Goal: Task Accomplishment & Management: Complete application form

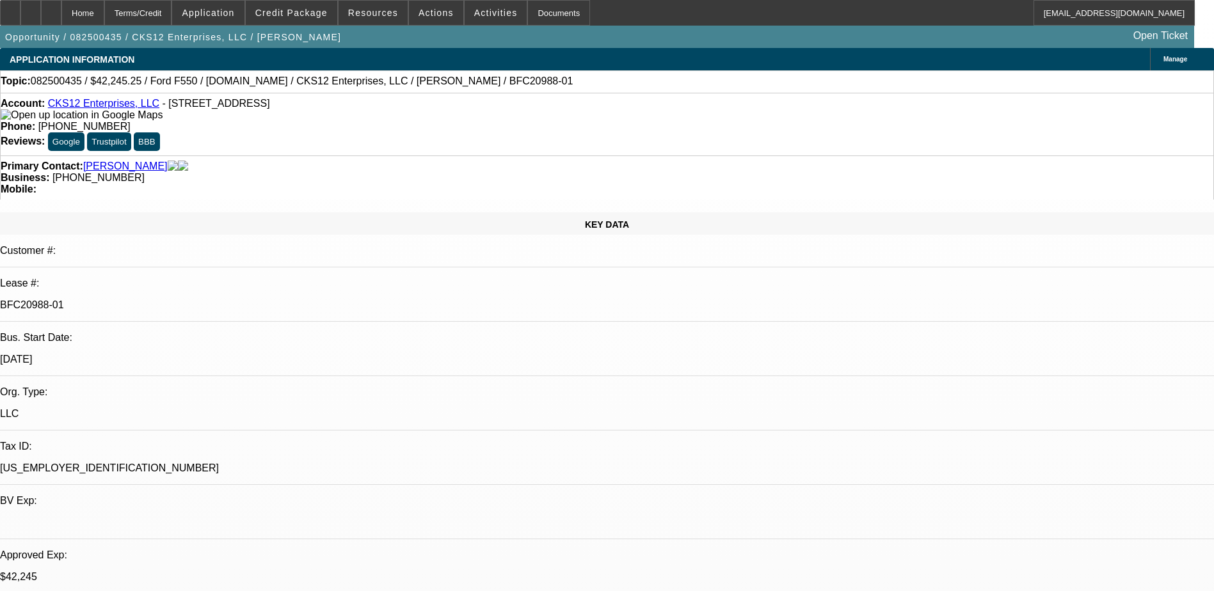
select select "0"
select select "2"
select select "0.1"
select select "0"
select select "2"
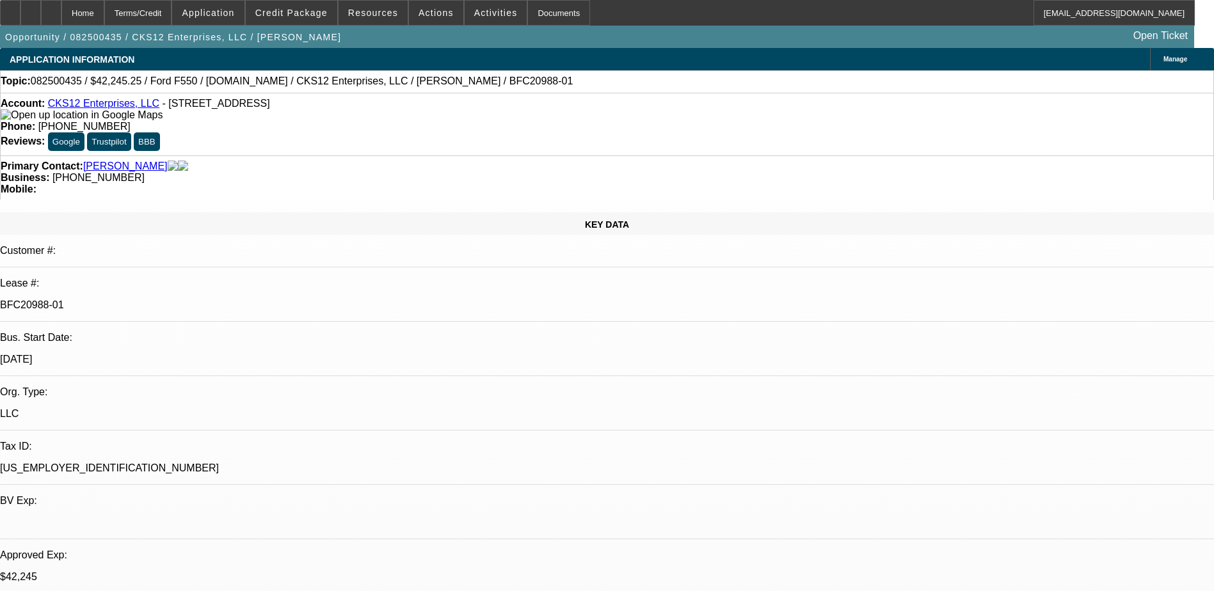
select select "0.1"
select select "0.15"
select select "0.1"
select select "0"
select select "2"
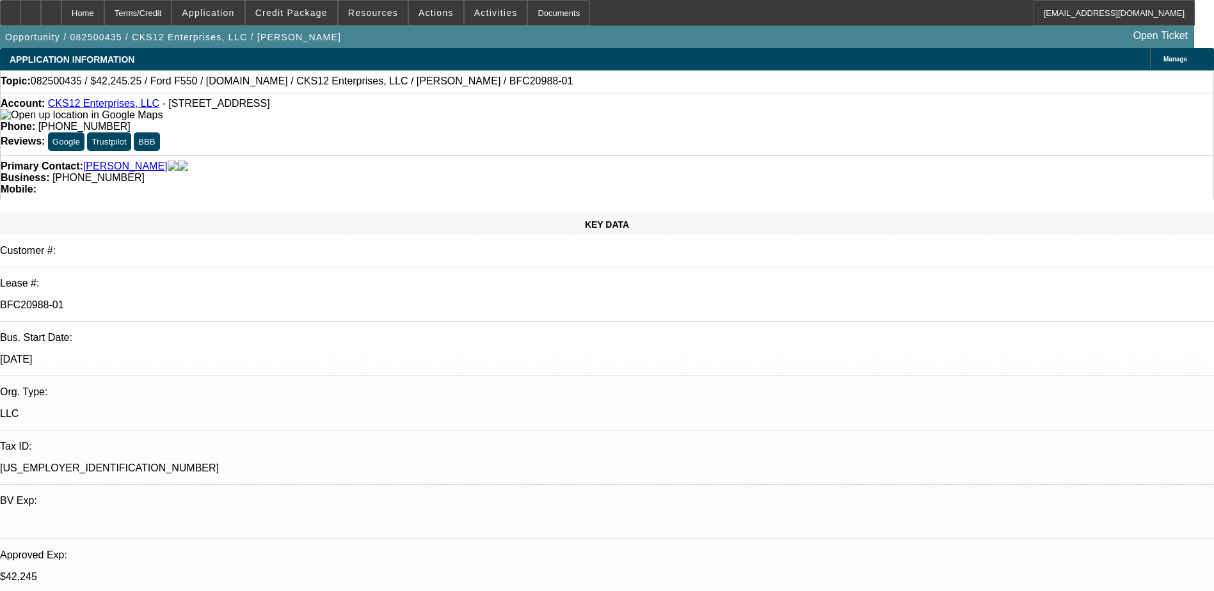
select select "0.1"
select select "1"
select select "2"
select select "4"
select select "1"
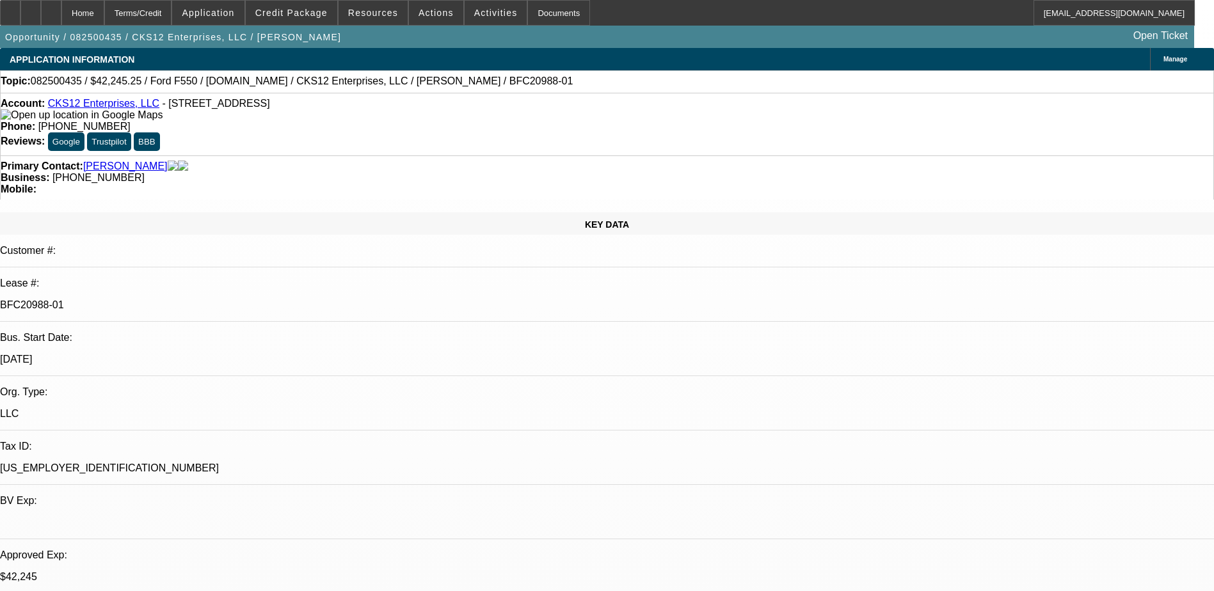
select select "2"
select select "4"
select select "1"
select select "2"
select select "4"
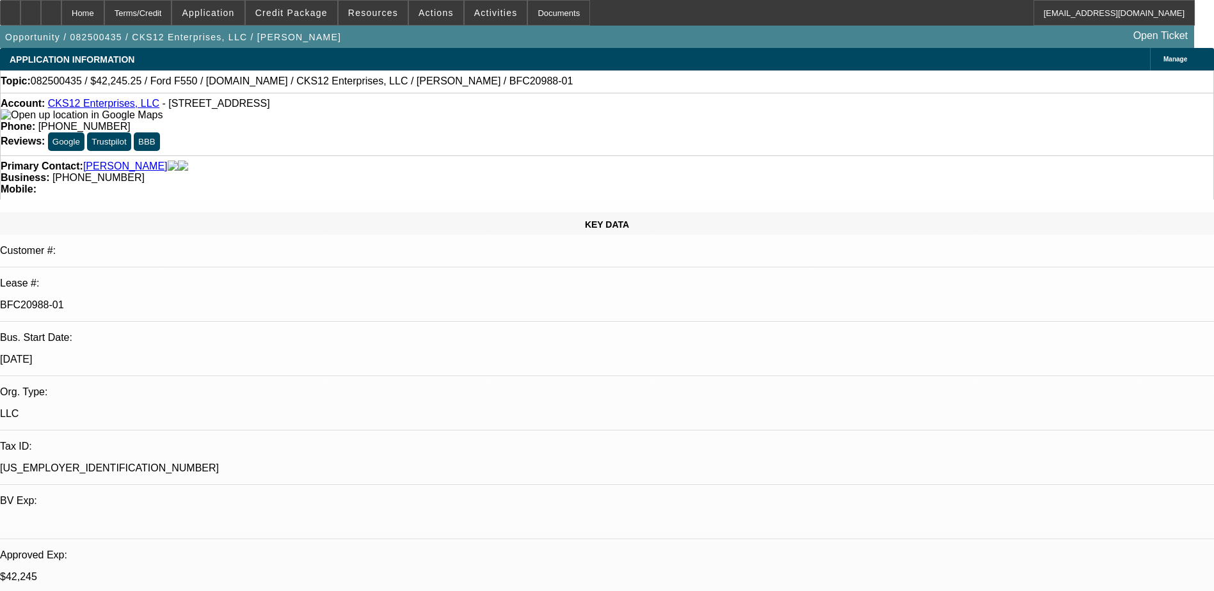
select select "1"
select select "2"
select select "4"
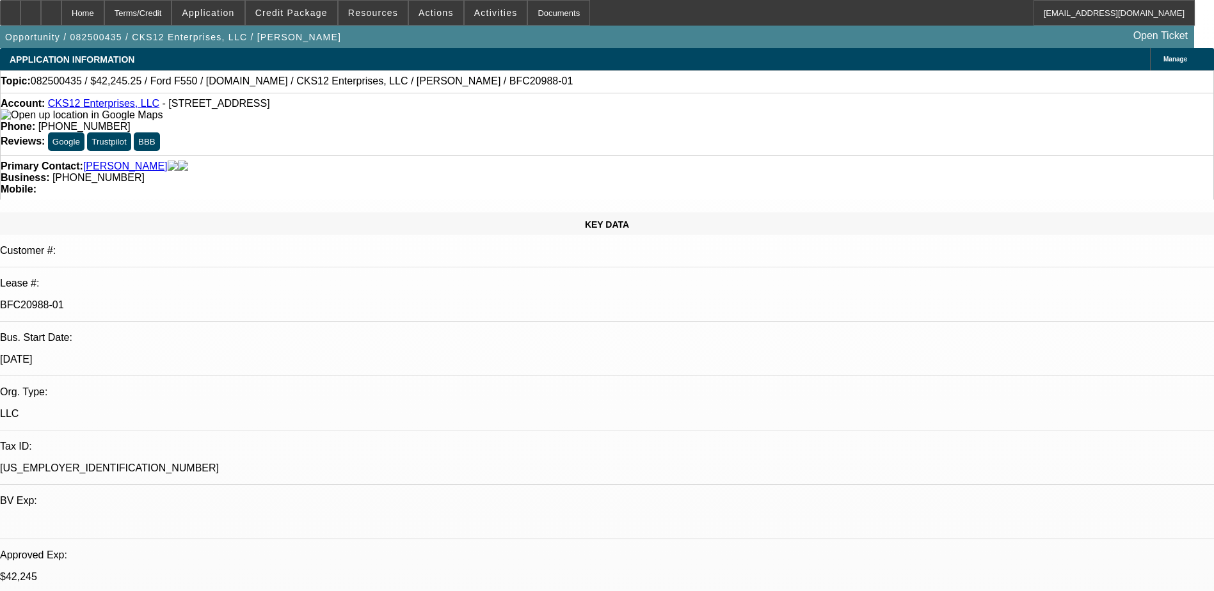
click at [385, 15] on span "Resources" at bounding box center [373, 13] width 50 height 10
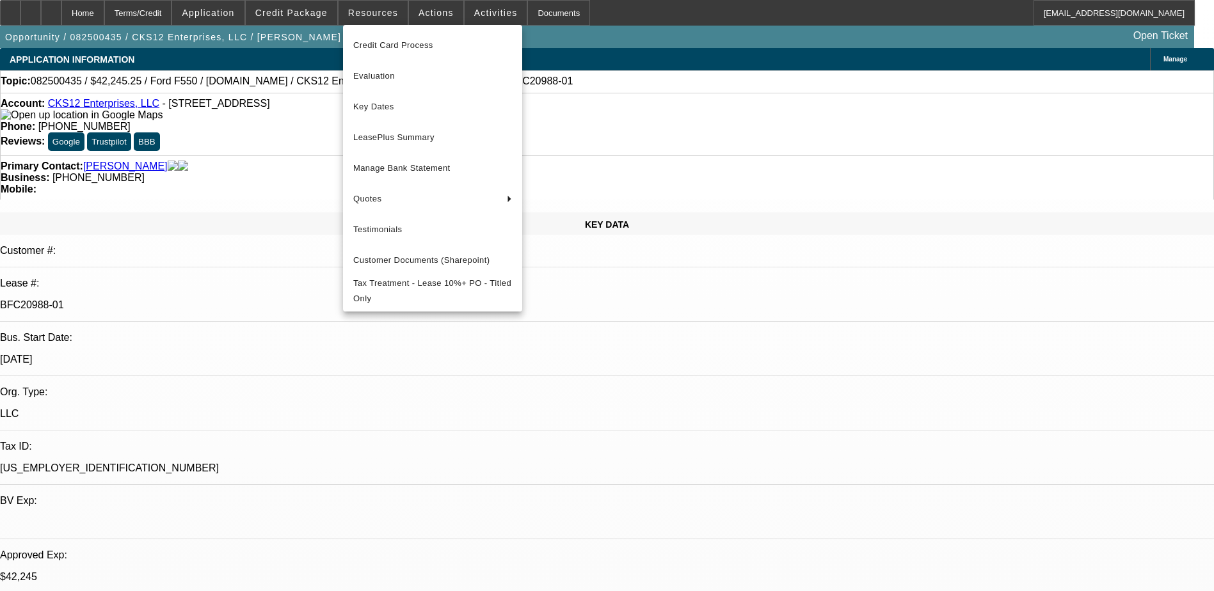
click at [604, 10] on div at bounding box center [607, 295] width 1214 height 591
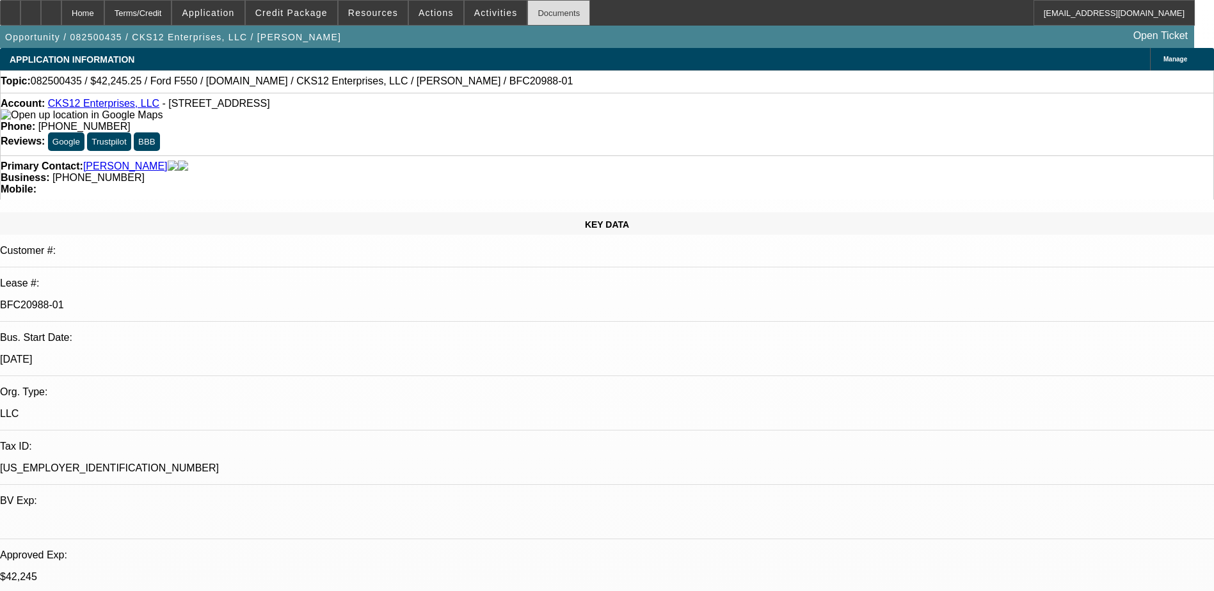
click at [532, 13] on div "Documents" at bounding box center [558, 13] width 63 height 26
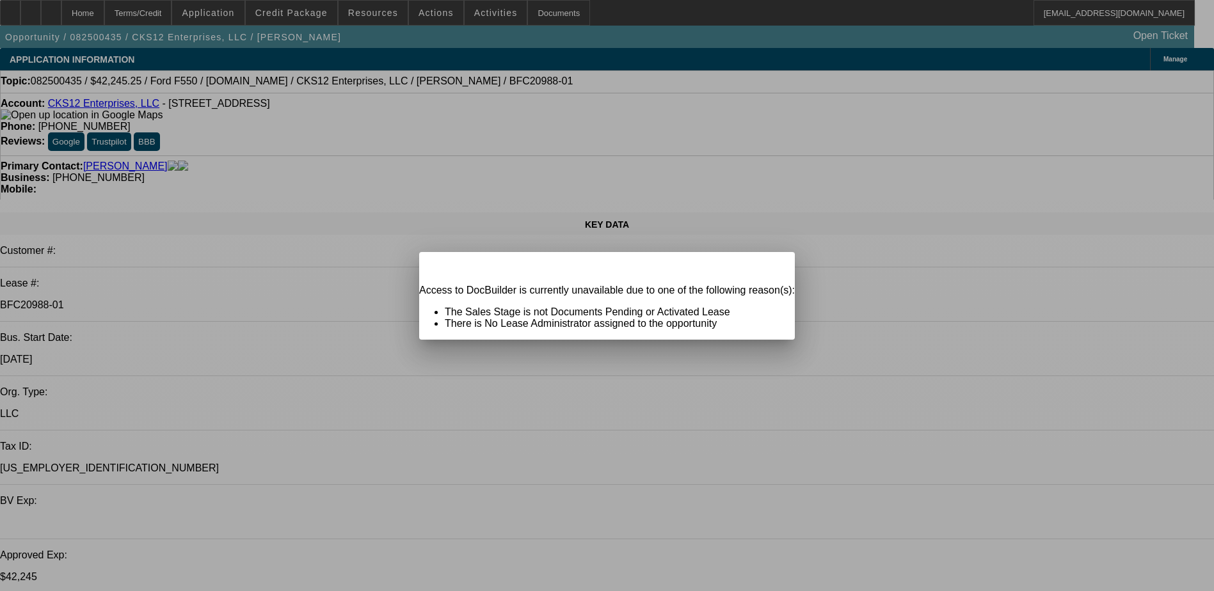
click at [767, 267] on icon at bounding box center [767, 263] width 0 height 7
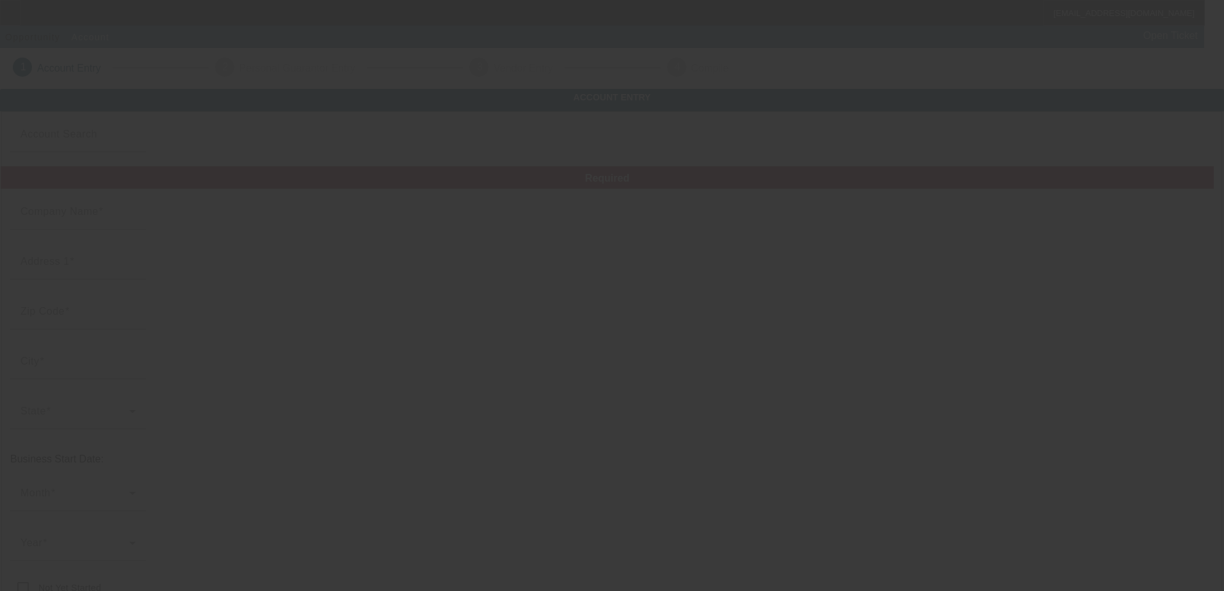
type input "Englewood Branded"
type input "[STREET_ADDRESS]"
type input "60636"
type input "[GEOGRAPHIC_DATA]"
type input "[PHONE_NUMBER]"
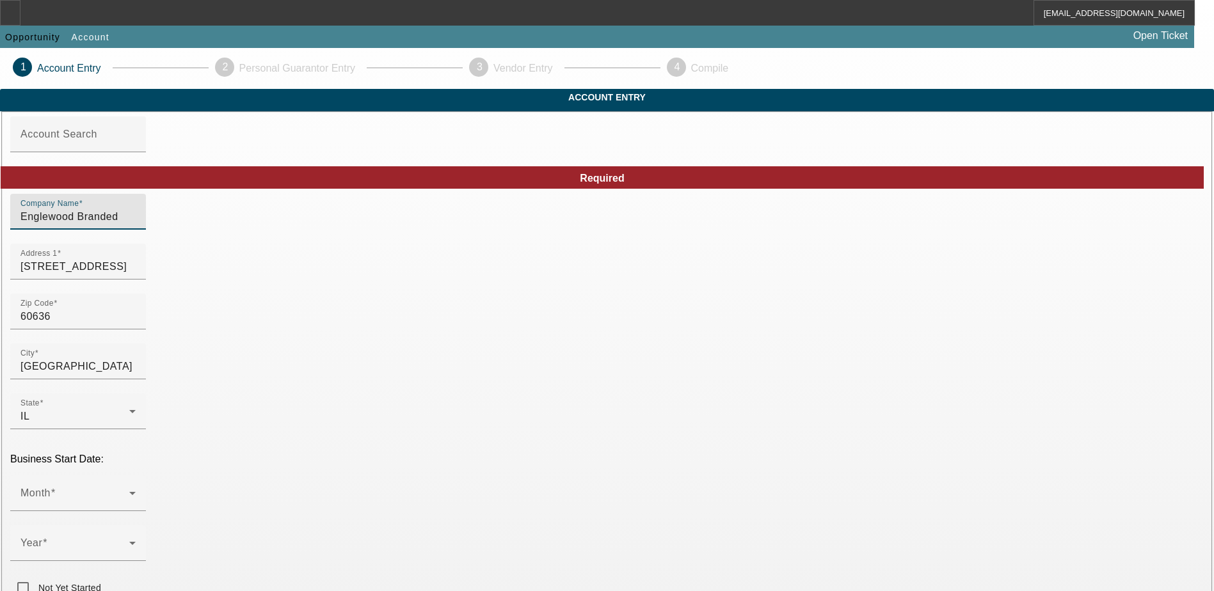
click at [136, 225] on input "Englewood Branded" at bounding box center [77, 216] width 115 height 15
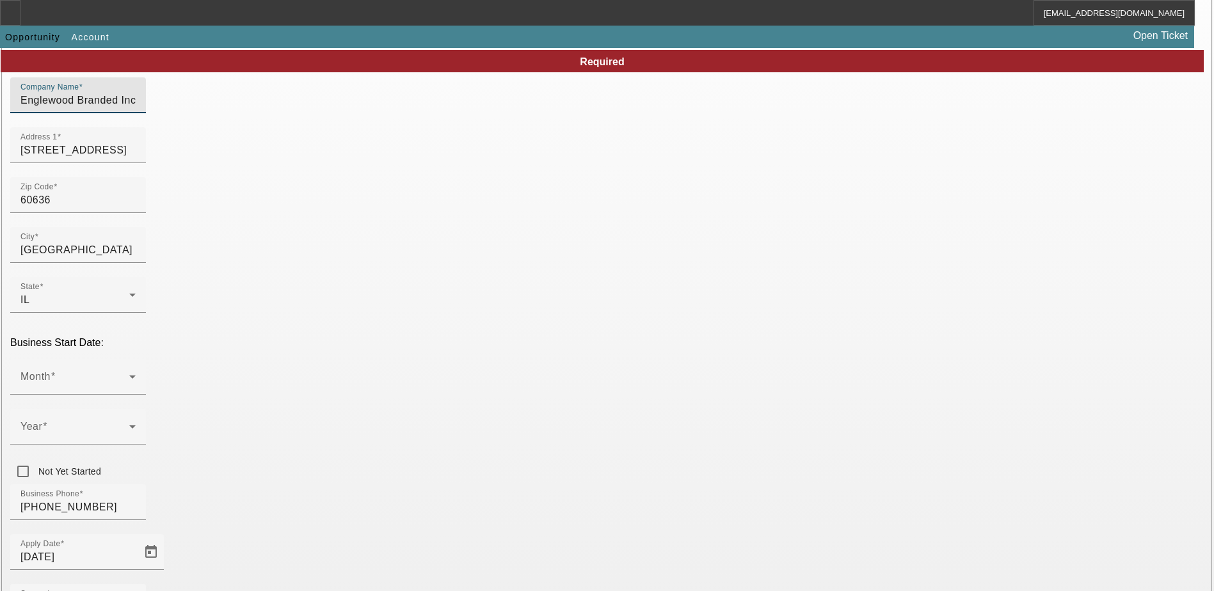
scroll to position [128, 0]
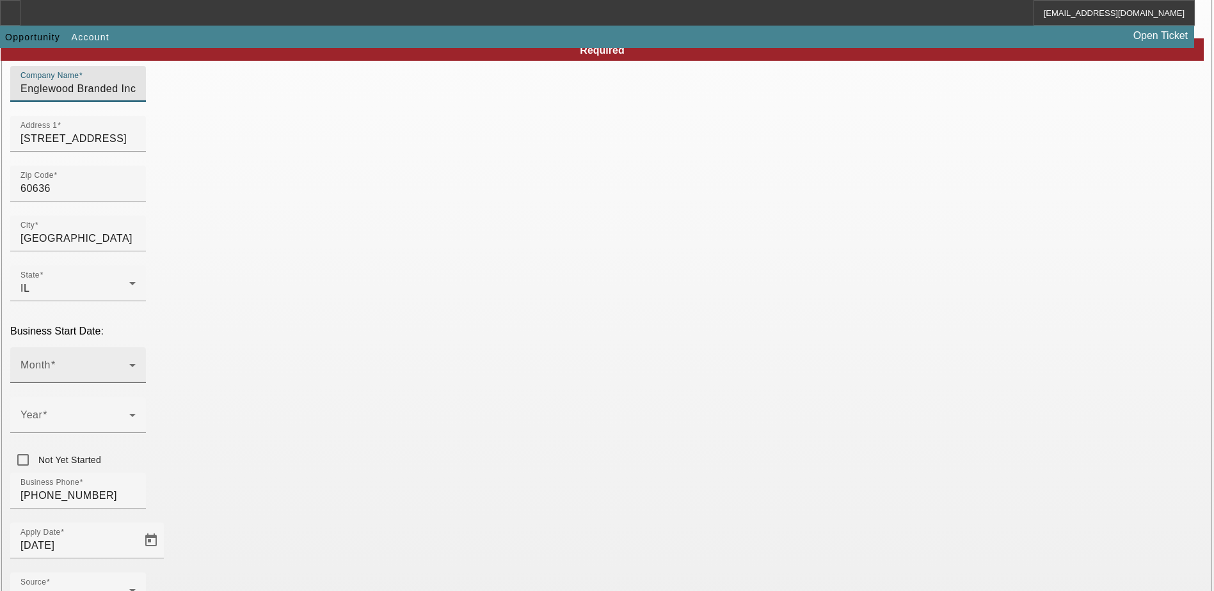
type input "Englewood Branded Inc."
click at [129, 363] on span at bounding box center [74, 370] width 109 height 15
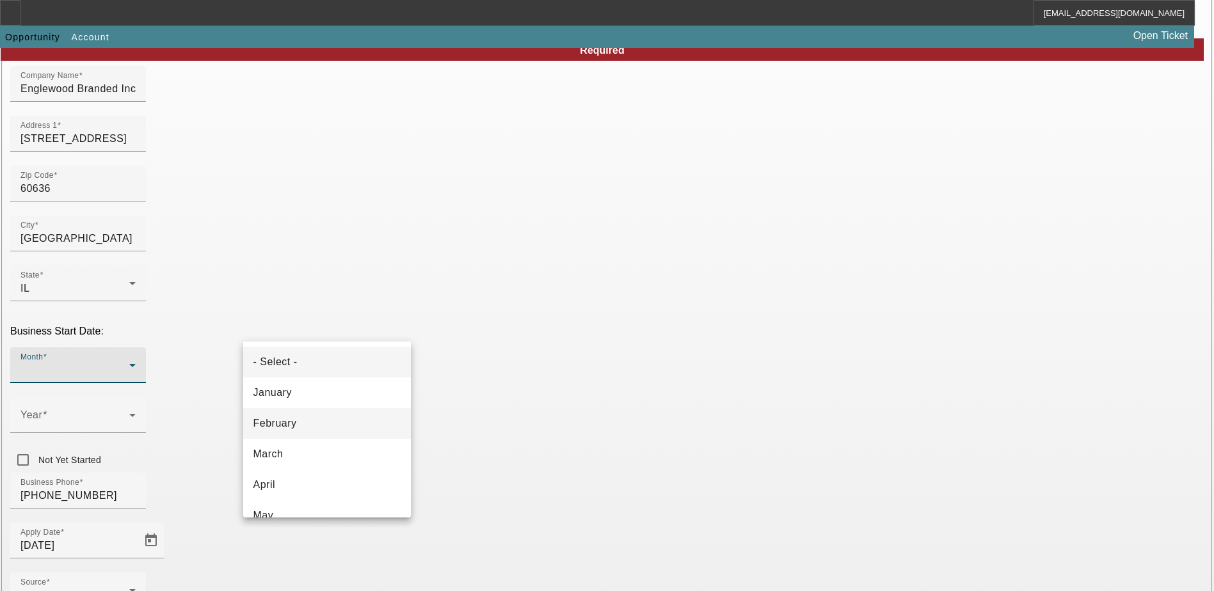
scroll to position [64, 0]
click at [287, 451] on mat-option "May" at bounding box center [327, 451] width 168 height 31
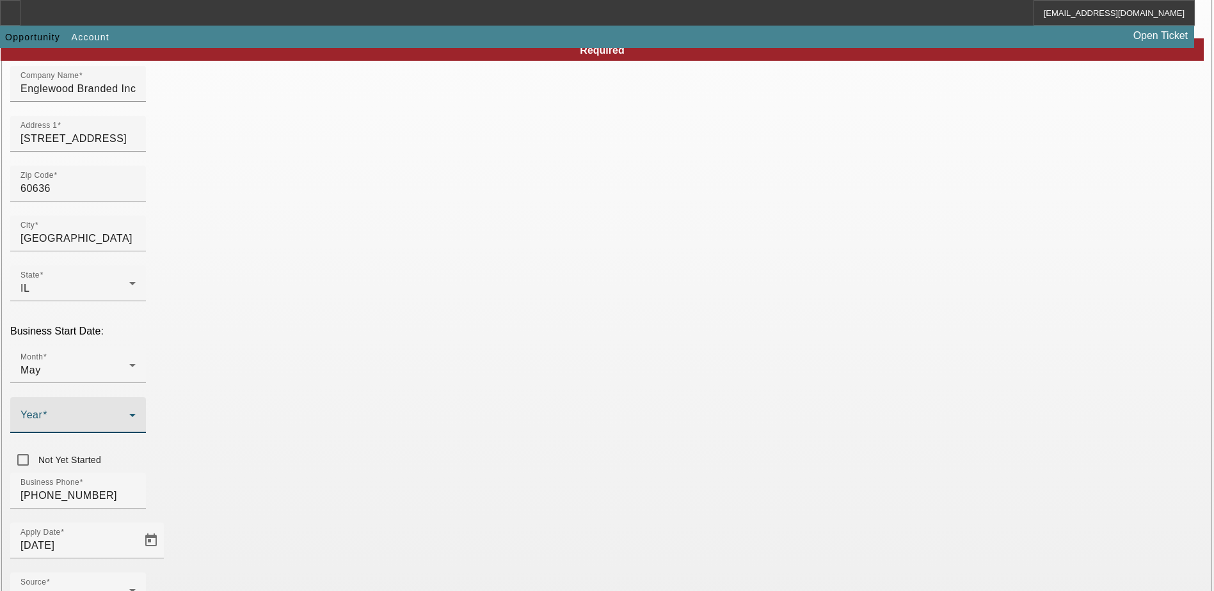
click at [129, 413] on span at bounding box center [74, 420] width 109 height 15
click at [474, 441] on mat-option "2017" at bounding box center [467, 444] width 74 height 31
click at [129, 588] on div "- Select -" at bounding box center [74, 595] width 109 height 15
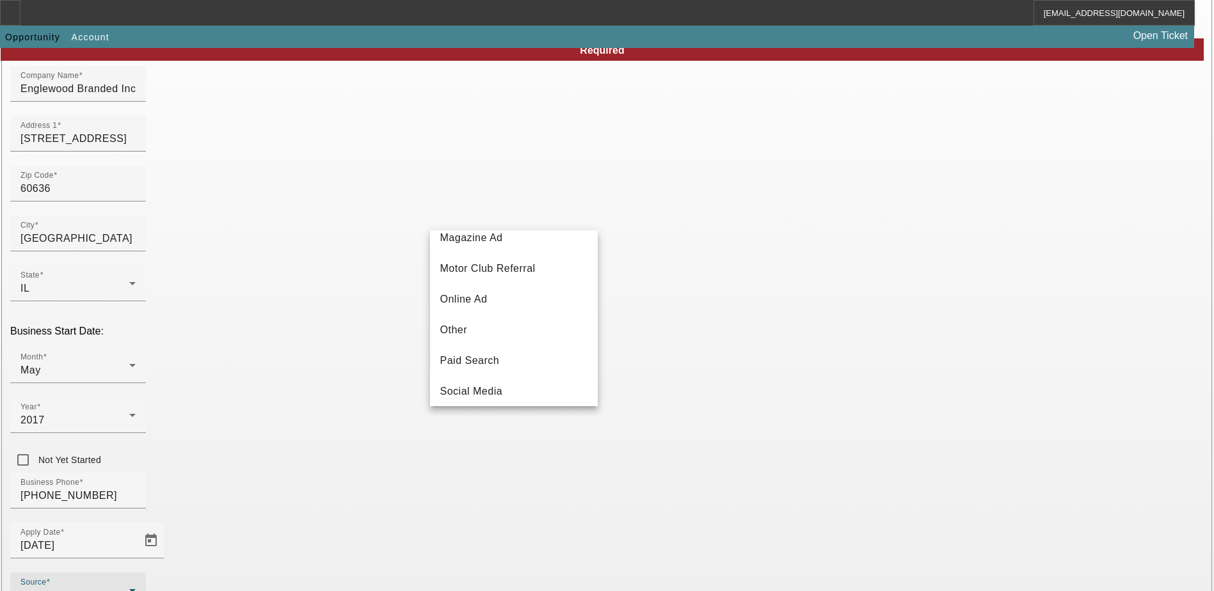
scroll to position [384, 0]
click at [504, 356] on mat-option "Telemarketing" at bounding box center [514, 358] width 168 height 31
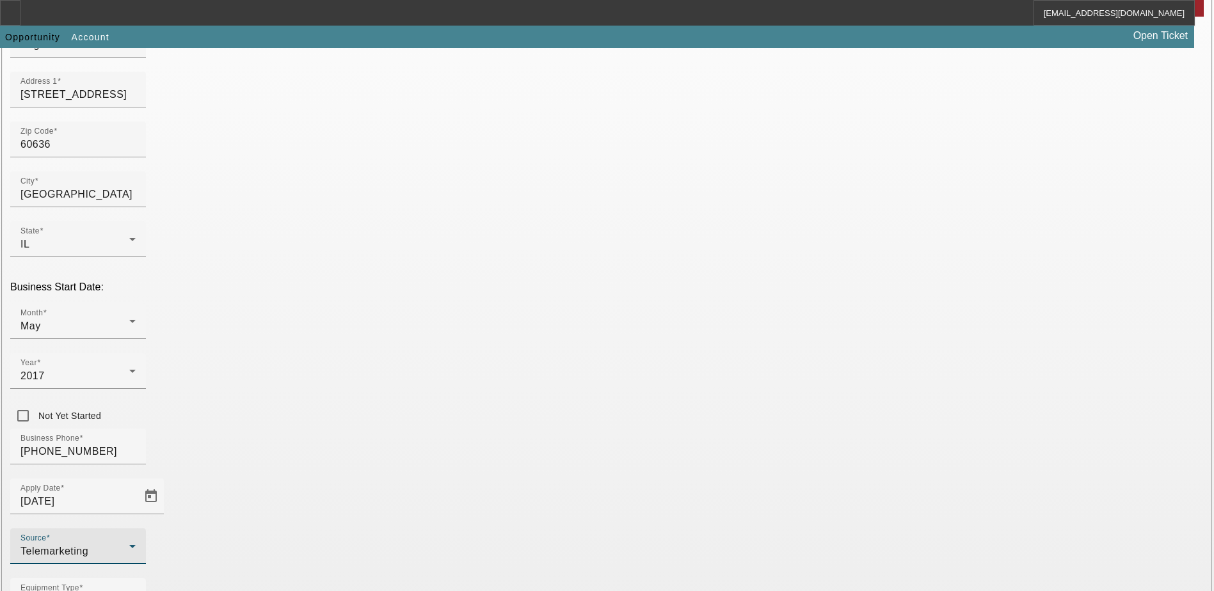
scroll to position [192, 0]
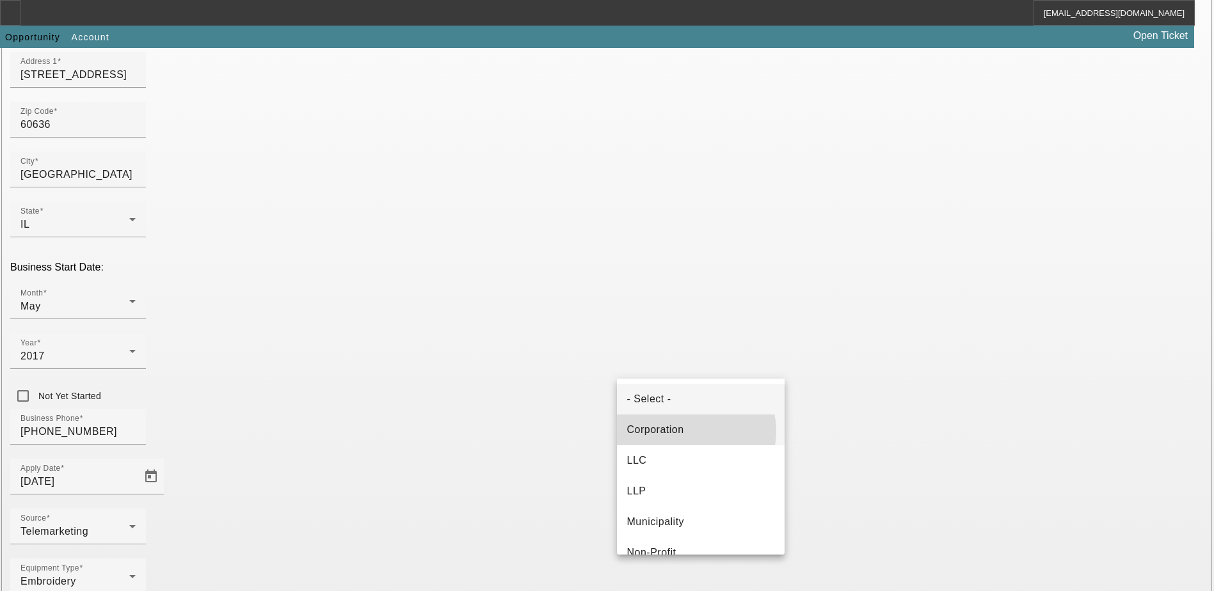
click at [689, 431] on mat-option "Corporation" at bounding box center [701, 430] width 168 height 31
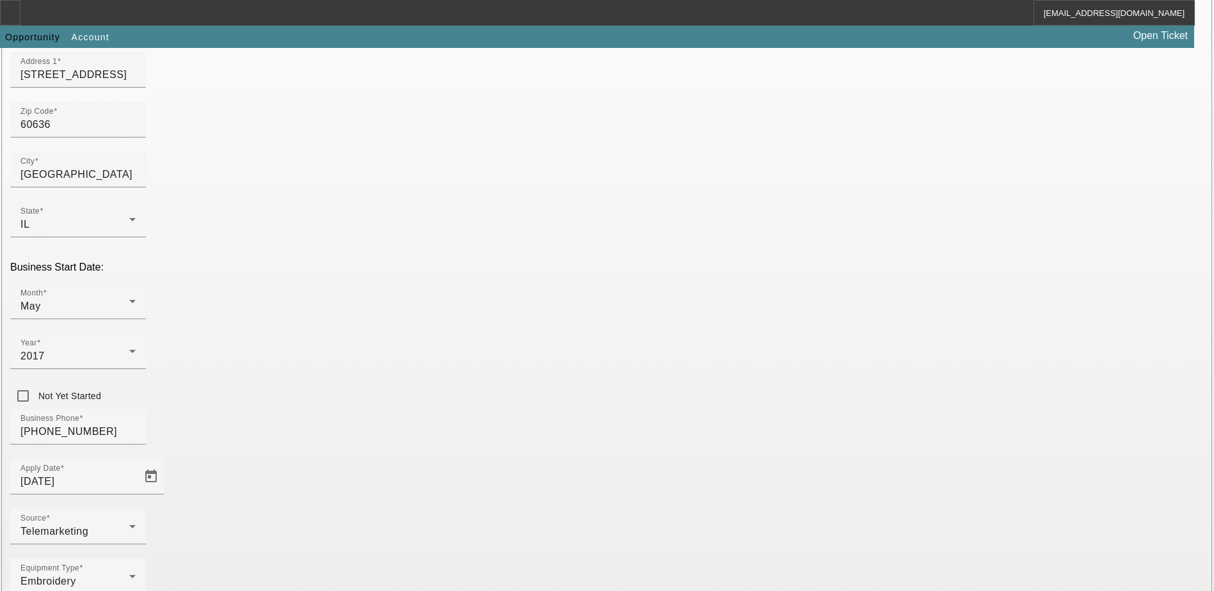
paste input "821415042"
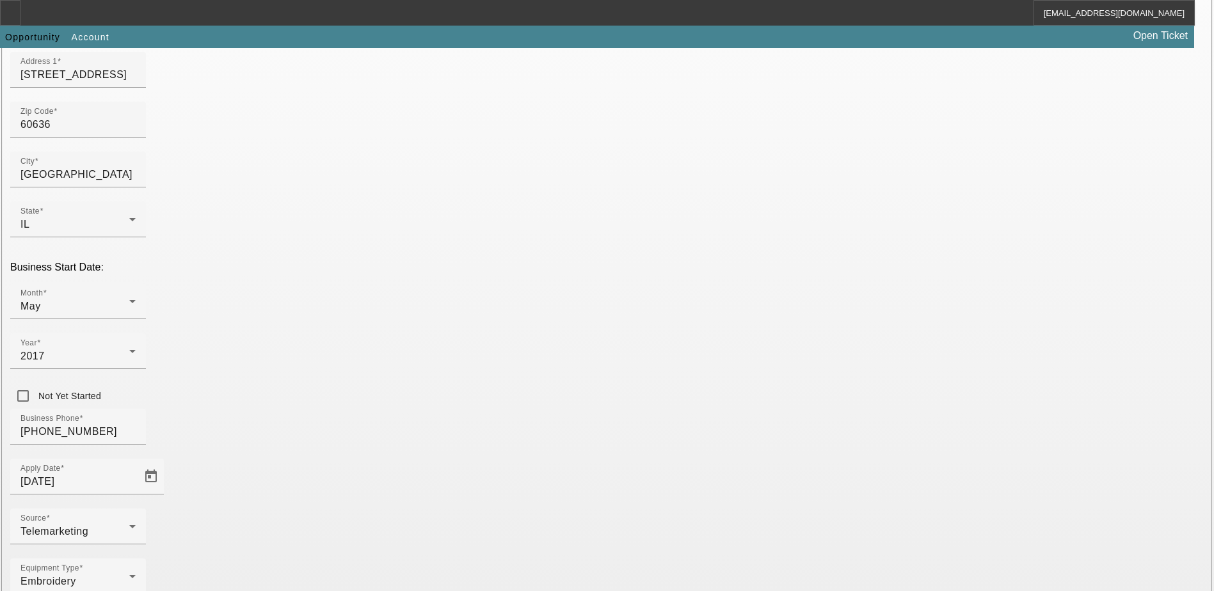
type input "8"
type input "821415042"
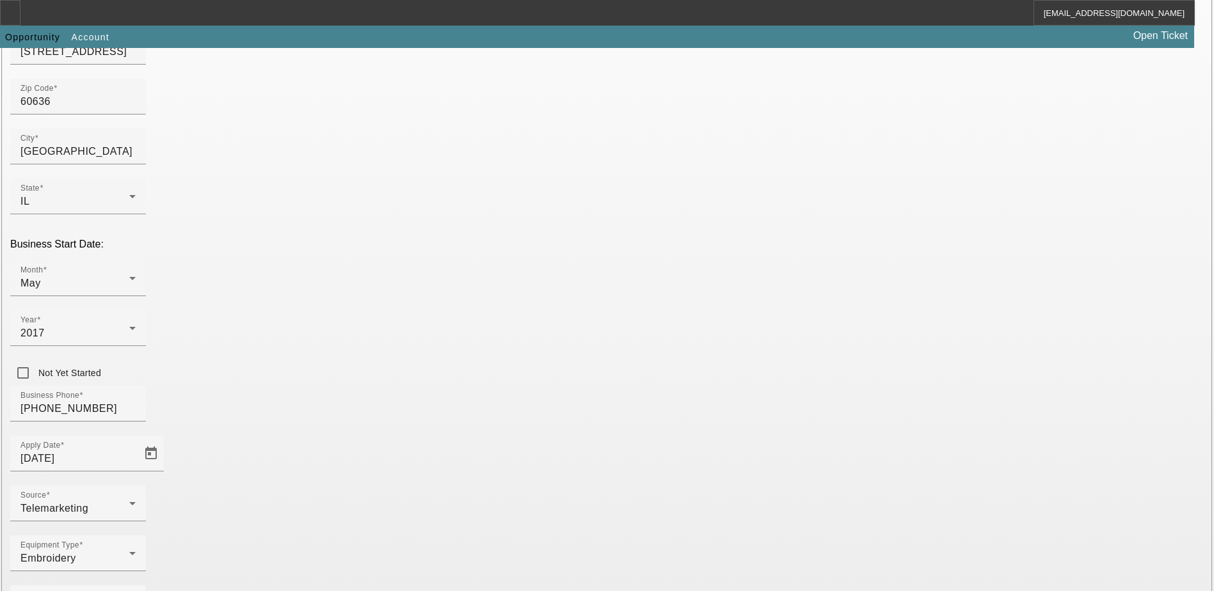
scroll to position [216, 0]
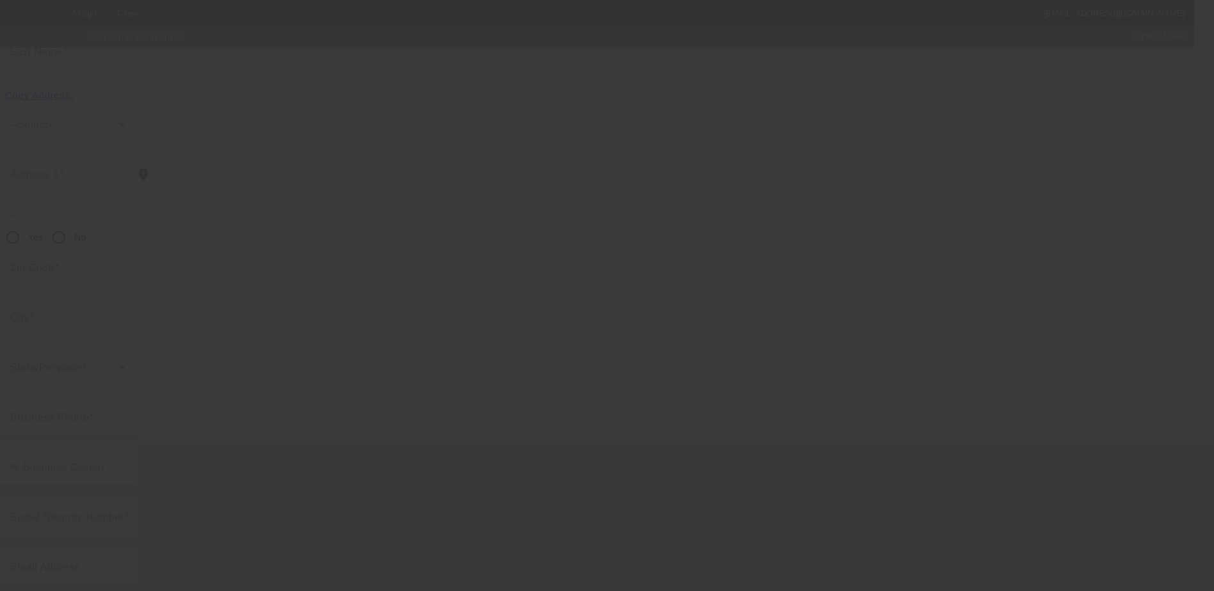
scroll to position [35, 0]
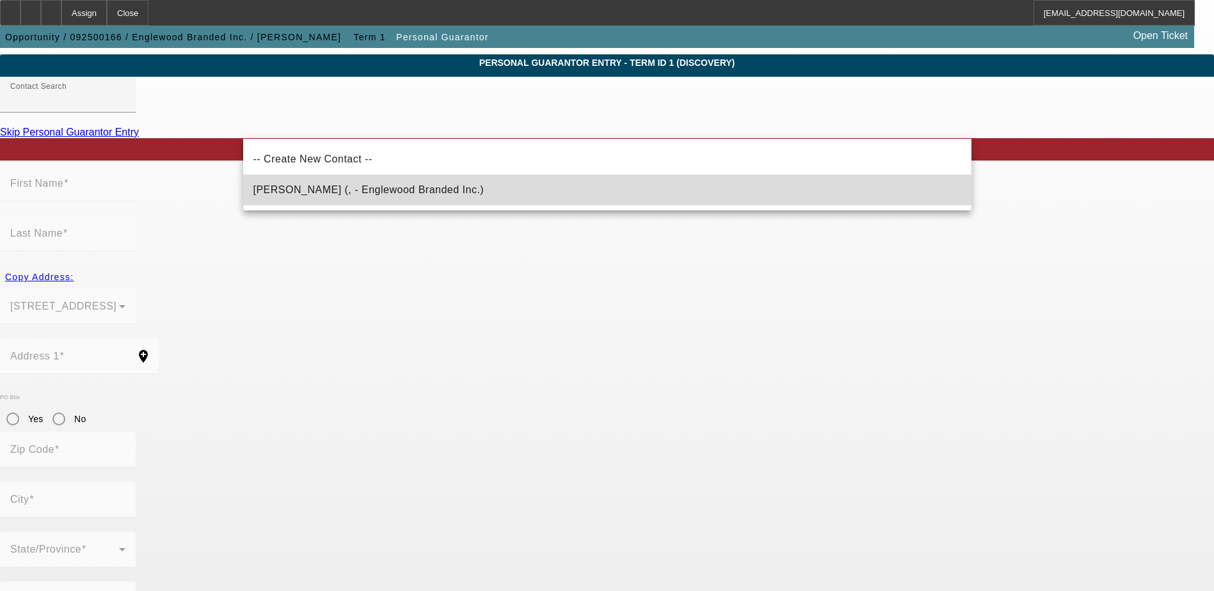
click at [338, 189] on span "Luckett, Corie (, - Englewood Branded Inc.)" at bounding box center [368, 189] width 231 height 11
type input "Luckett, Corie (, - Englewood Branded Inc.)"
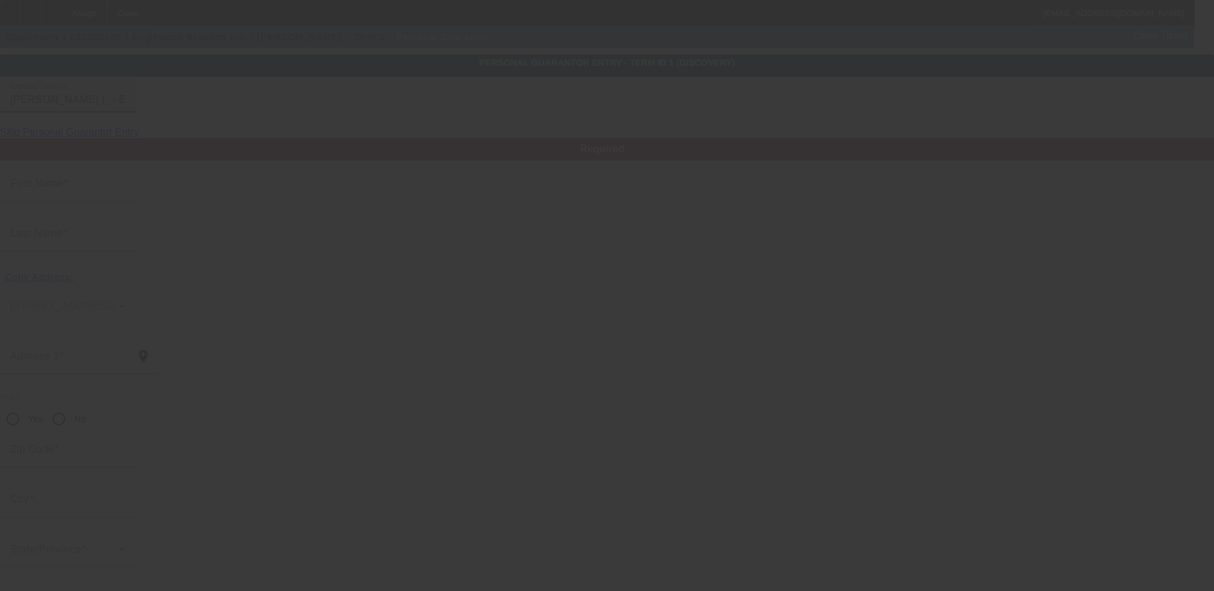
type input "Corie"
type input "Luckett"
radio input "true"
type input "(773) 806-9061"
type input "corie@englewoodbranded.com"
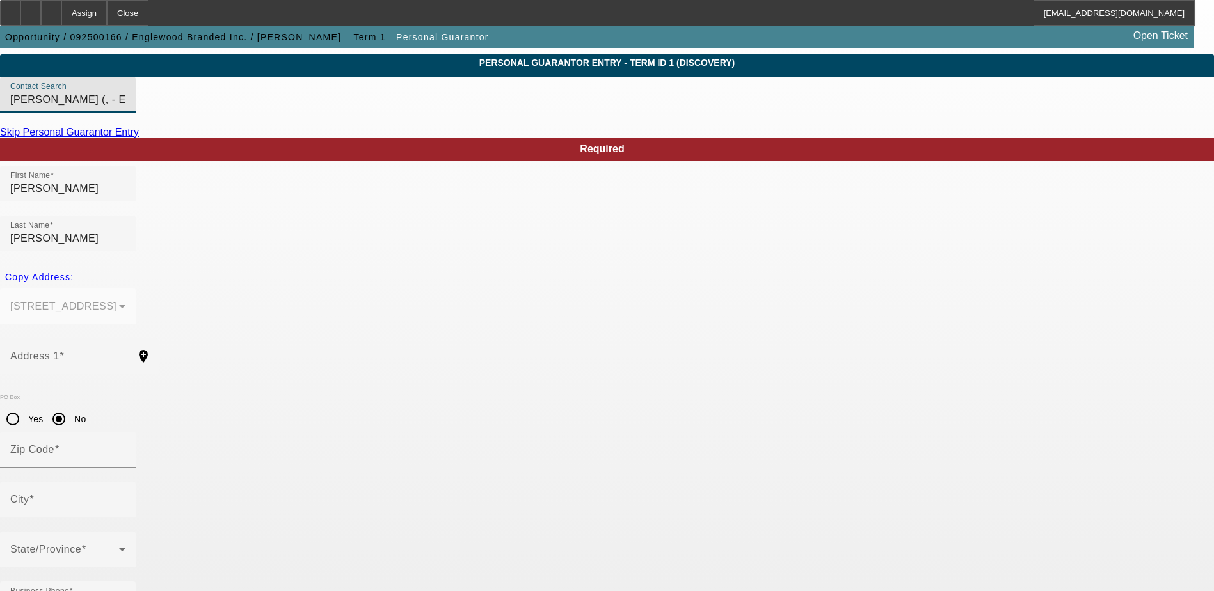
type input "100"
click at [139, 138] on link "Skip Personal Guarantor Entry" at bounding box center [69, 132] width 139 height 11
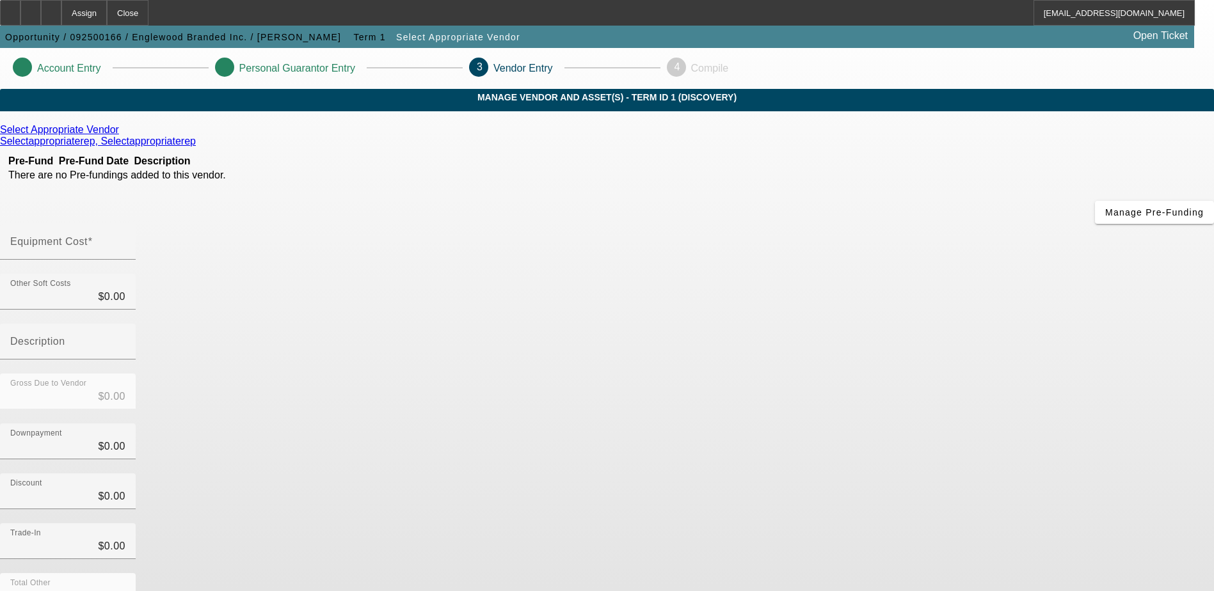
click at [125, 239] on input "Equipment Cost" at bounding box center [67, 246] width 115 height 15
type input "5"
type input "$5.00"
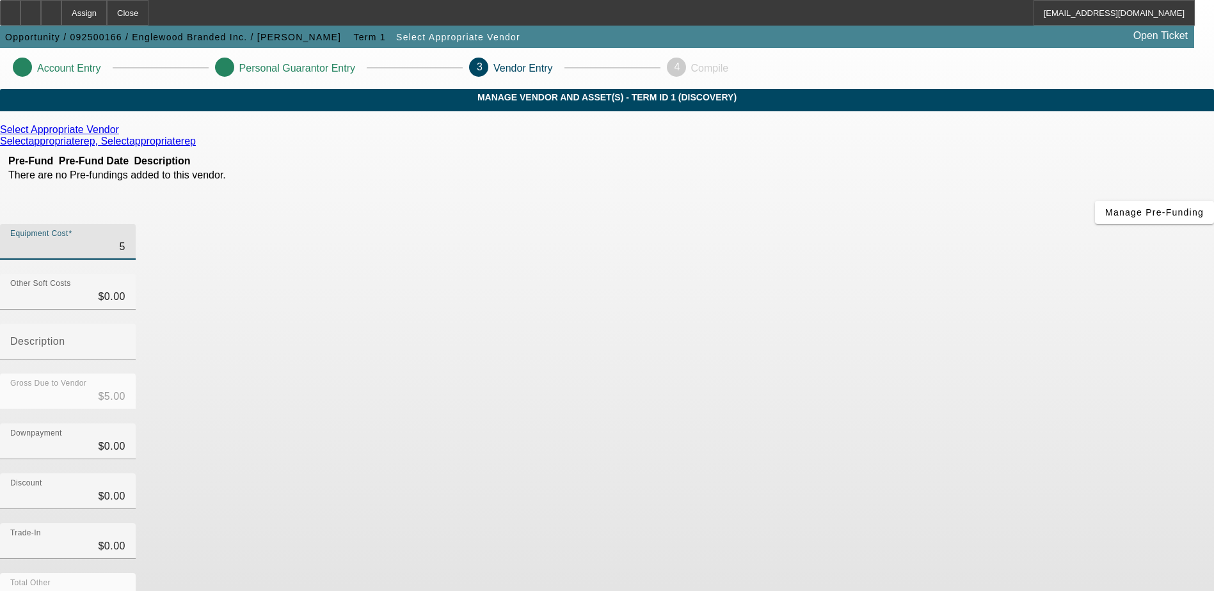
type input "50"
type input "$50.00"
type input "500"
type input "$500.00"
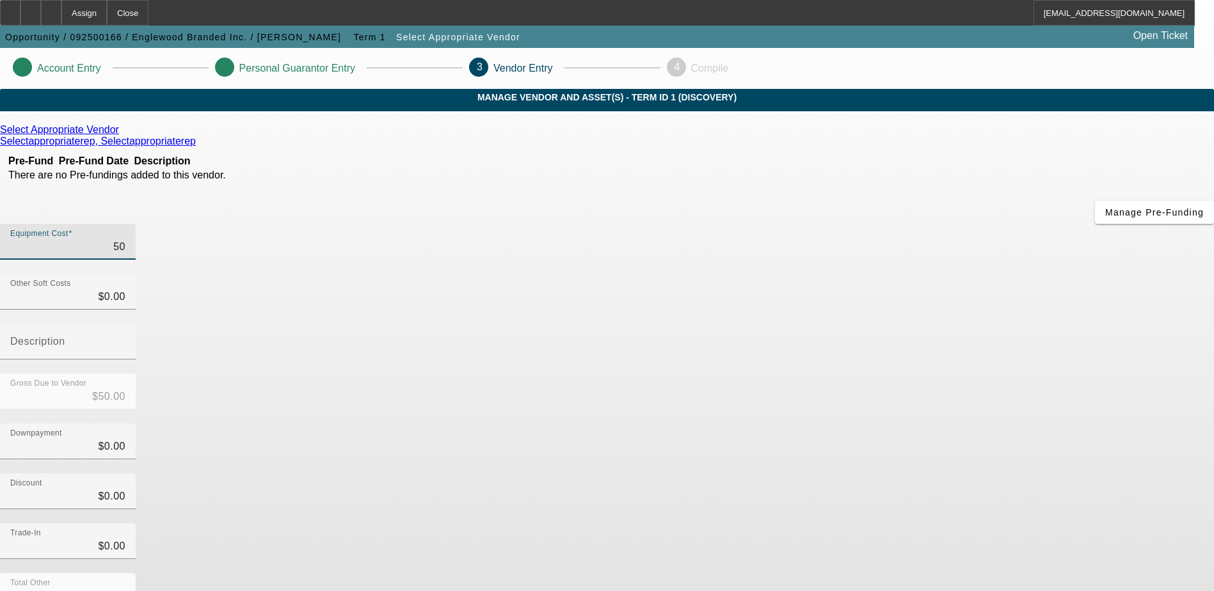
type input "$500.00"
type input "5000"
type input "$5,000.00"
type input "50000"
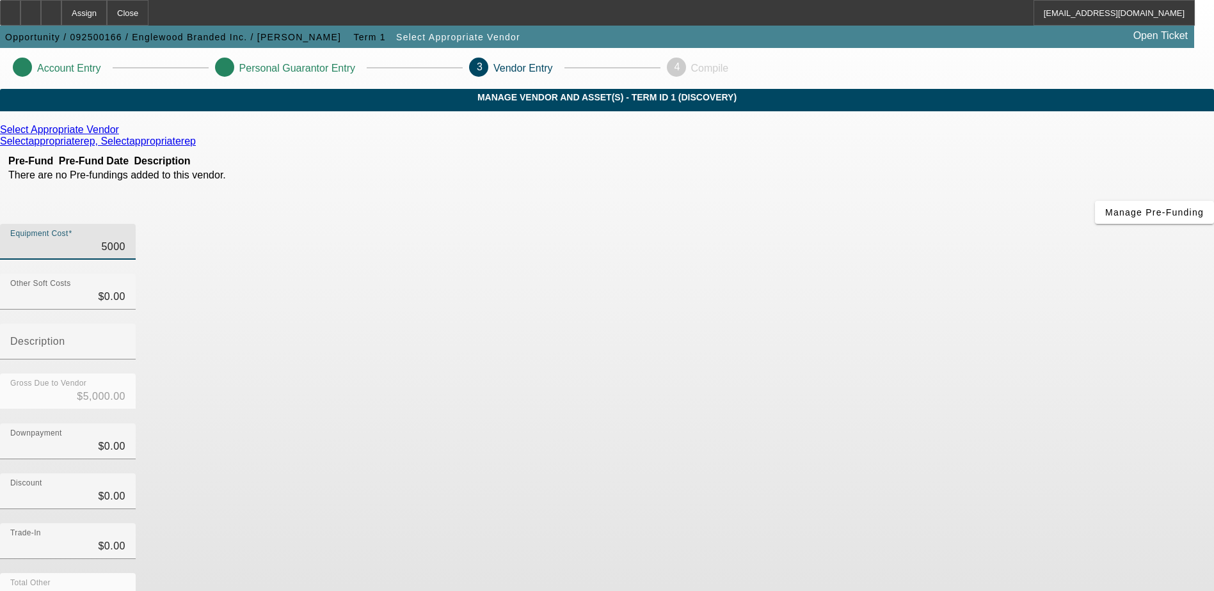
type input "$50,000.00"
click at [830, 474] on div "Discount $0.00" at bounding box center [607, 499] width 1214 height 50
click at [125, 239] on input "50000" at bounding box center [67, 246] width 115 height 15
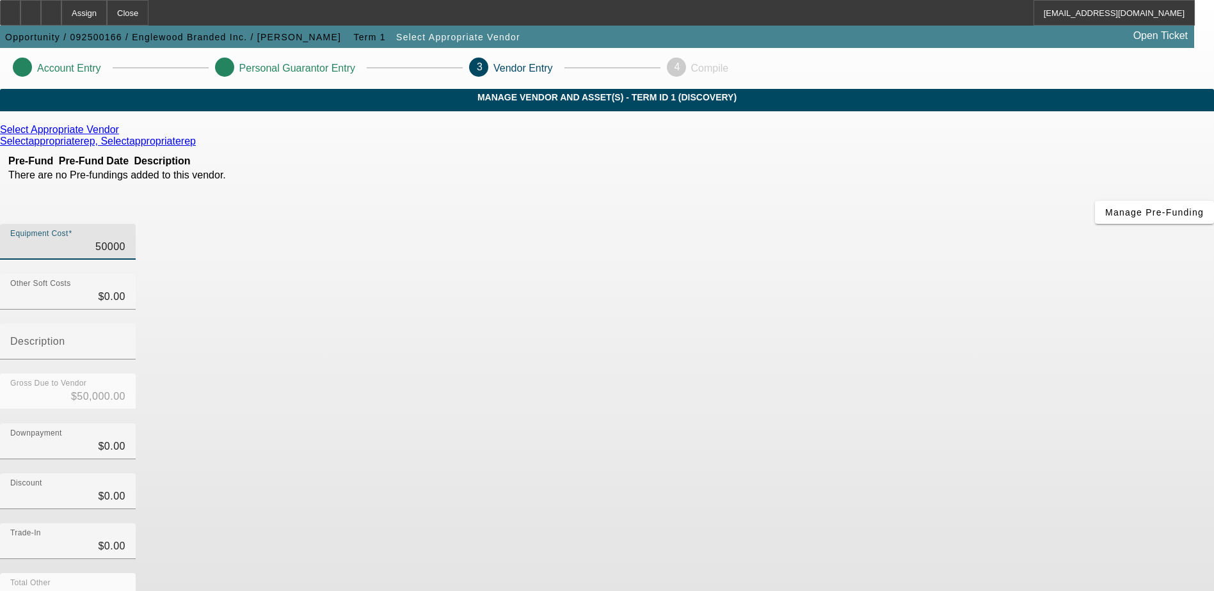
click at [125, 239] on input "50000" at bounding box center [67, 246] width 115 height 15
type input "6"
type input "$6.00"
type input "60"
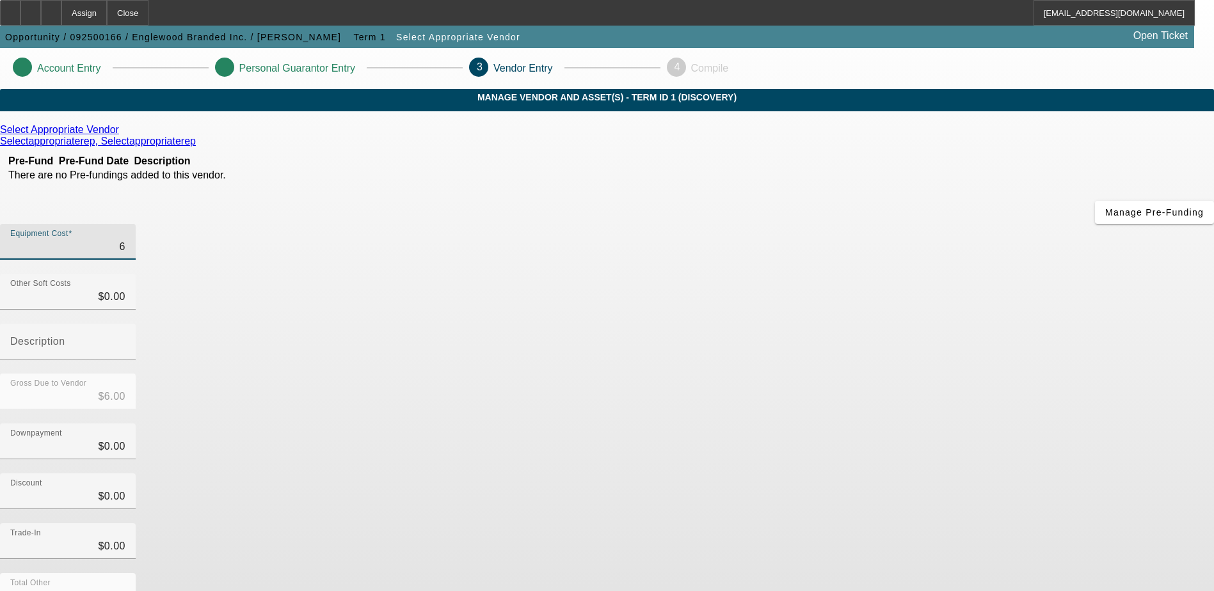
type input "$60.00"
type input "600"
type input "$600.00"
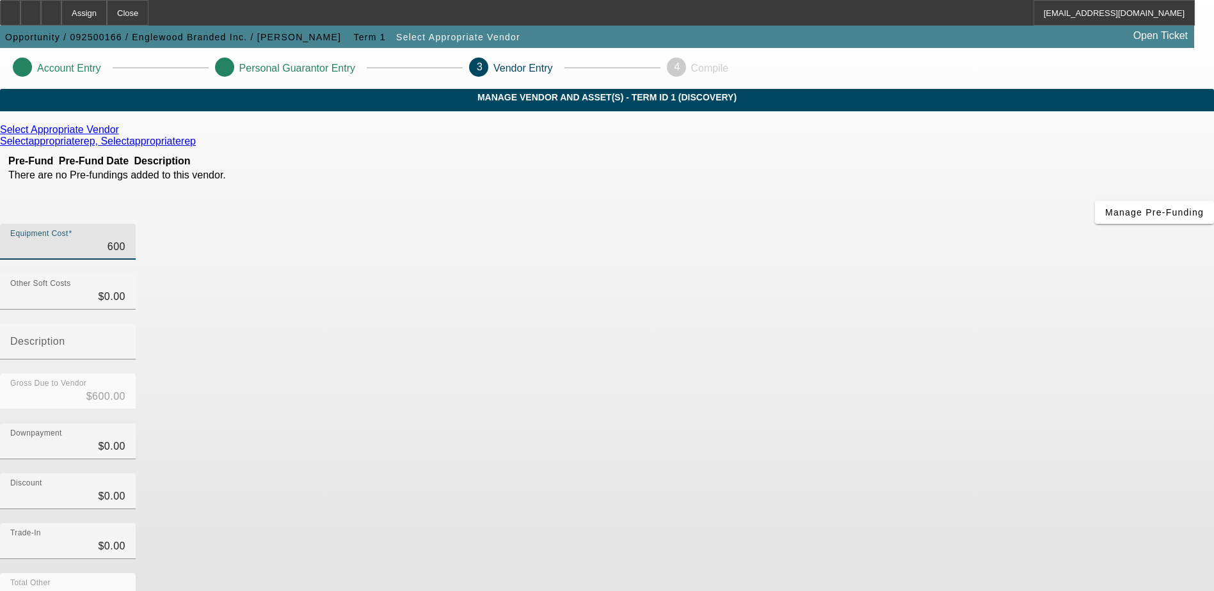
type input "6000"
type input "$6,000.00"
type input "60000"
type input "$60,000.00"
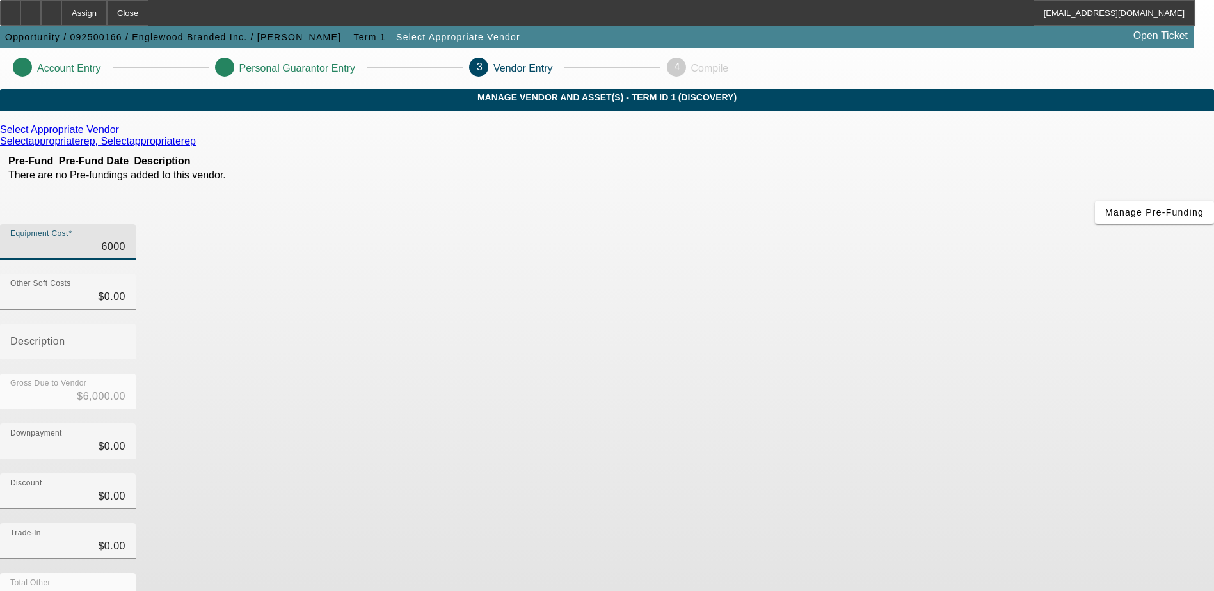
type input "$60,000.00"
click at [833, 224] on div "Equipment Cost $60,000.00" at bounding box center [607, 249] width 1214 height 50
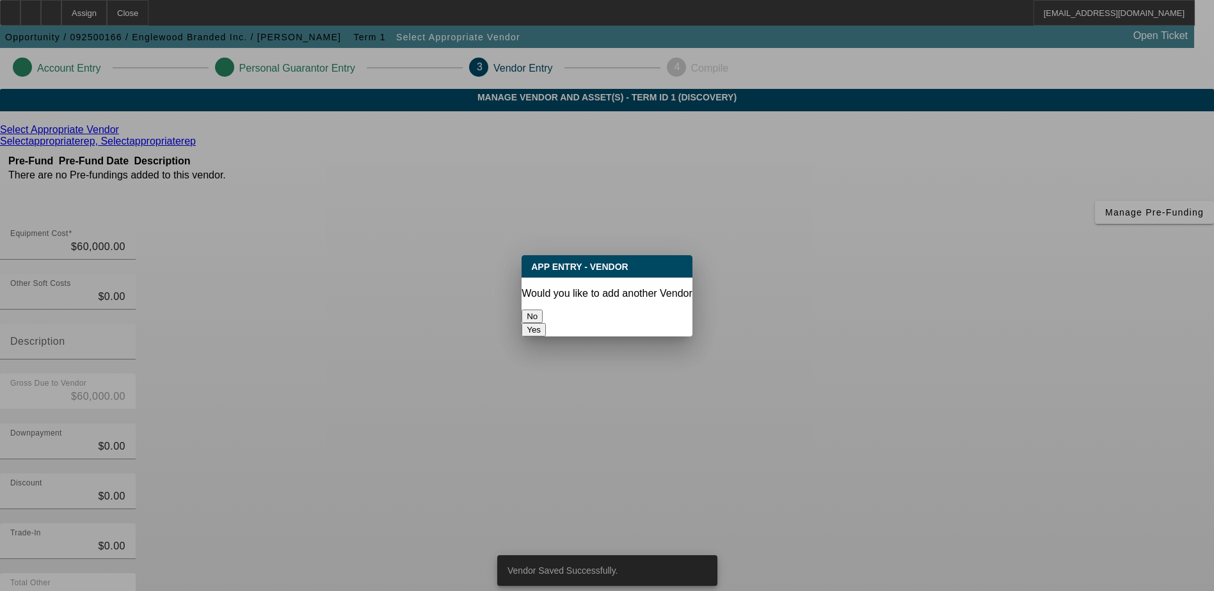
click at [543, 310] on button "No" at bounding box center [532, 316] width 21 height 13
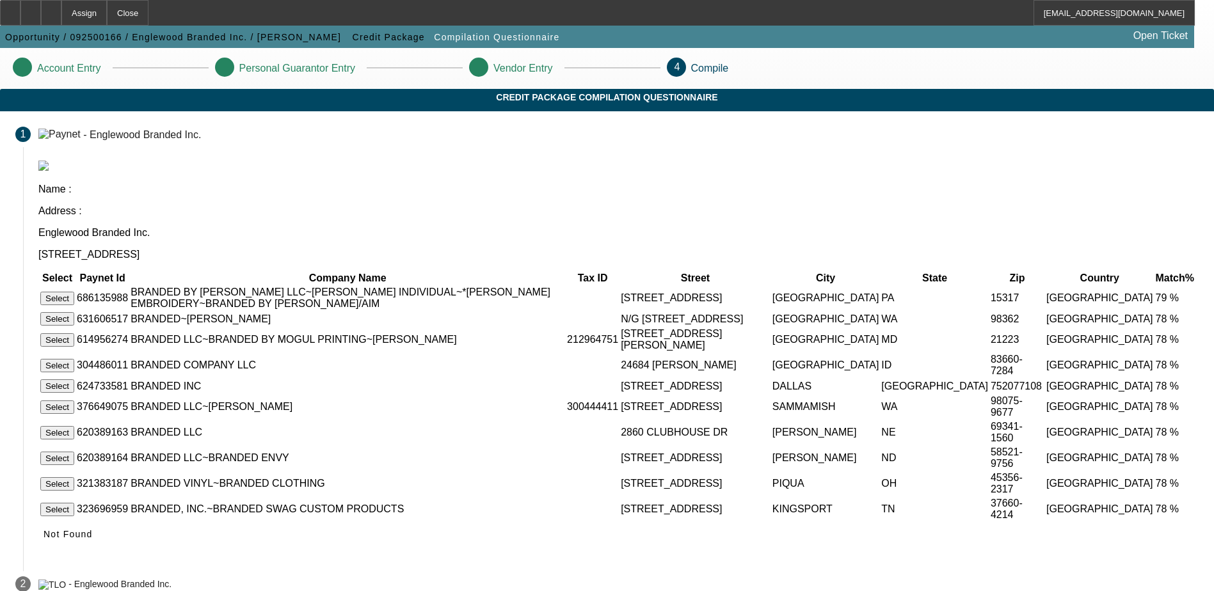
scroll to position [61, 0]
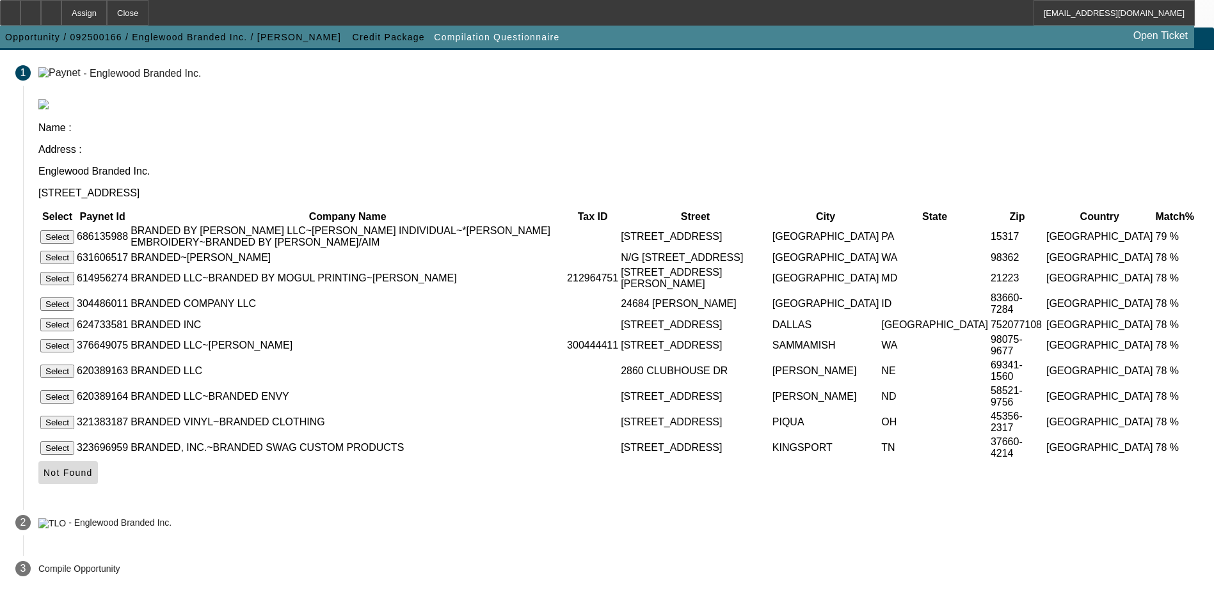
click at [98, 481] on span at bounding box center [68, 473] width 60 height 31
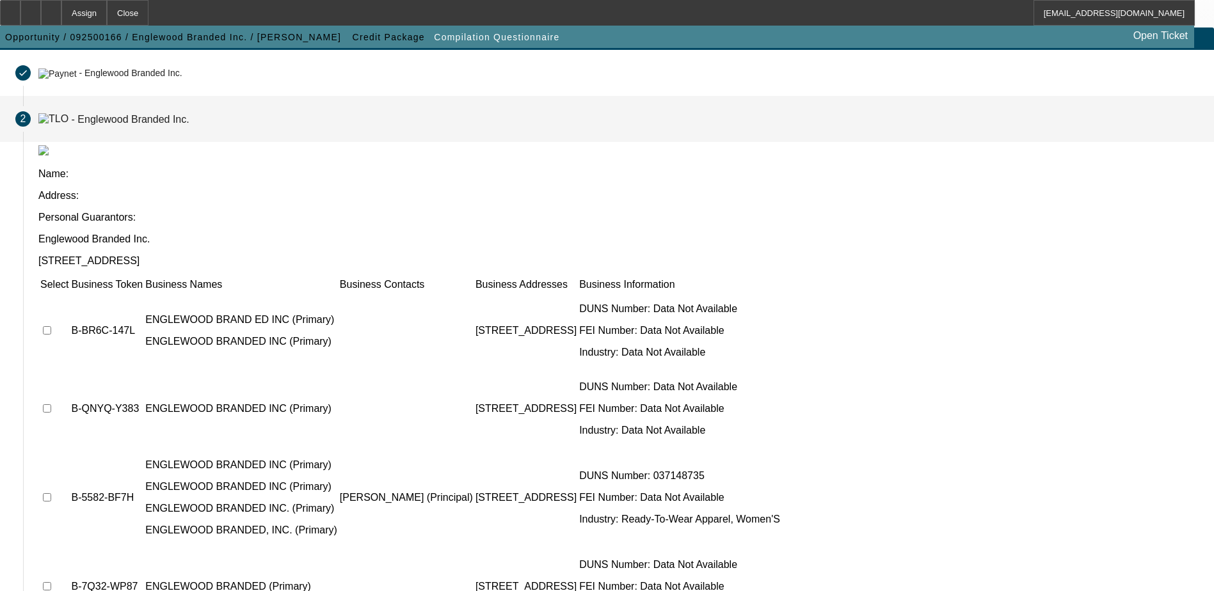
click at [51, 404] on input "checkbox" at bounding box center [47, 408] width 8 height 8
checkbox input "true"
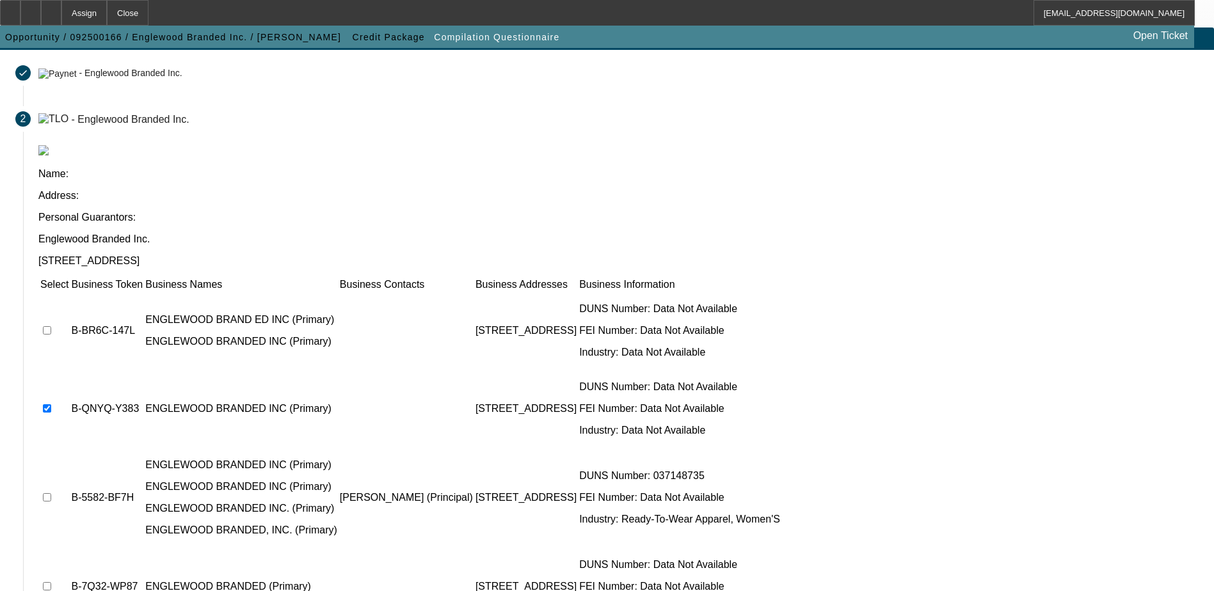
click at [51, 493] on input "checkbox" at bounding box center [47, 497] width 8 height 8
checkbox input "true"
click at [69, 548] on td at bounding box center [54, 586] width 29 height 77
click at [51, 326] on input "checkbox" at bounding box center [47, 330] width 8 height 8
checkbox input "true"
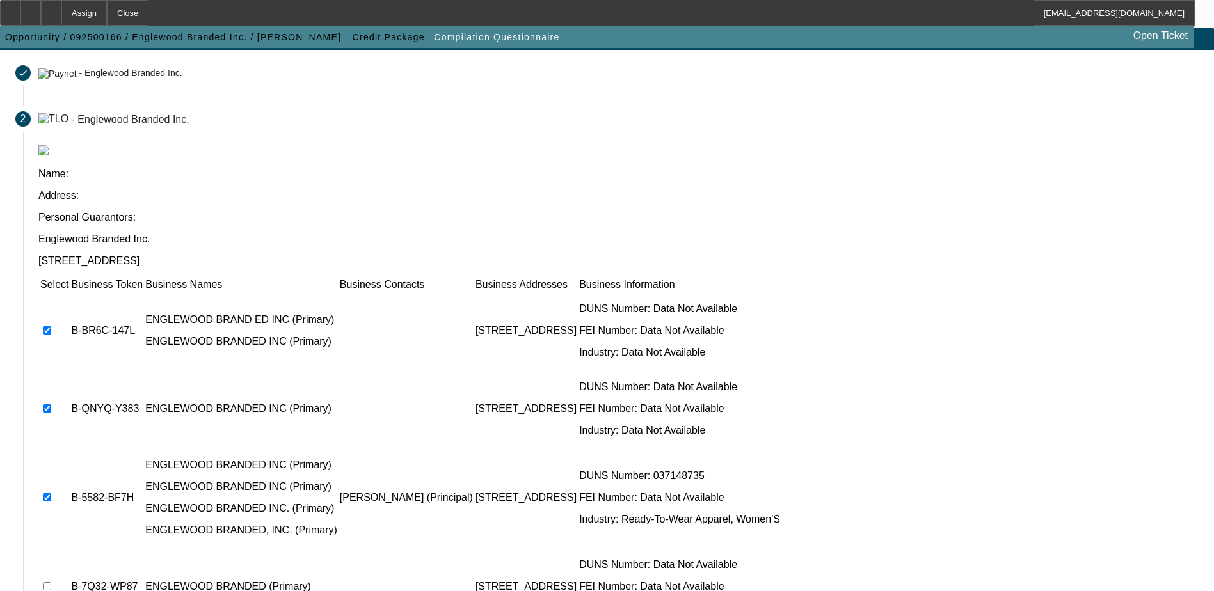
click at [69, 548] on td at bounding box center [54, 586] width 29 height 77
click at [51, 582] on input "checkbox" at bounding box center [47, 586] width 8 height 8
checkbox input "true"
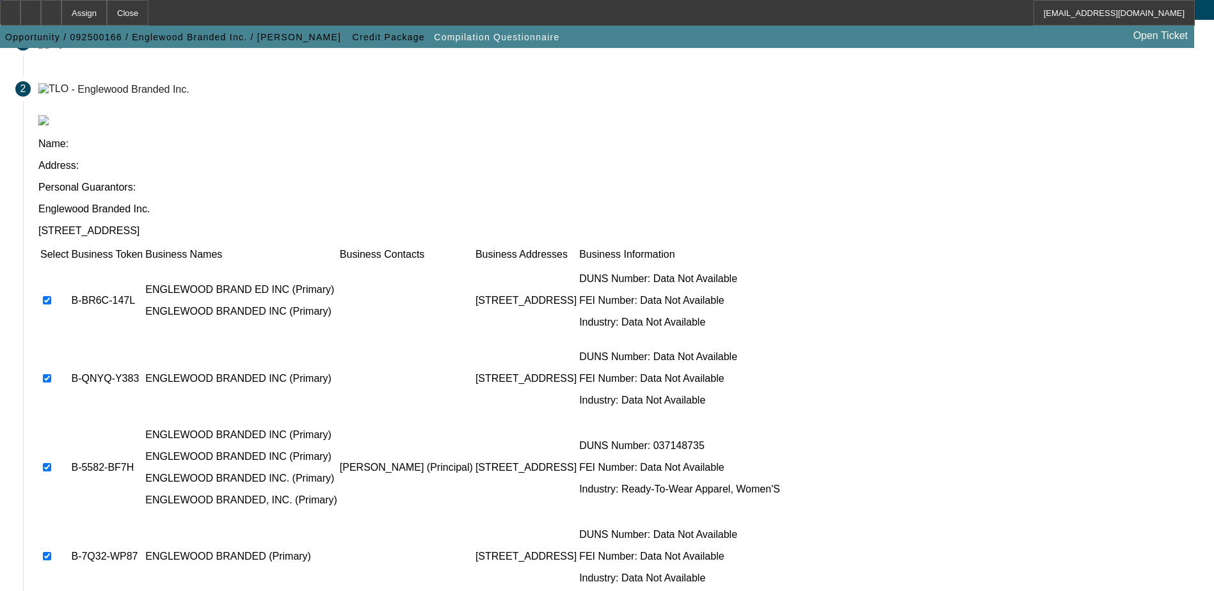
scroll to position [116, 0]
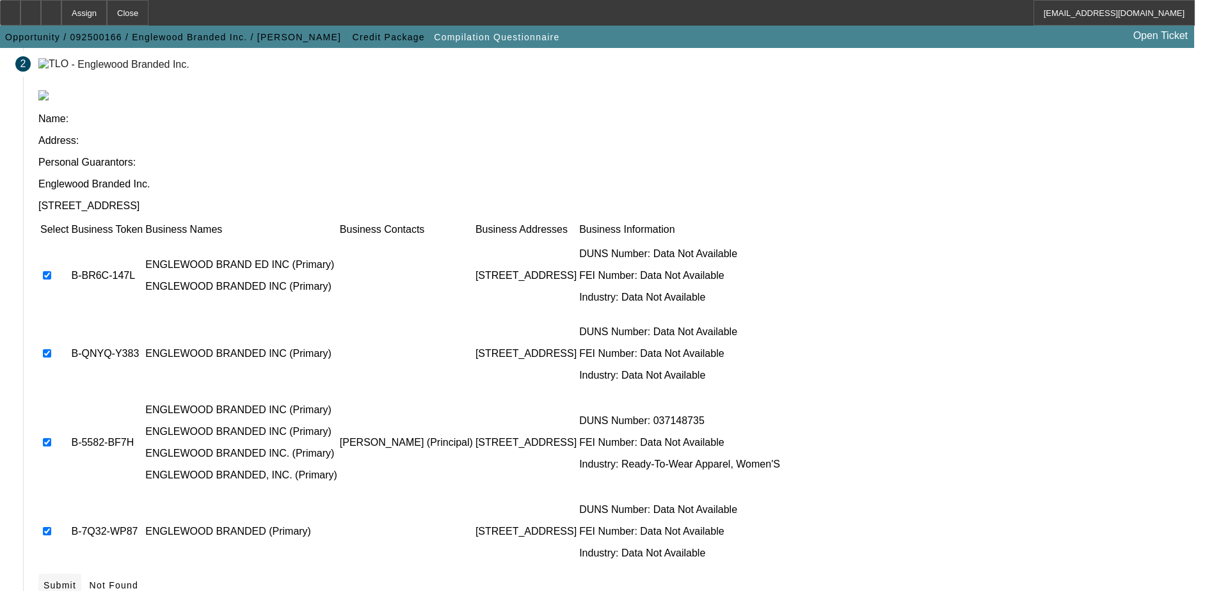
click at [76, 580] on span "Submit" at bounding box center [60, 585] width 33 height 10
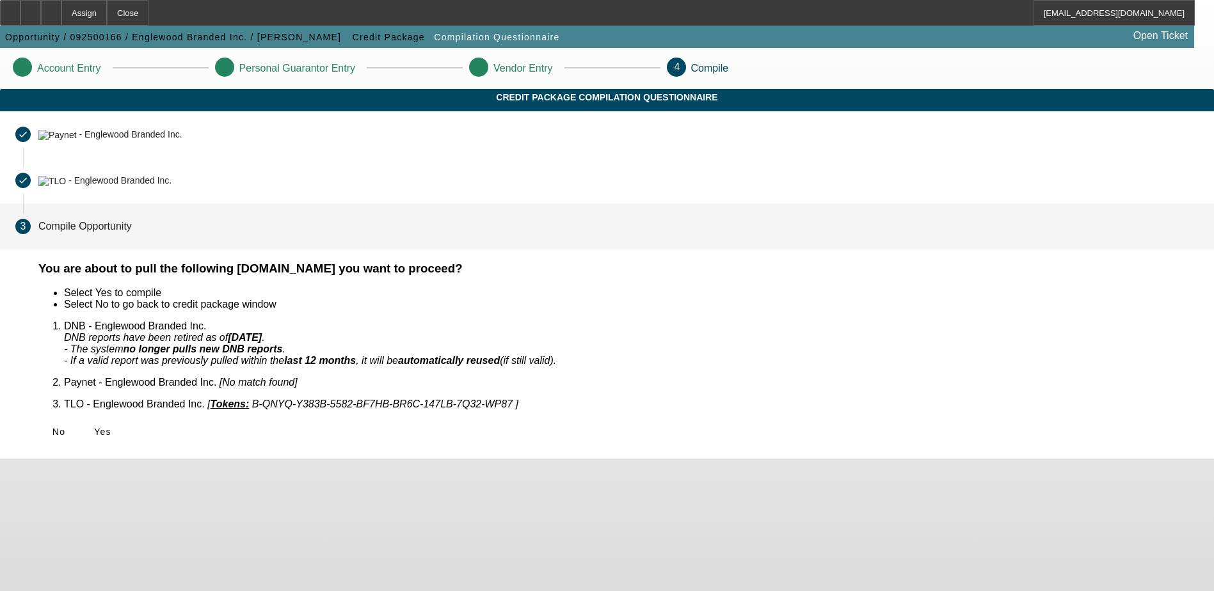
scroll to position [0, 0]
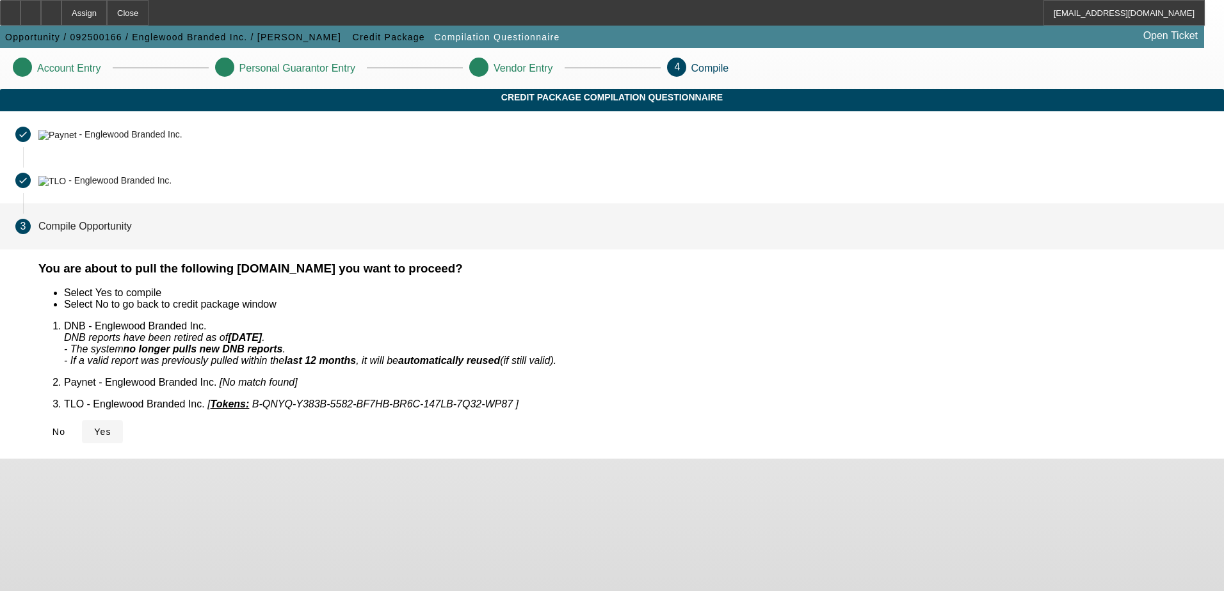
click at [94, 429] on icon at bounding box center [94, 432] width 0 height 10
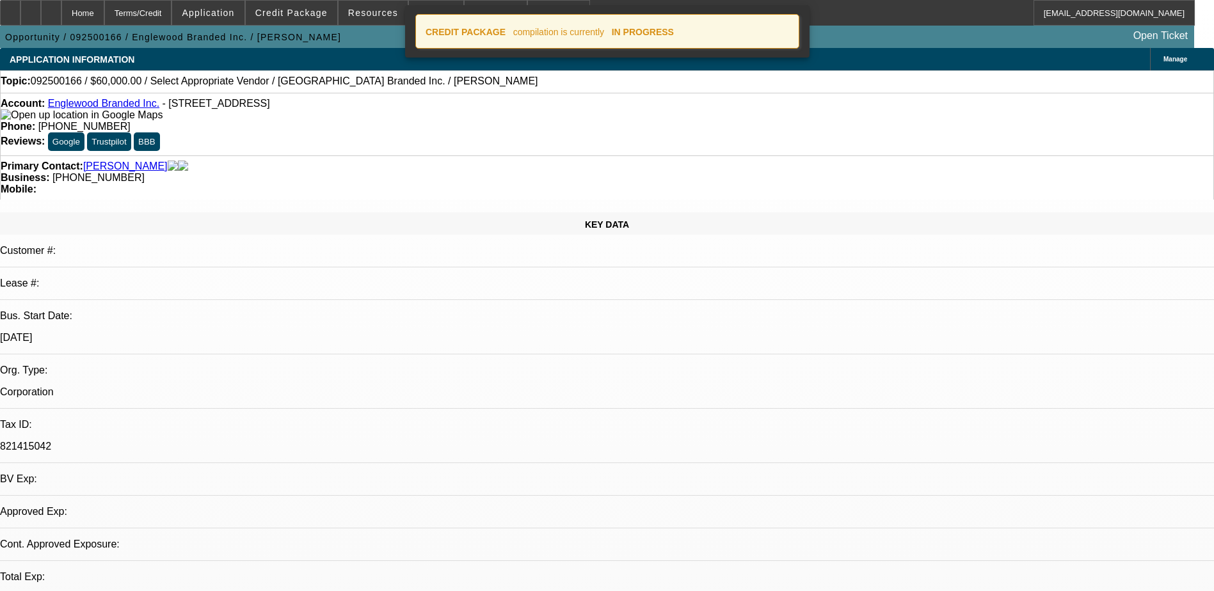
select select "0"
select select "2"
select select "0.1"
select select "1"
select select "2"
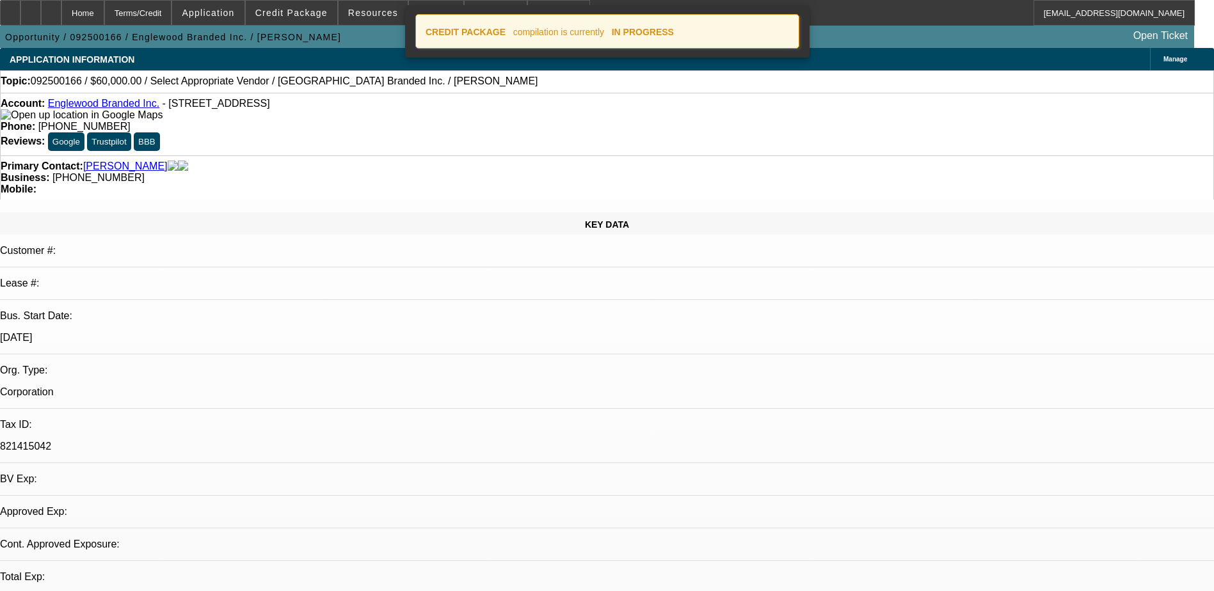
select select "4"
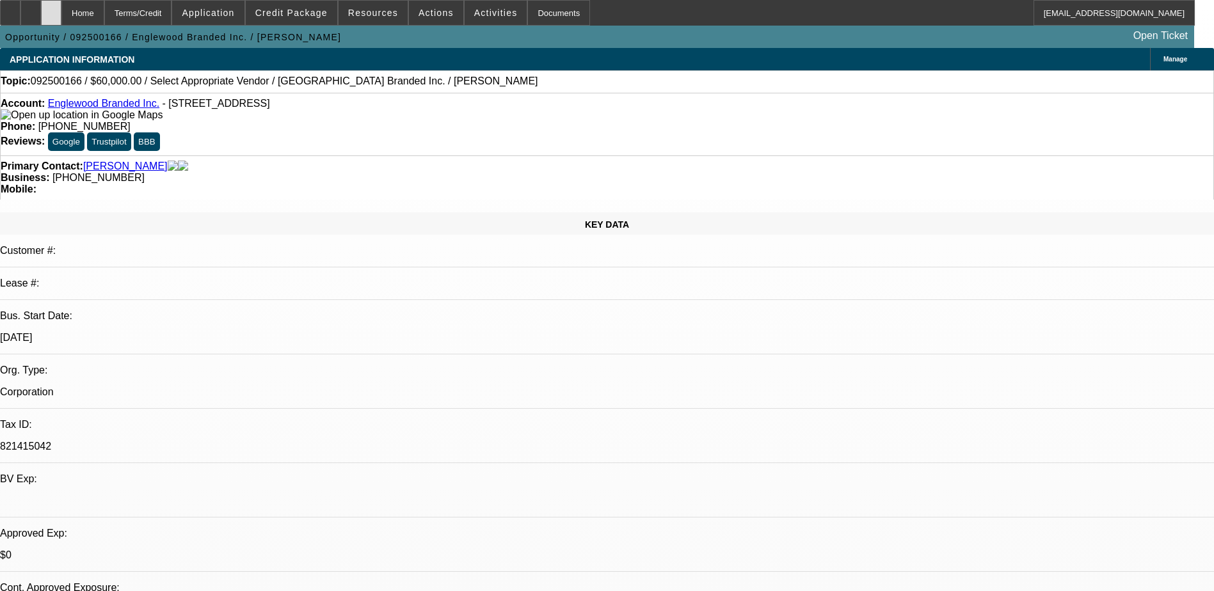
click at [61, 20] on div at bounding box center [51, 13] width 20 height 26
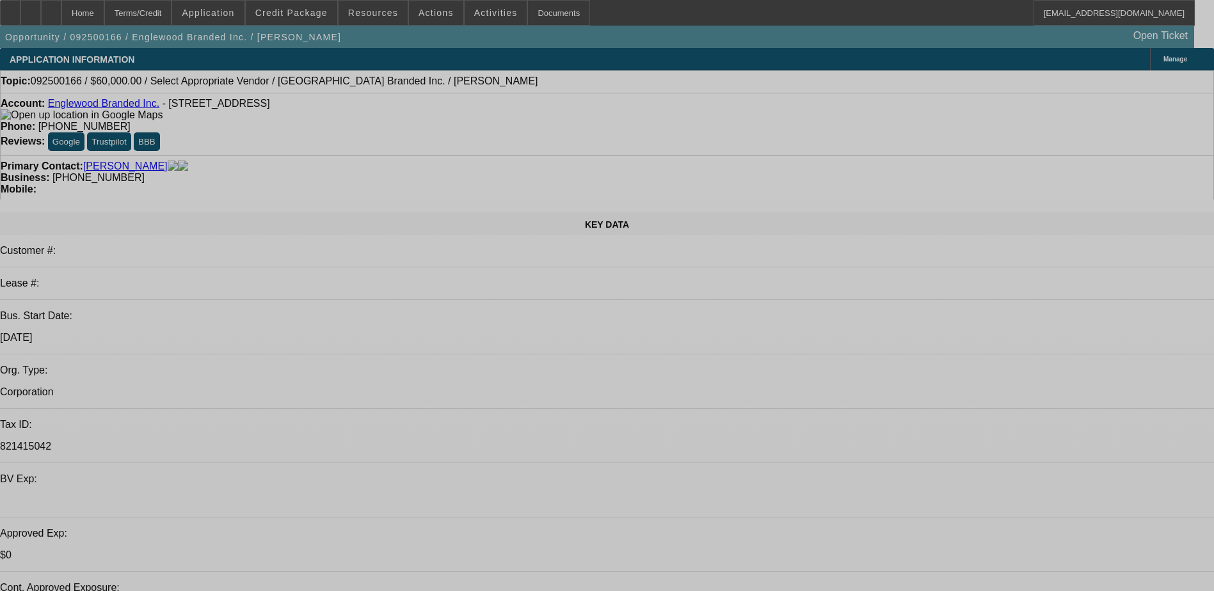
select select "0"
select select "2"
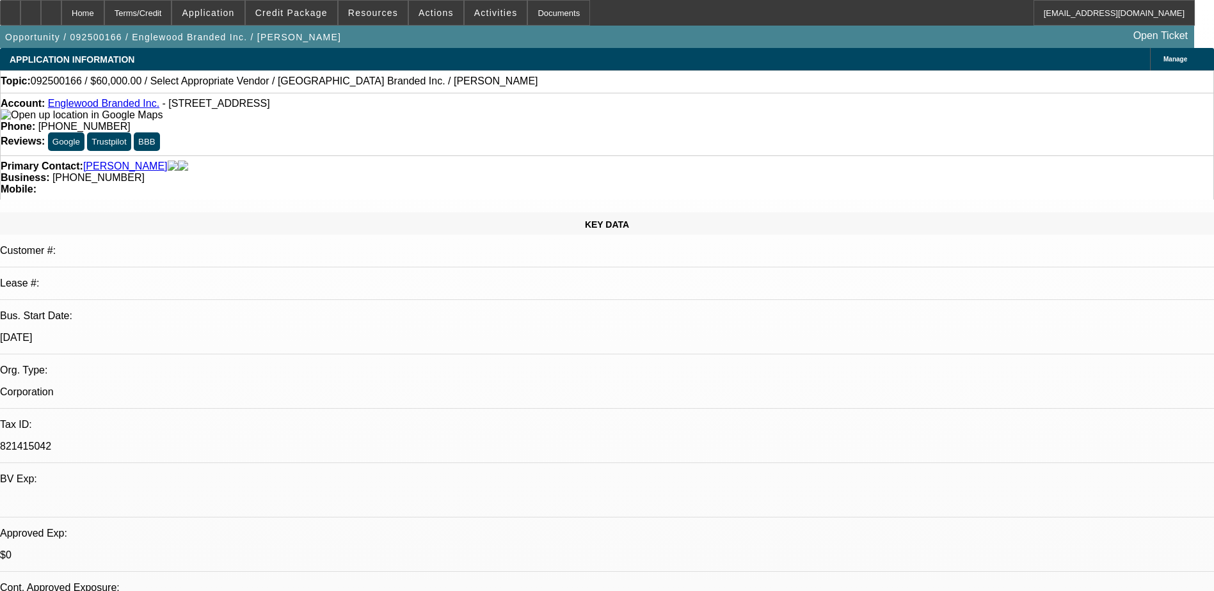
select select "0.1"
select select "1"
select select "2"
select select "4"
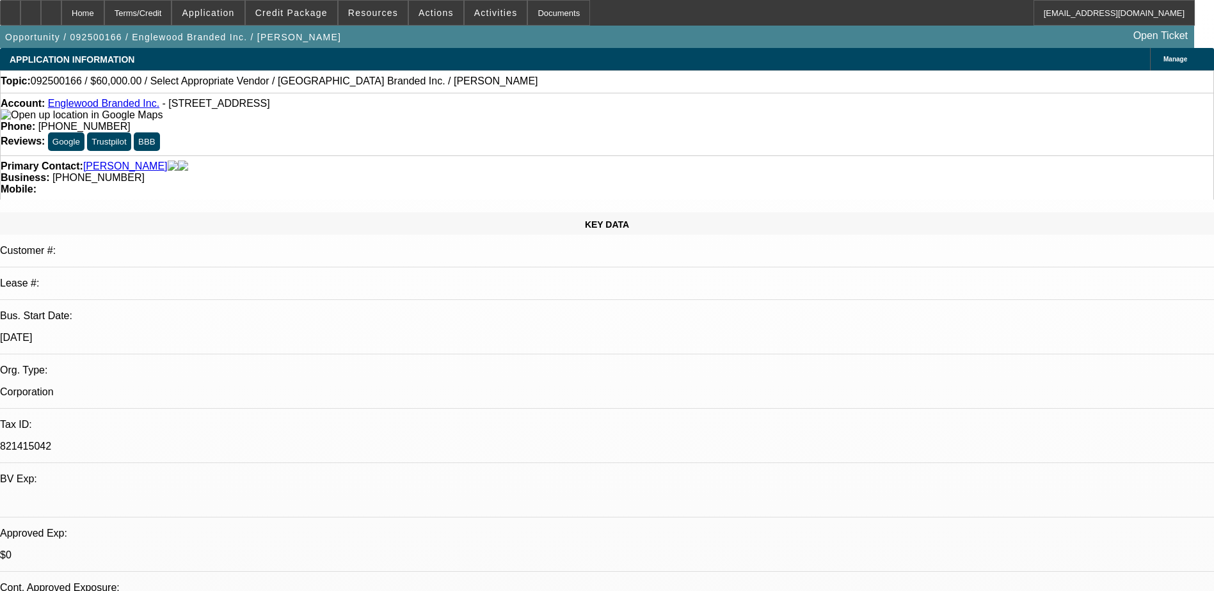
radio input "true"
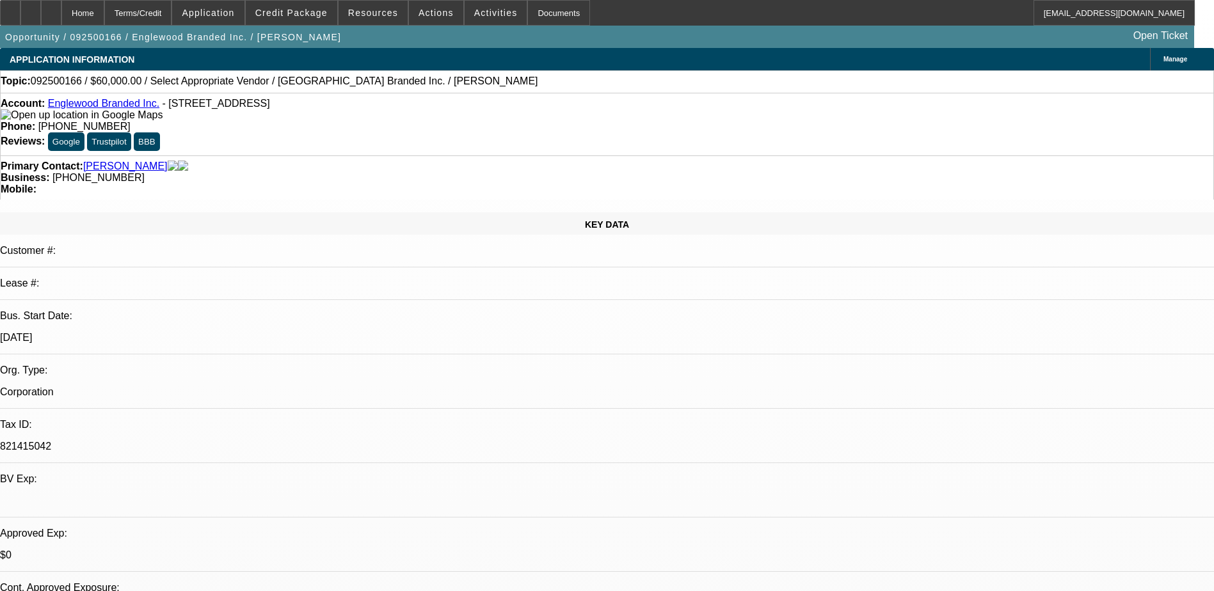
type textarea "Want an electric Anatol press. Max around 60K. got permission to open opp with …"
radio input "true"
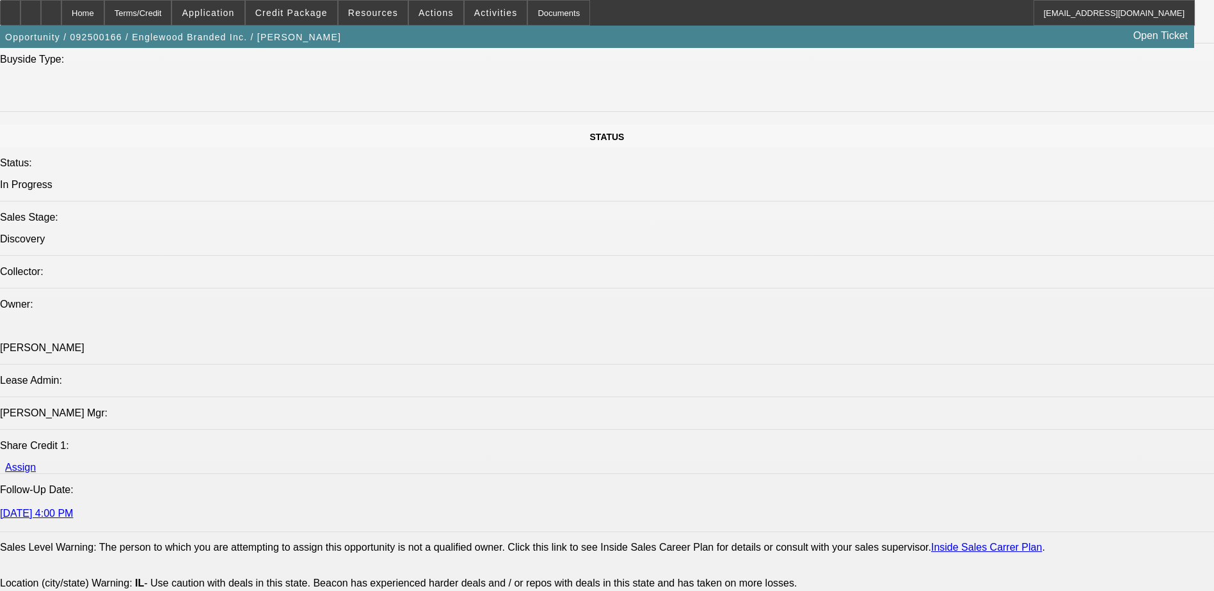
scroll to position [1408, 0]
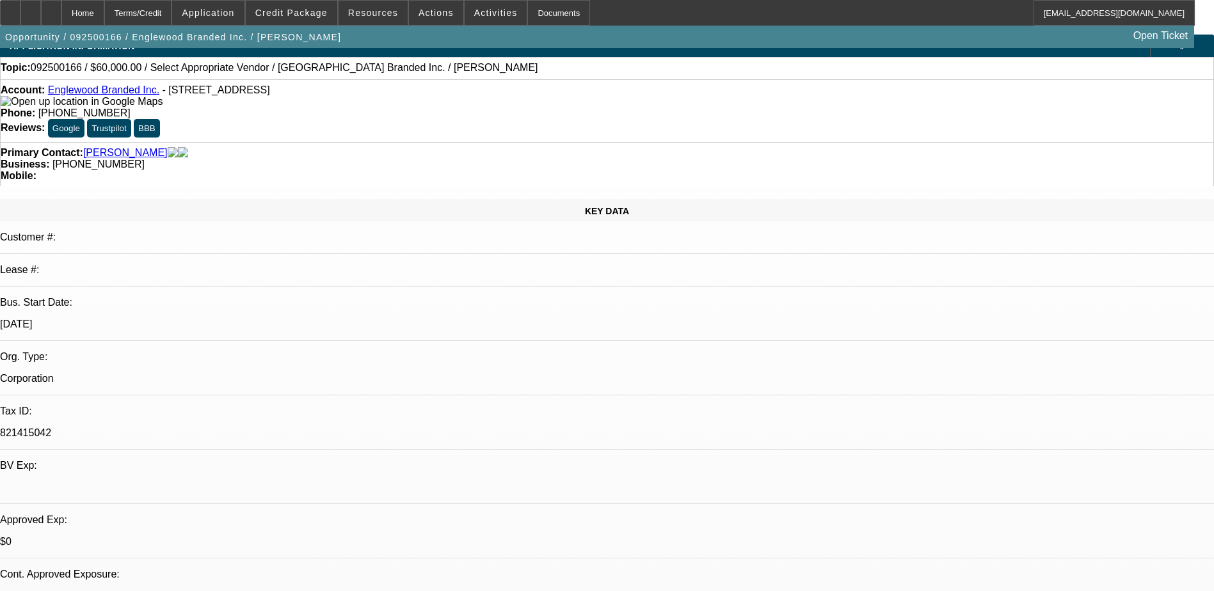
scroll to position [0, 0]
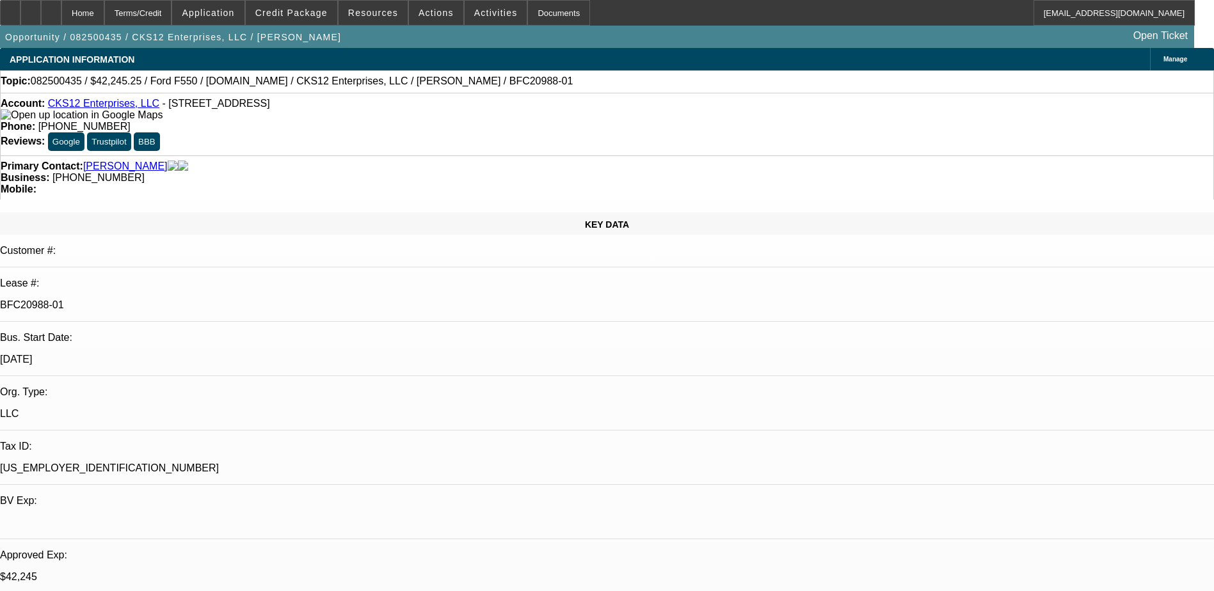
select select "0"
select select "2"
select select "0.1"
select select "4"
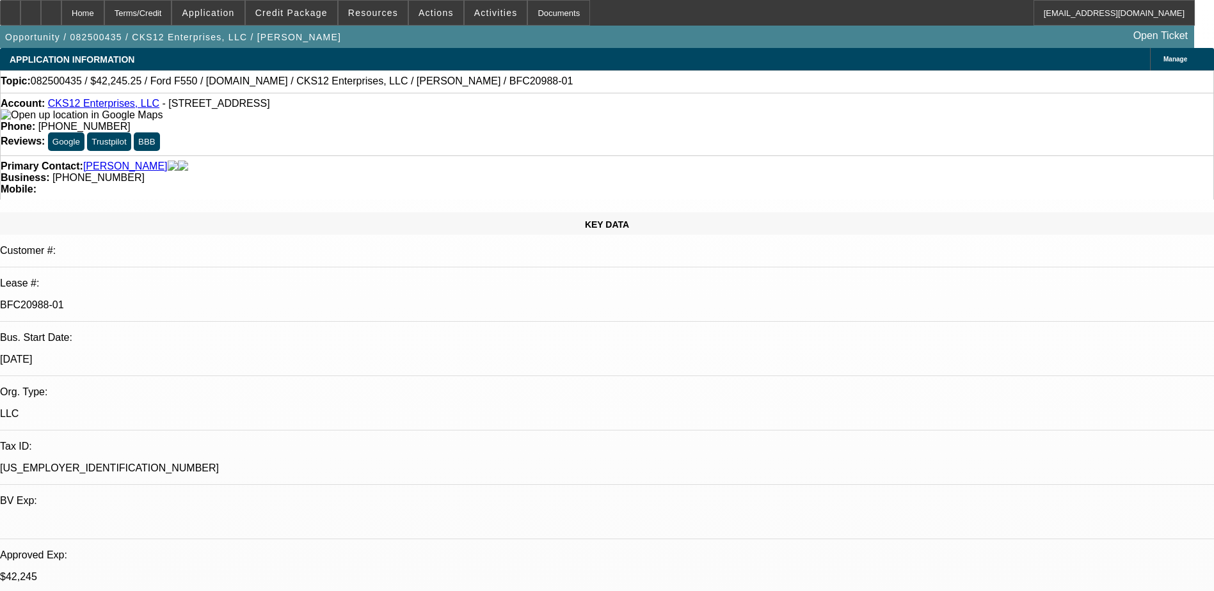
select select "0"
select select "2"
select select "0.1"
select select "4"
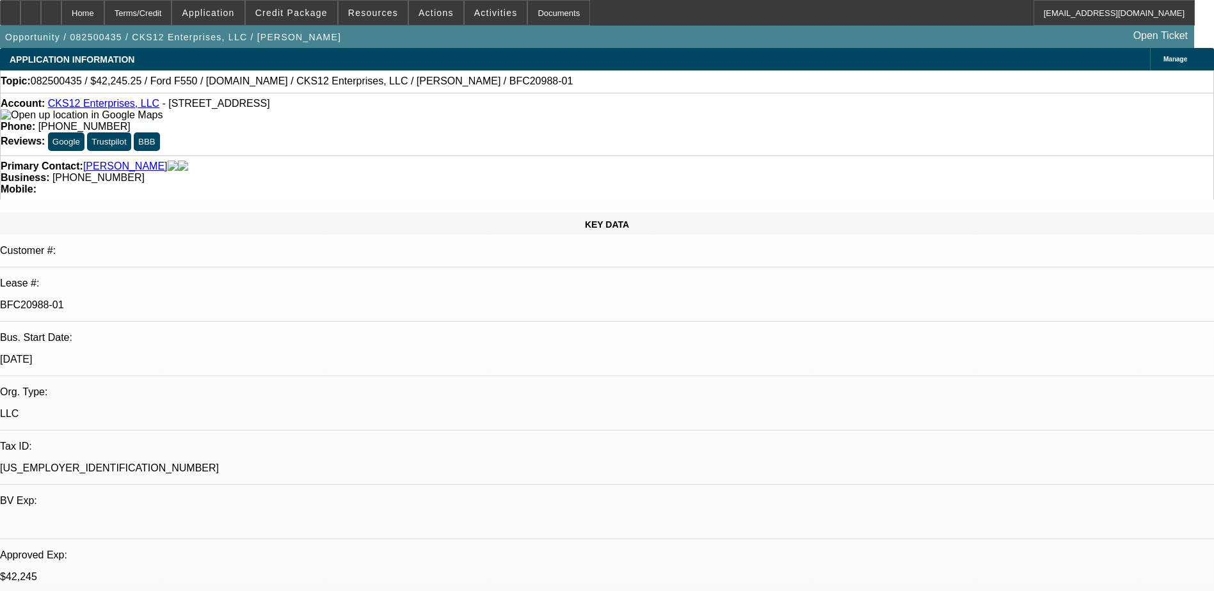
select select "0.15"
select select "2"
select select "0.1"
select select "4"
select select "0"
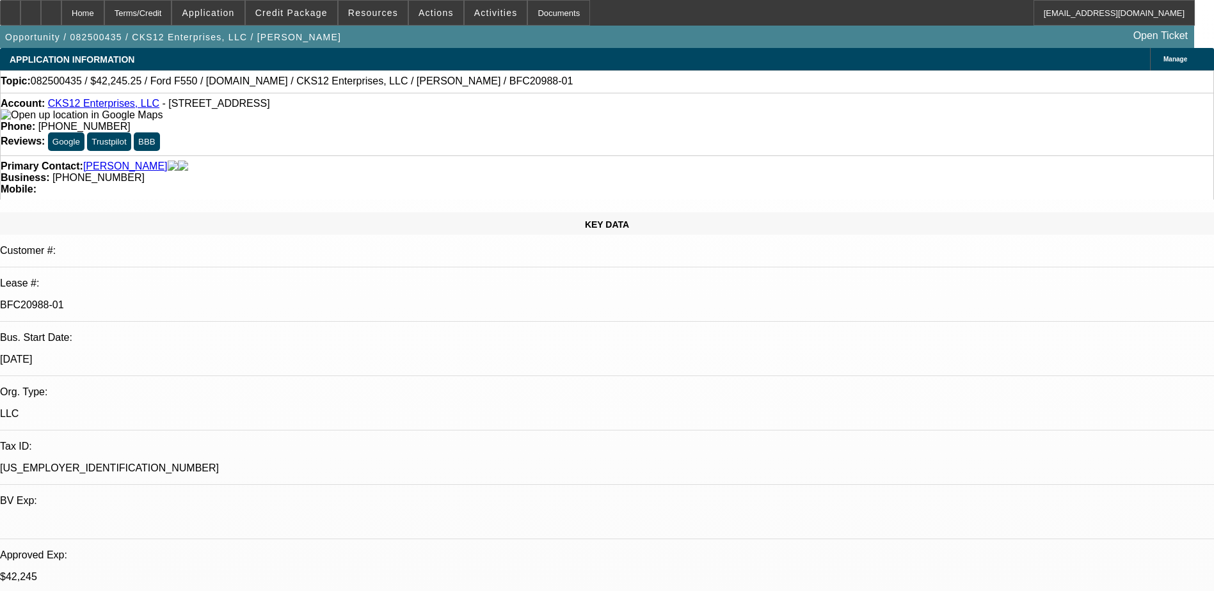
select select "2"
select select "0.1"
select select "4"
click at [61, 8] on div at bounding box center [51, 13] width 20 height 26
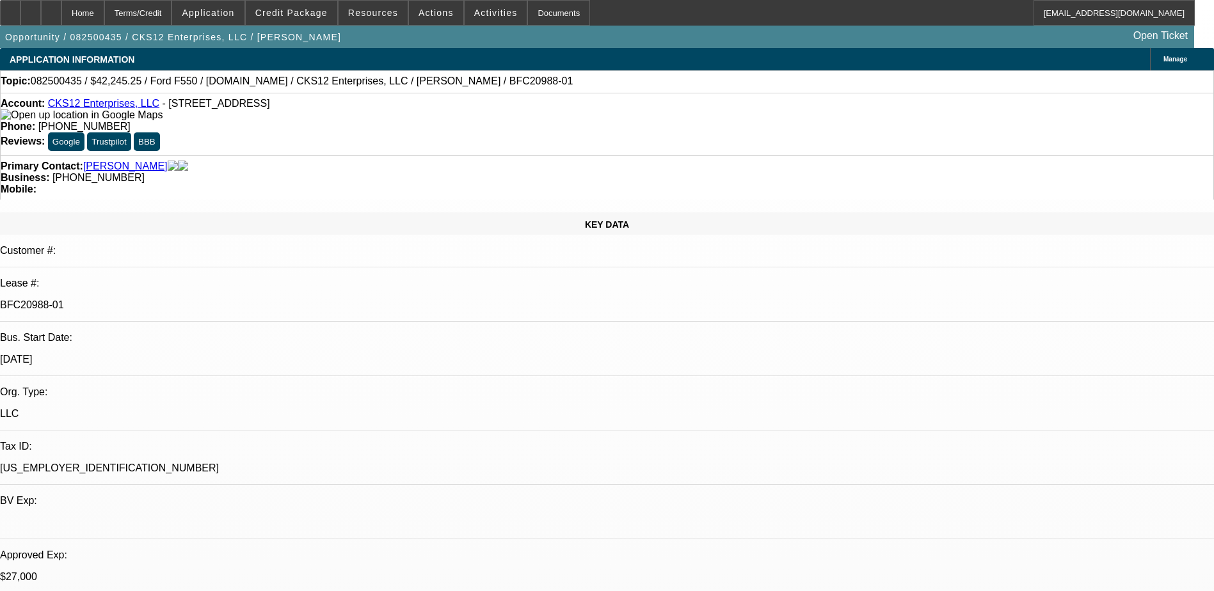
select select "0"
select select "2"
select select "0.1"
select select "0"
select select "2"
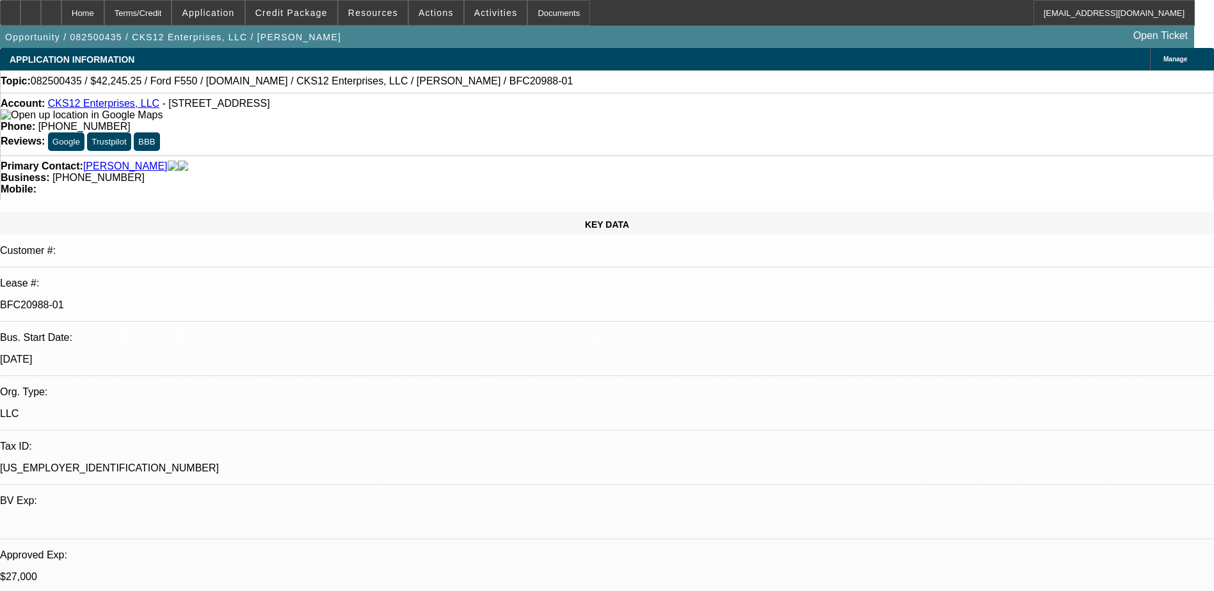
select select "0.1"
select select "0.15"
select select "0.1"
select select "0"
select select "2"
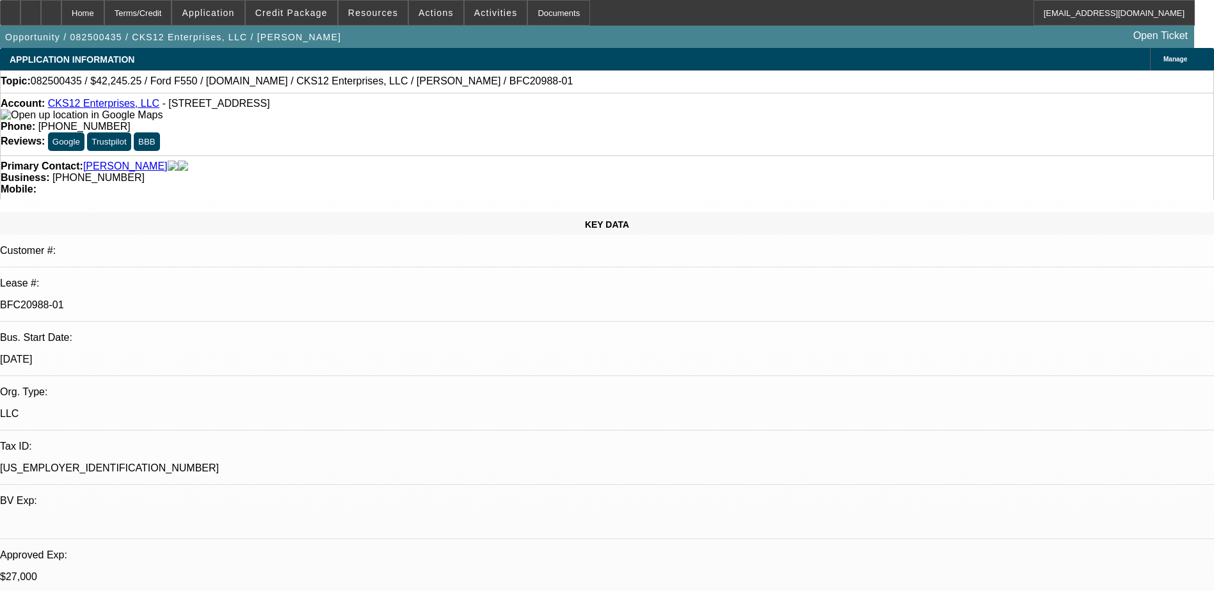
select select "0.1"
select select "1"
select select "2"
select select "4"
select select "1"
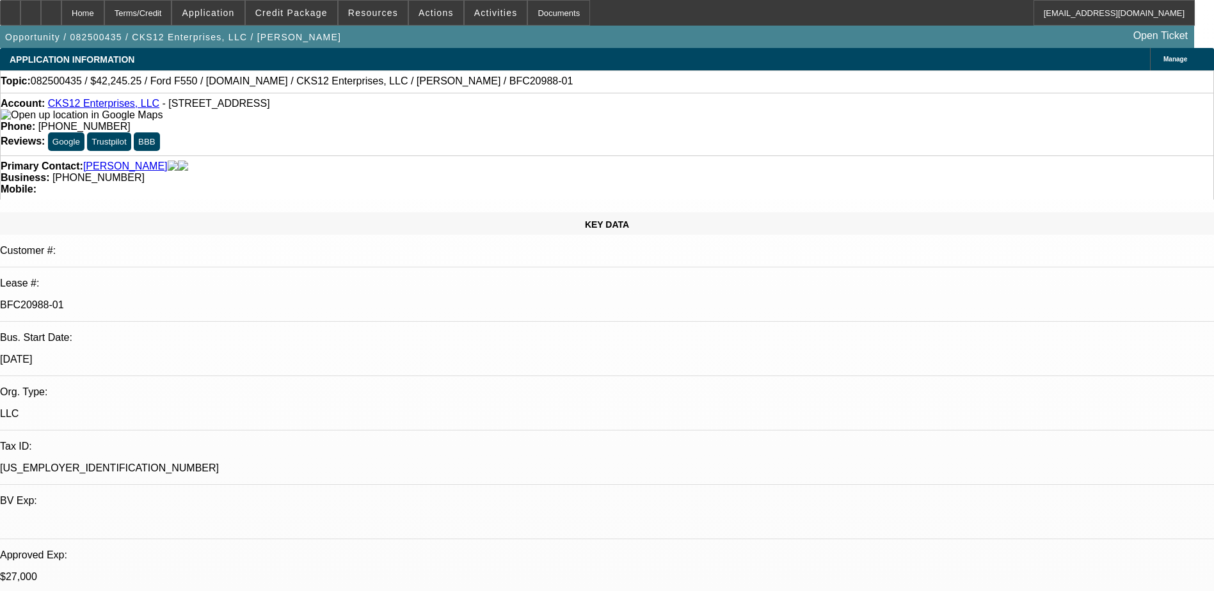
select select "2"
select select "4"
select select "1"
select select "2"
select select "4"
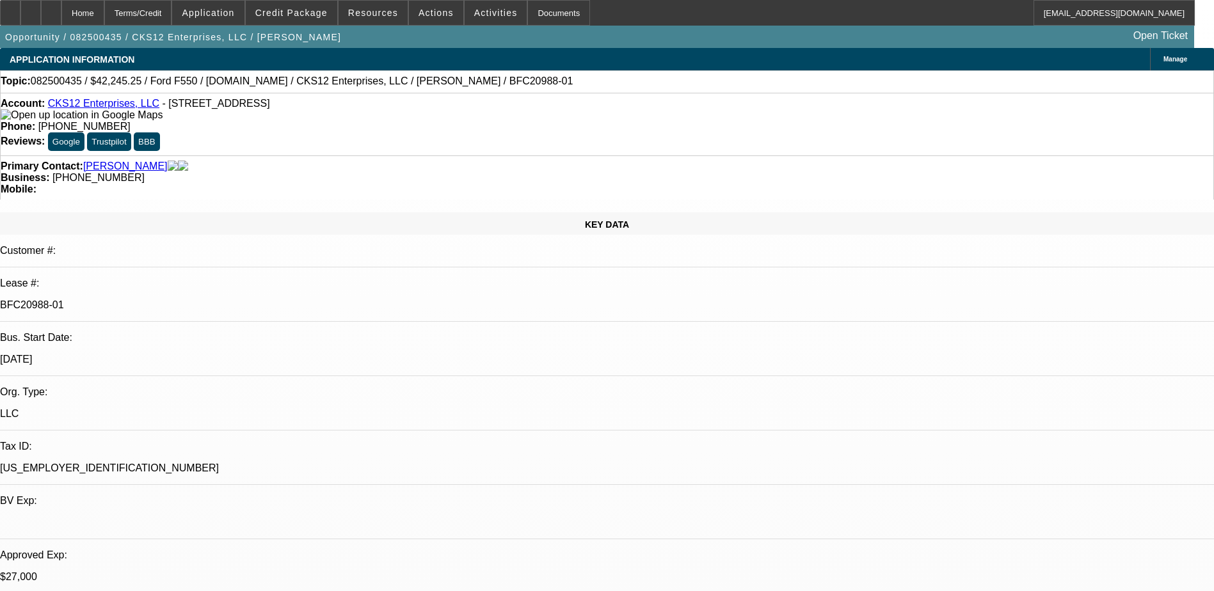
select select "1"
select select "2"
select select "4"
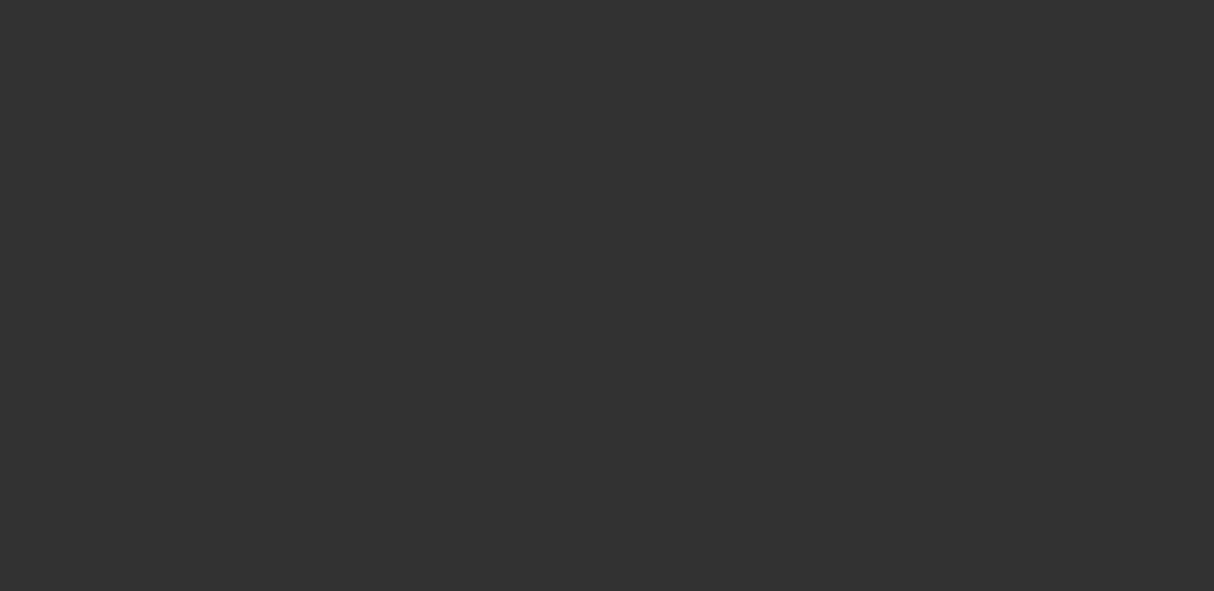
select select "0"
select select "2"
select select "0.1"
select select "4"
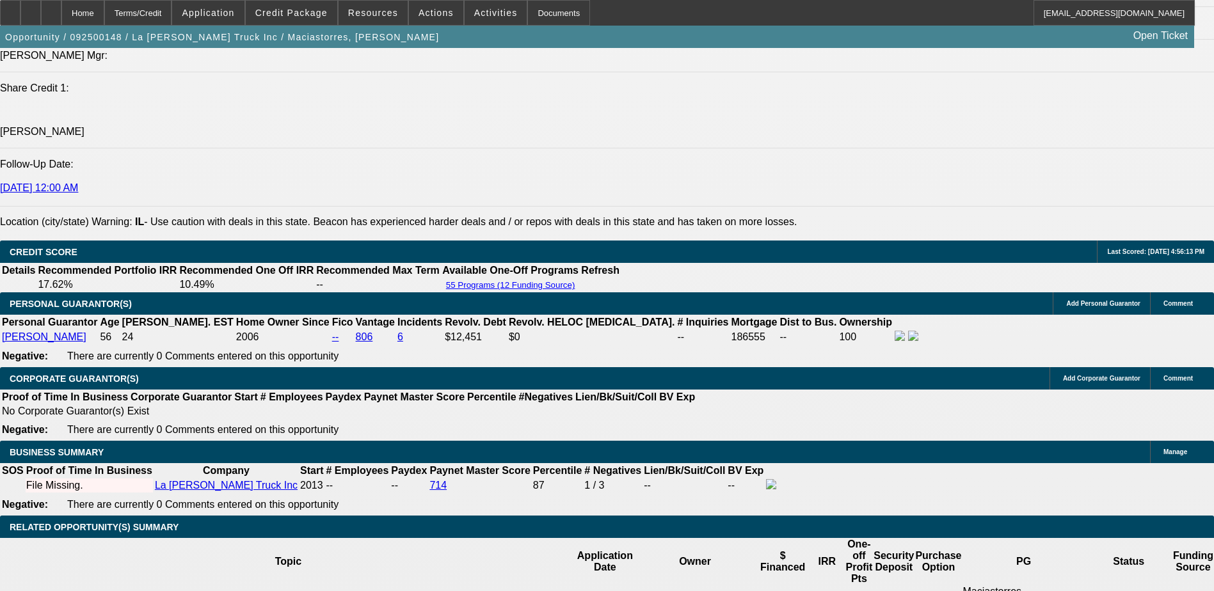
scroll to position [1664, 0]
type input "2"
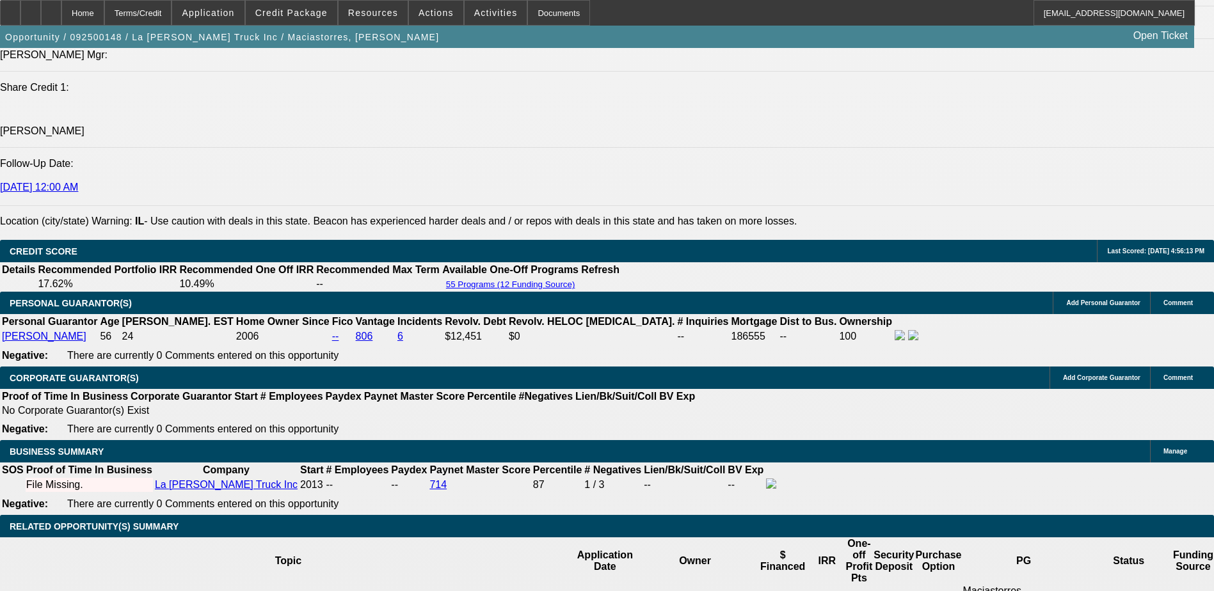
type input "UNKNOWN"
type input "24"
type input "$2,302.63"
type input "$4,605.26"
type input "$25,306.67"
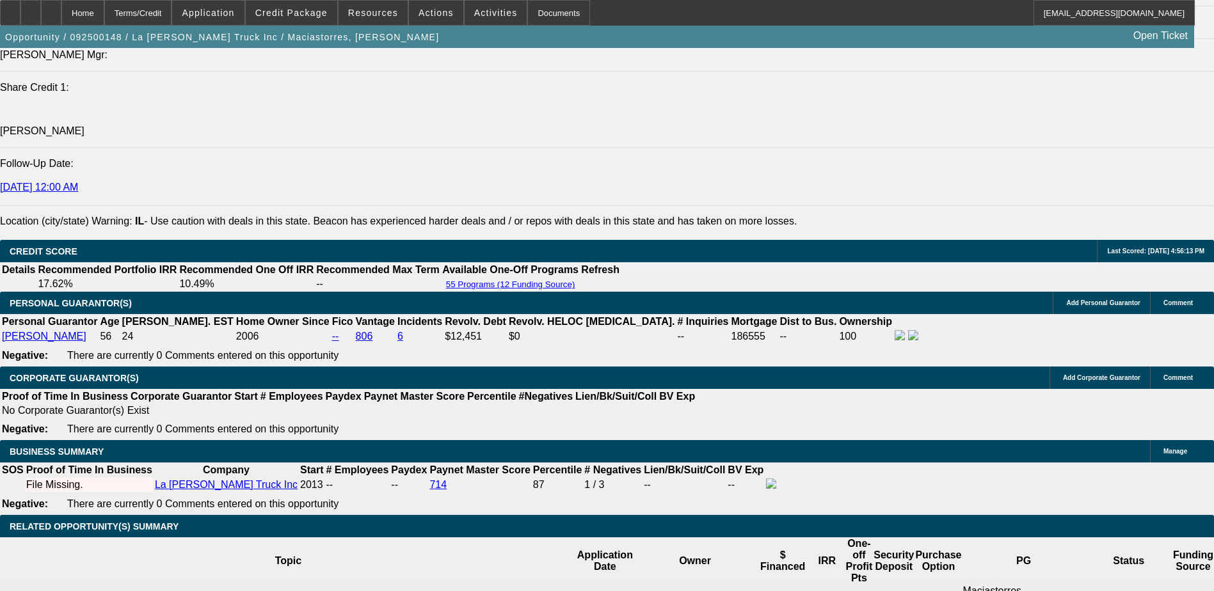
type input "$50,613.34"
type input "24"
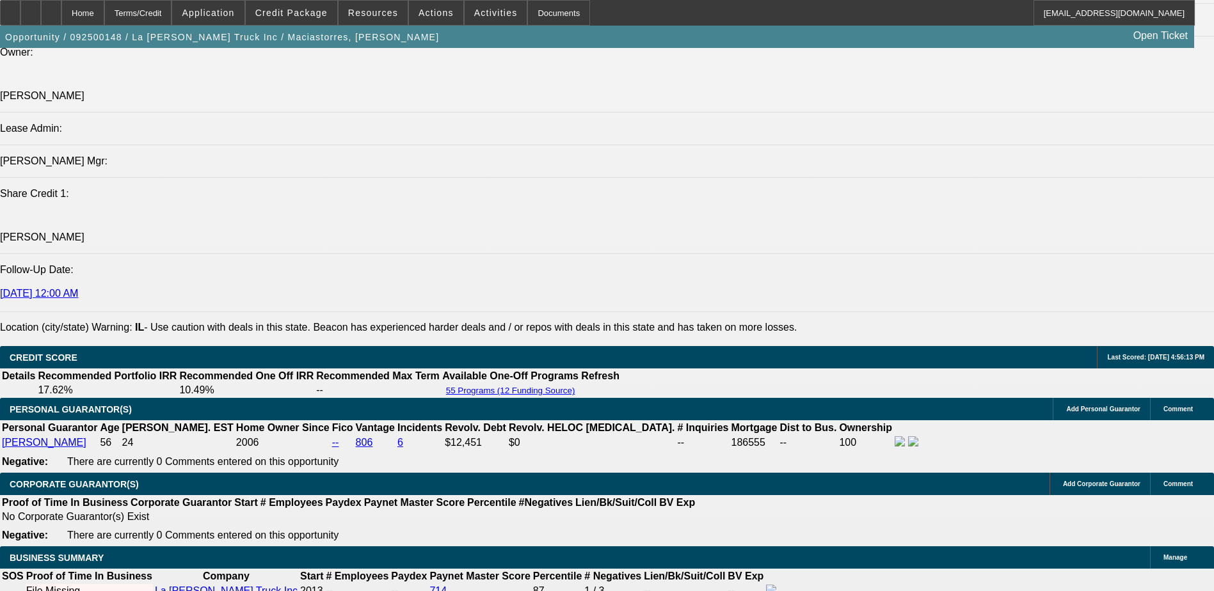
scroll to position [1536, 0]
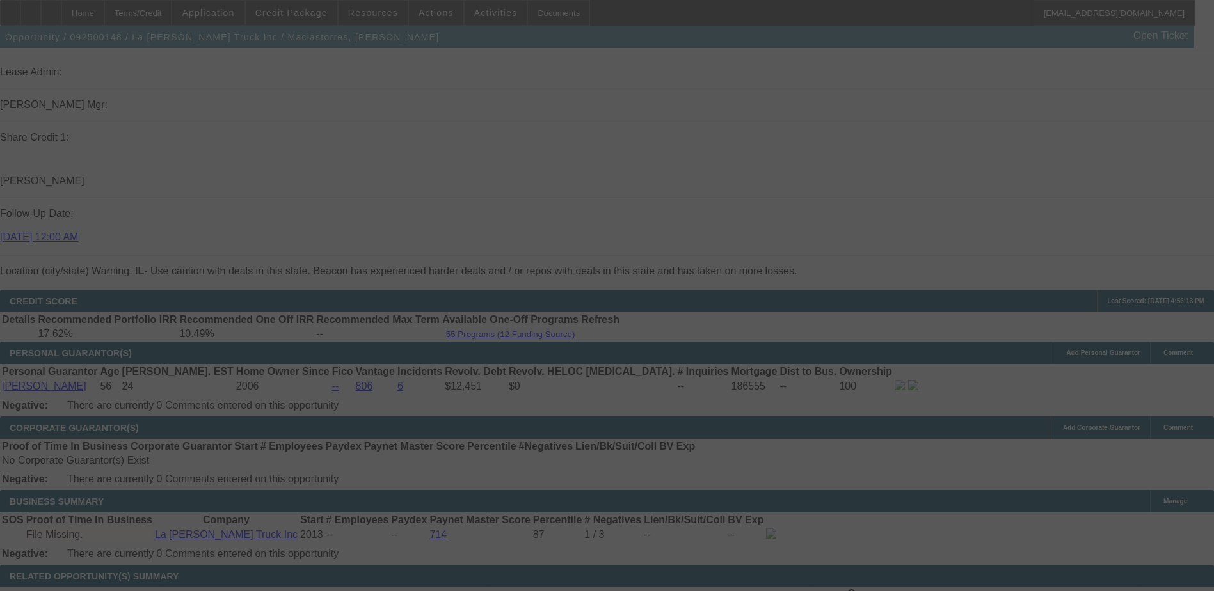
scroll to position [1728, 0]
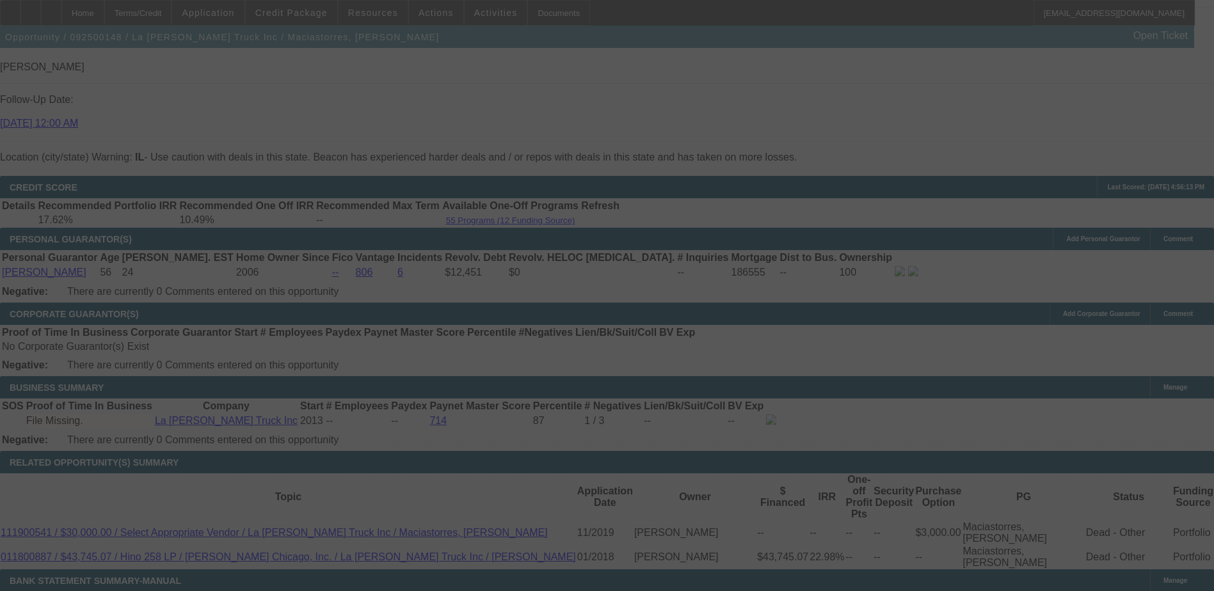
select select "0"
select select "2"
select select "0.1"
select select "4"
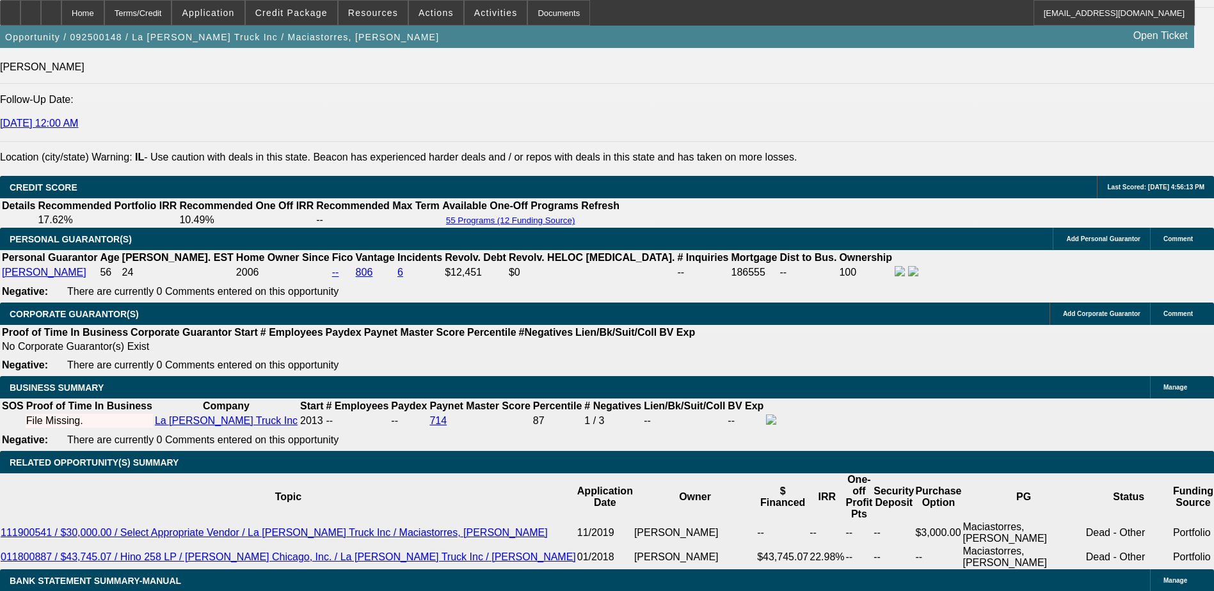
type input "607.3"
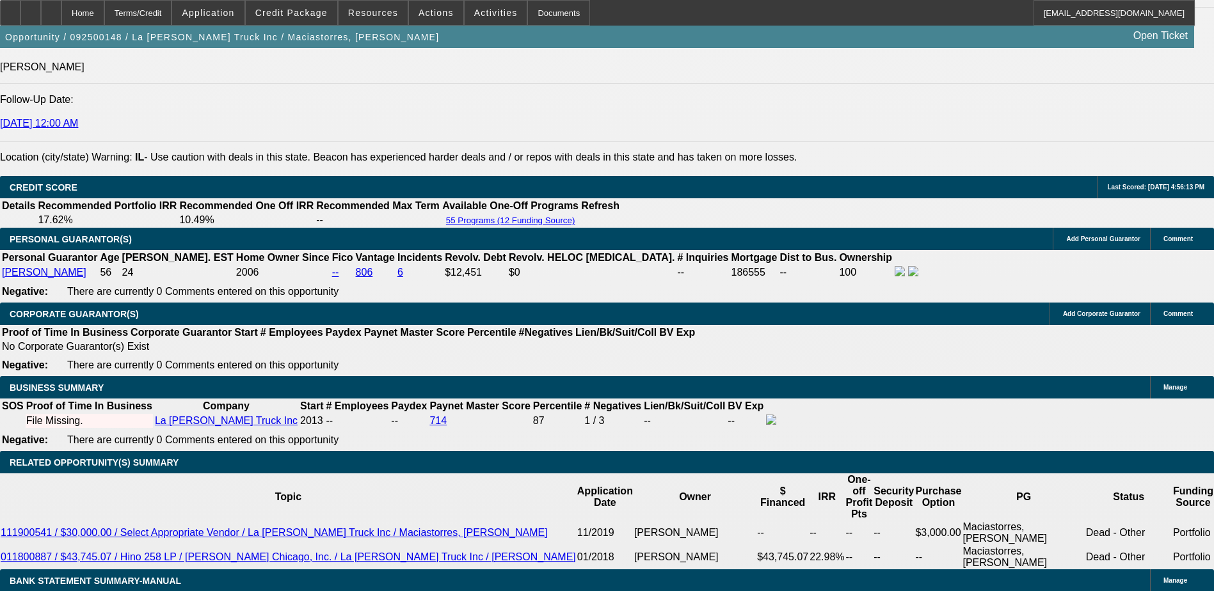
type input "60"
type input "$50,586.08"
type input "$25,293.04"
type input "6"
type input "$7,247.10"
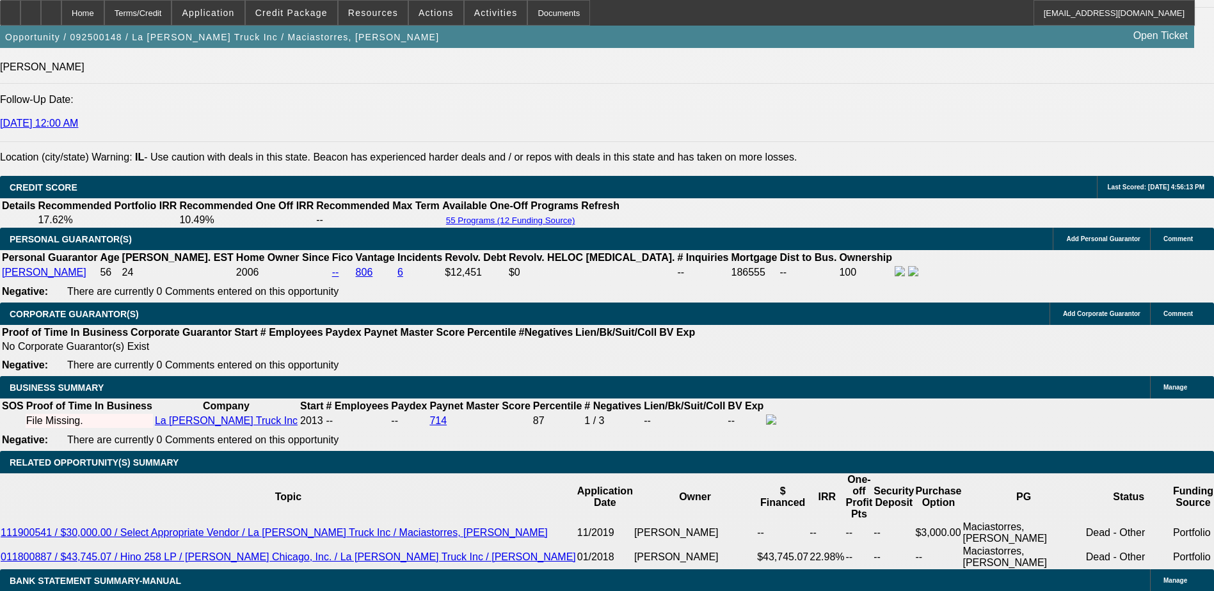
type input "$3,623.55"
type input "$4,432.06"
type input "$2,216.03"
type input "6"
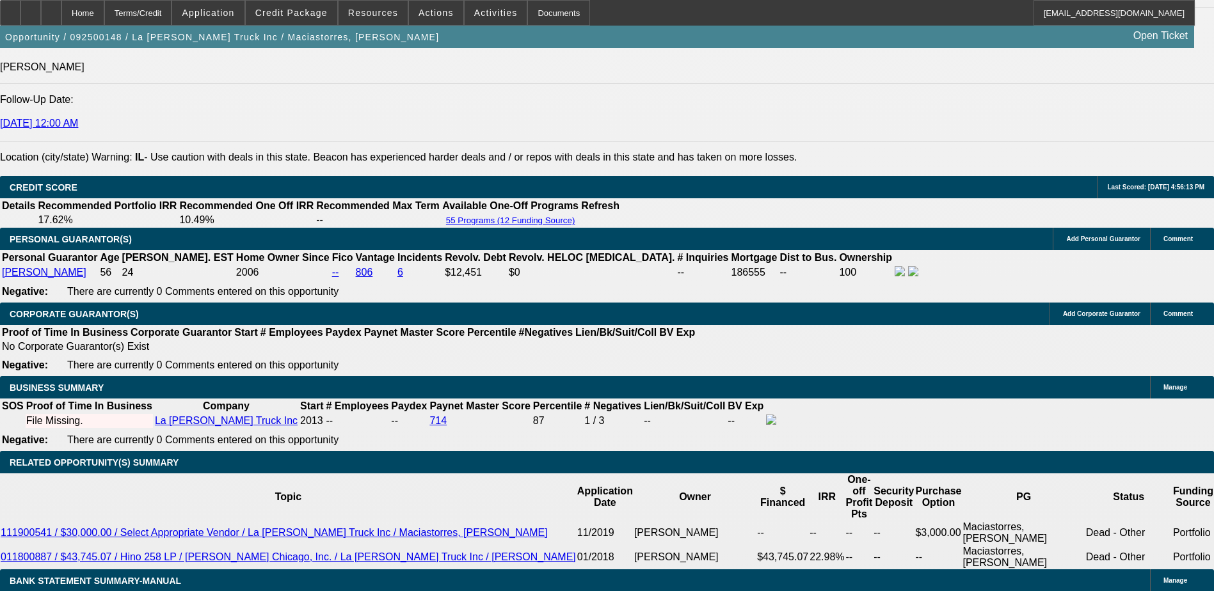
type input "6"
type input "66"
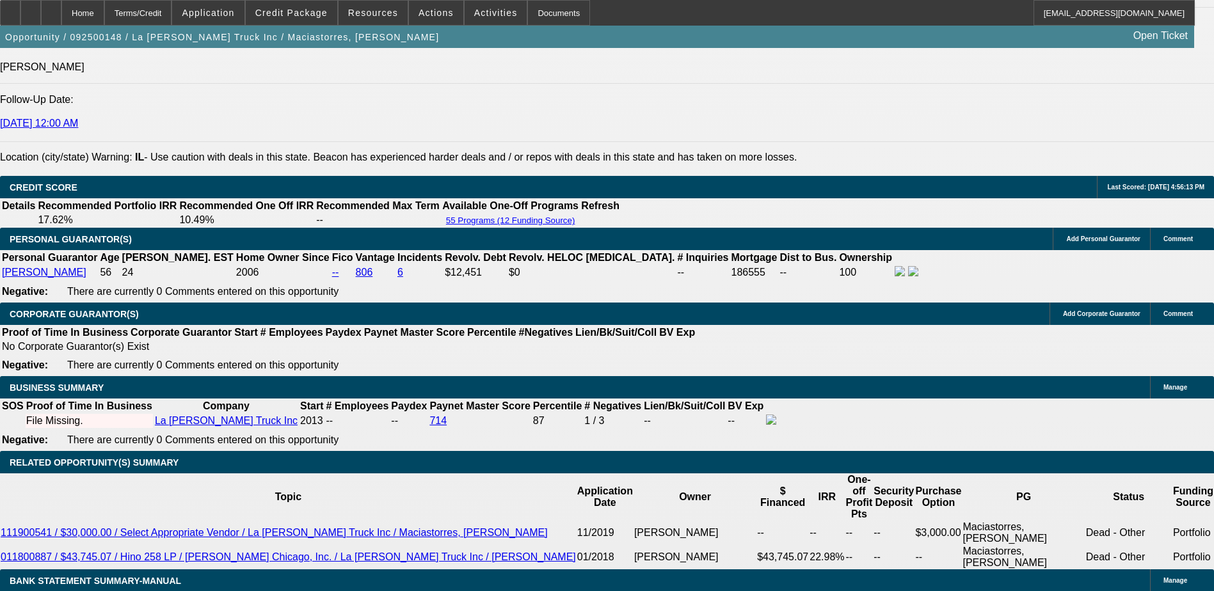
type input "$7,603.58"
type input "$3,801.79"
type input "6"
type input "$4,432.06"
type input "$2,216.03"
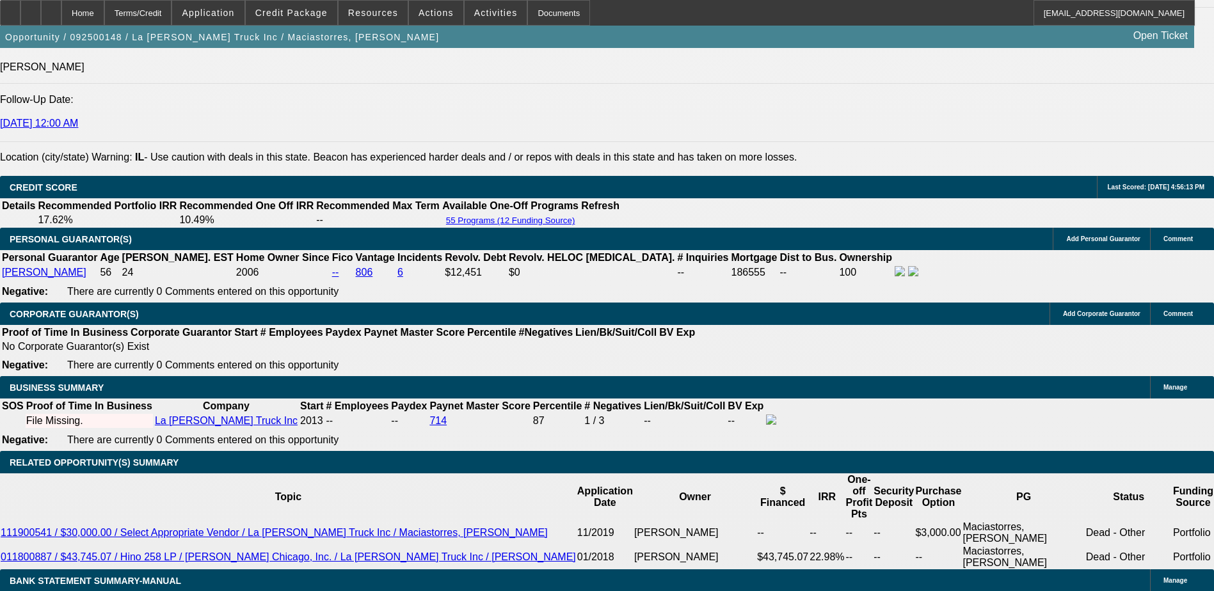
type input "12"
type input "$4,707.34"
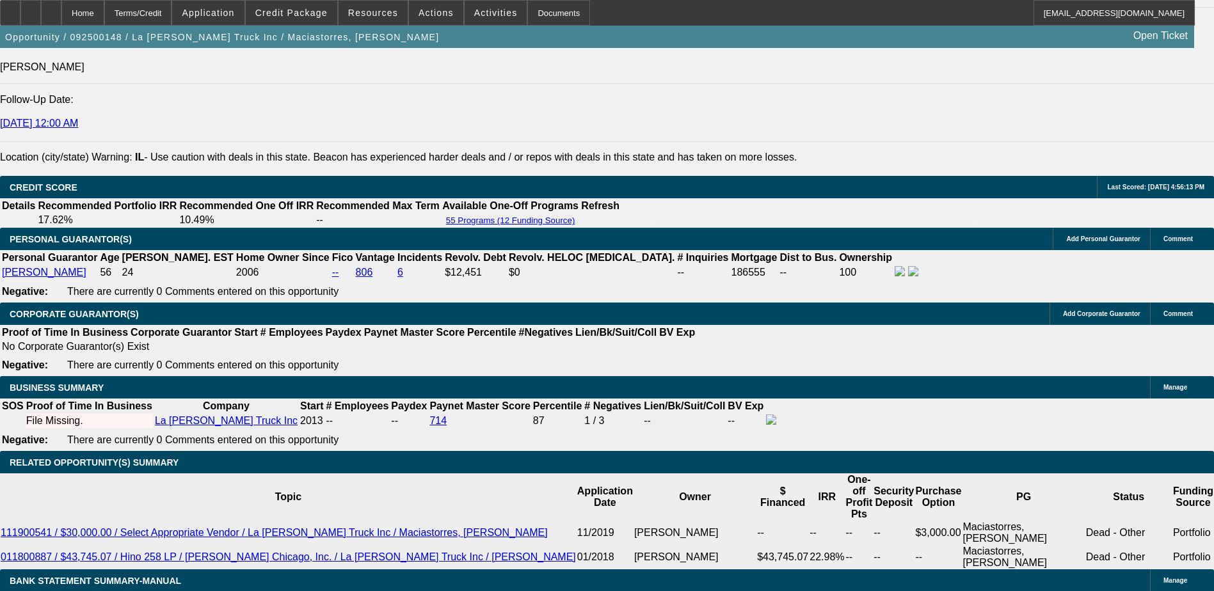
type input "$2,353.67"
type input "$4,210.20"
type input "$2,105.10"
type input "12"
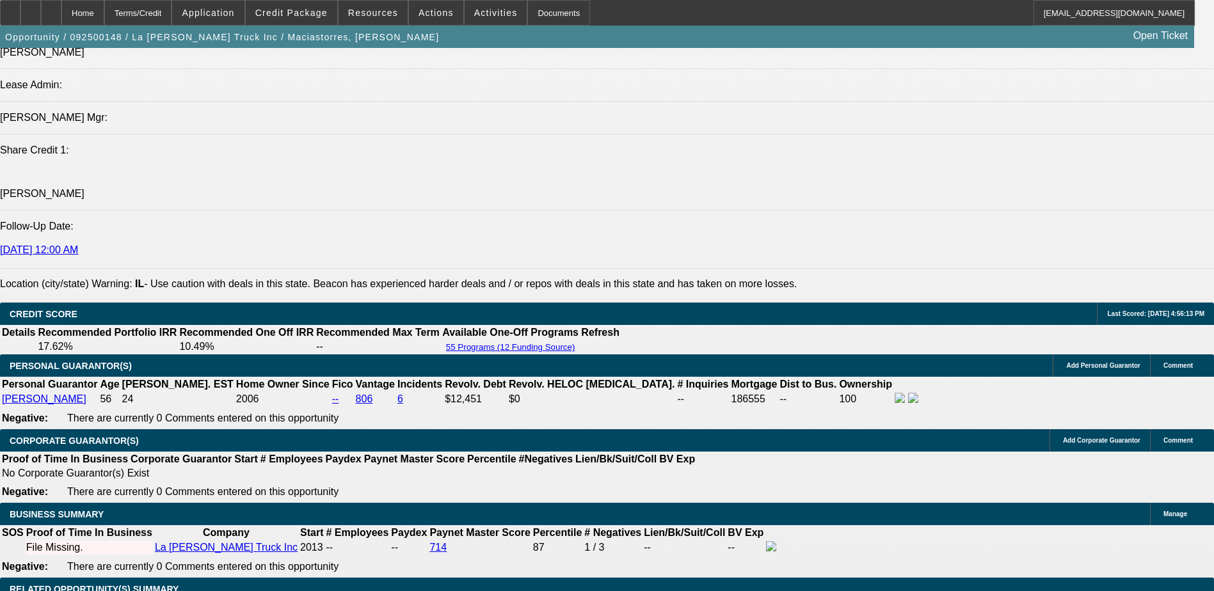
scroll to position [1600, 0]
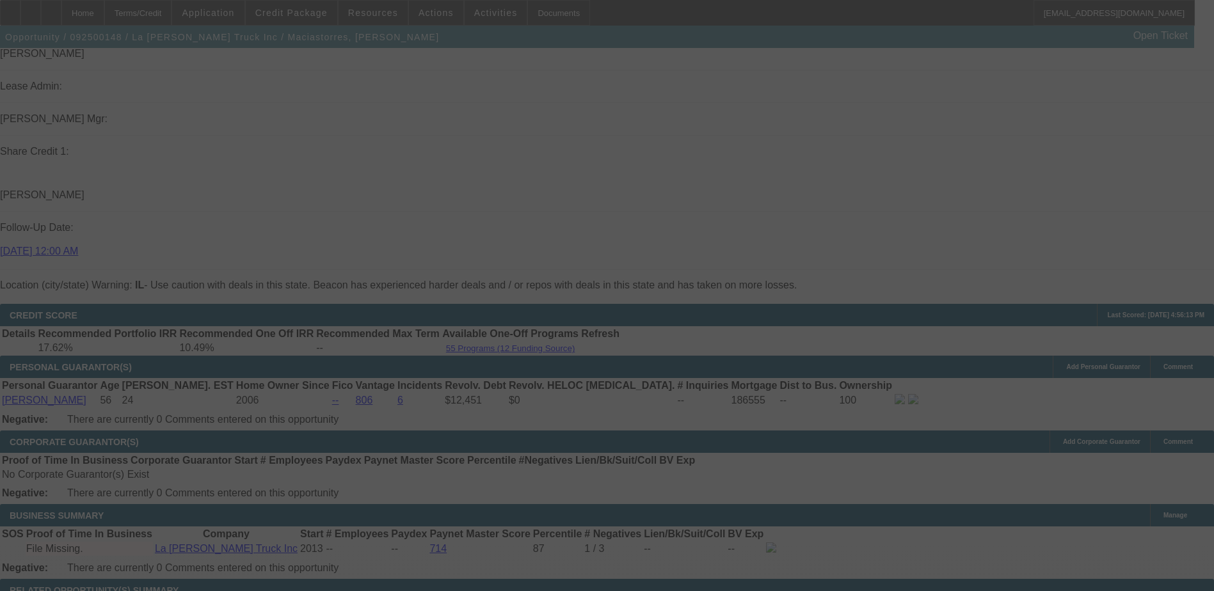
select select "0"
select select "2"
select select "0.1"
select select "4"
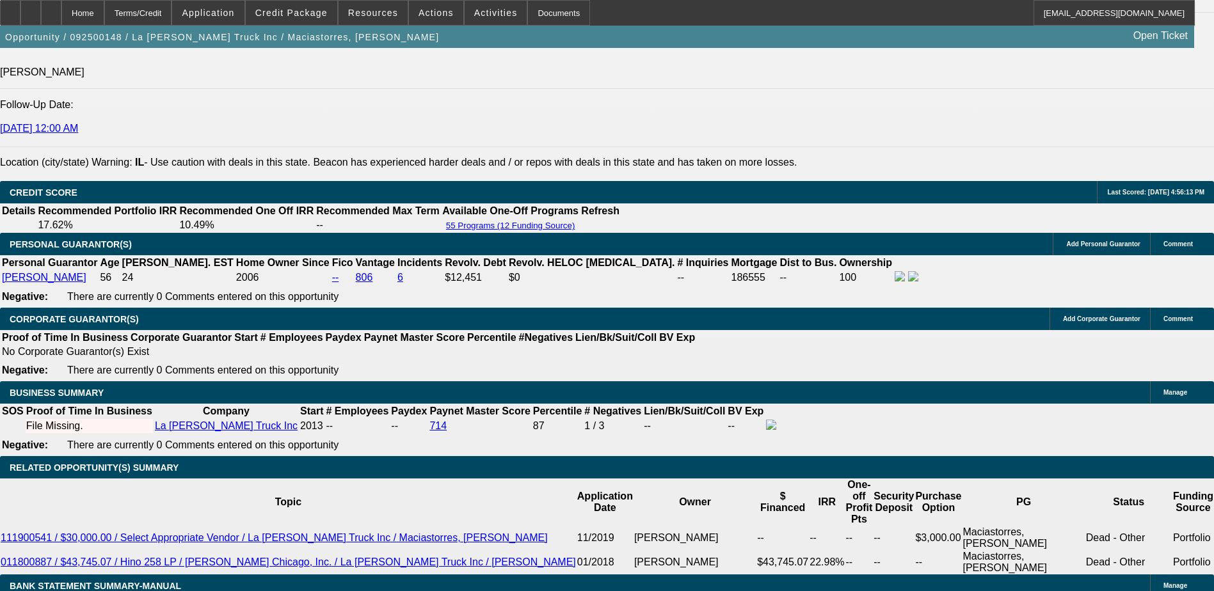
scroll to position [1728, 0]
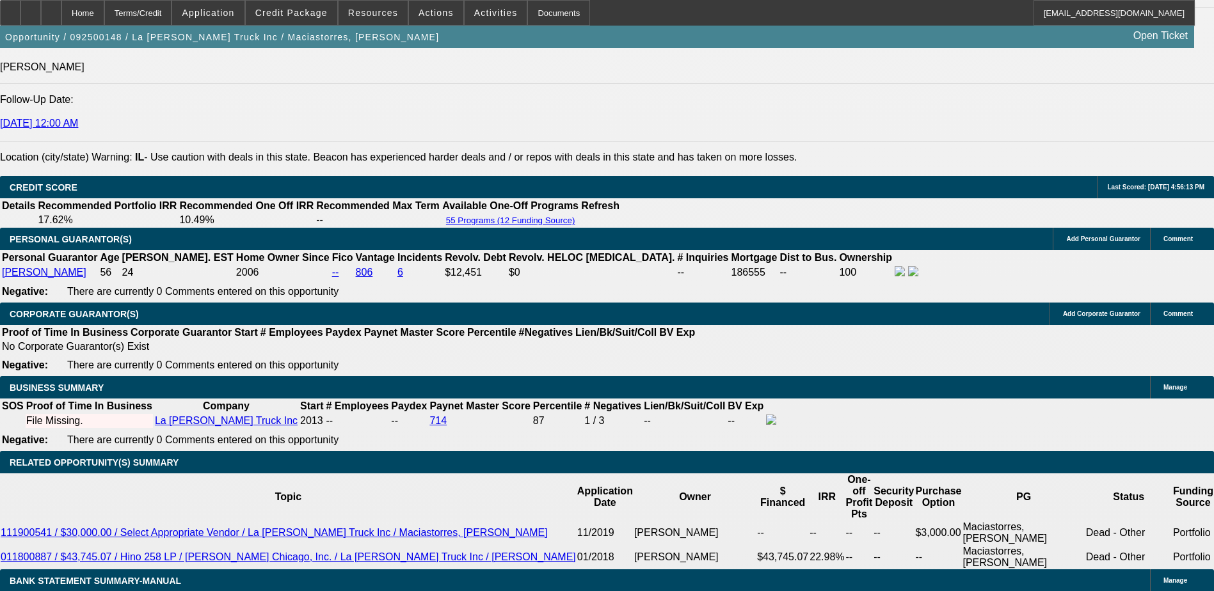
type input "UNKNOWN"
type input "12"
type input "$4,707.34"
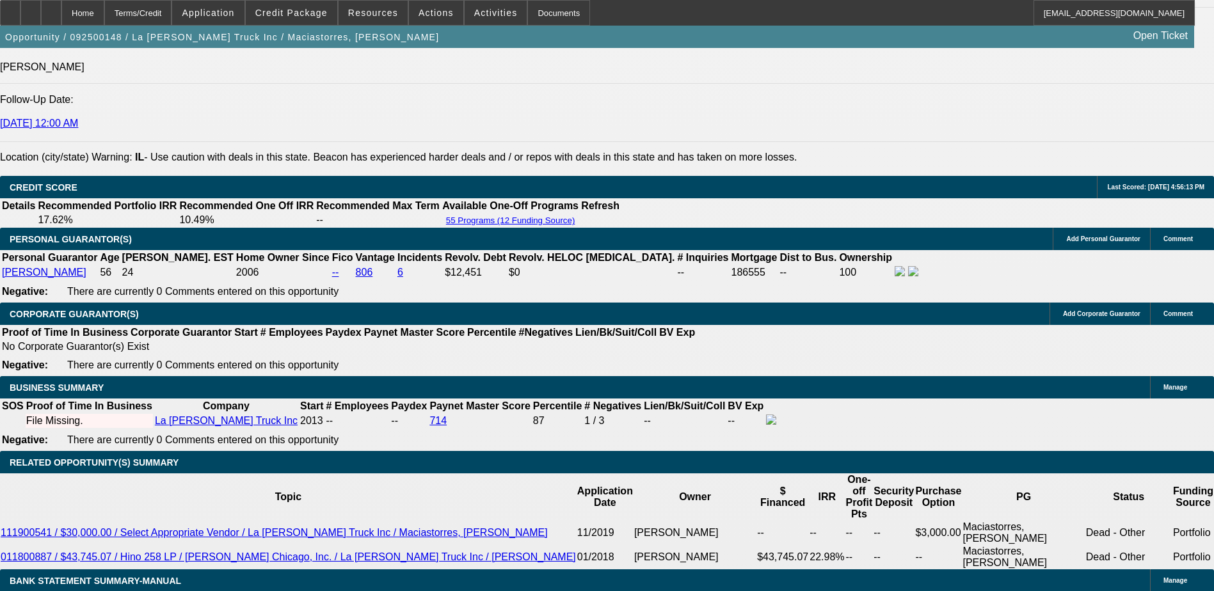
type input "$2,353.67"
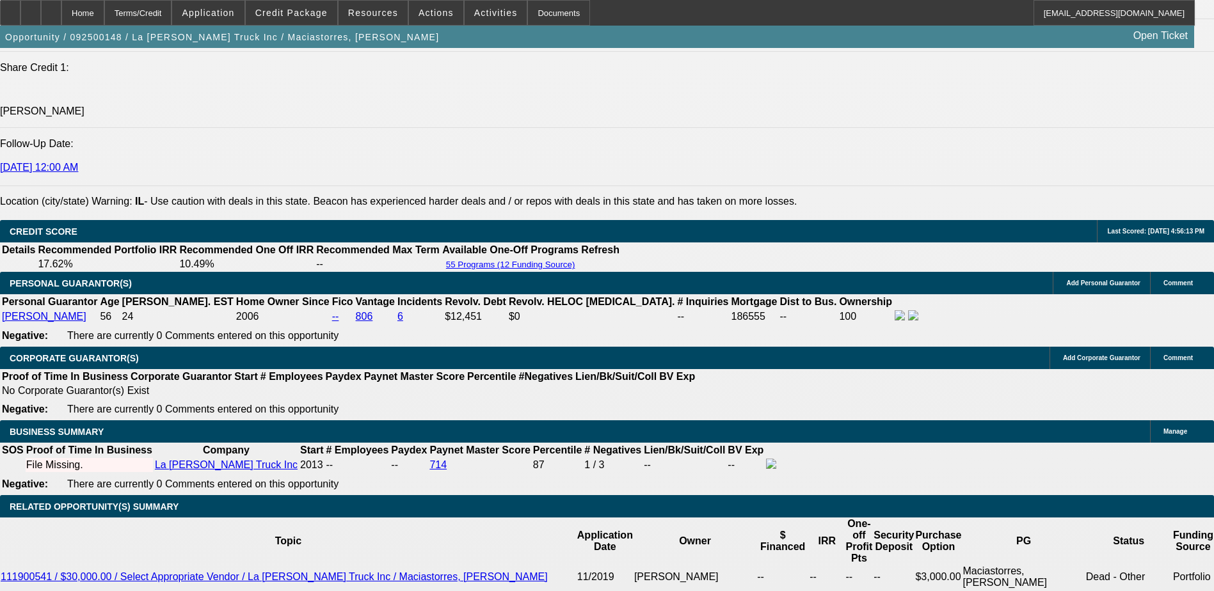
scroll to position [1600, 0]
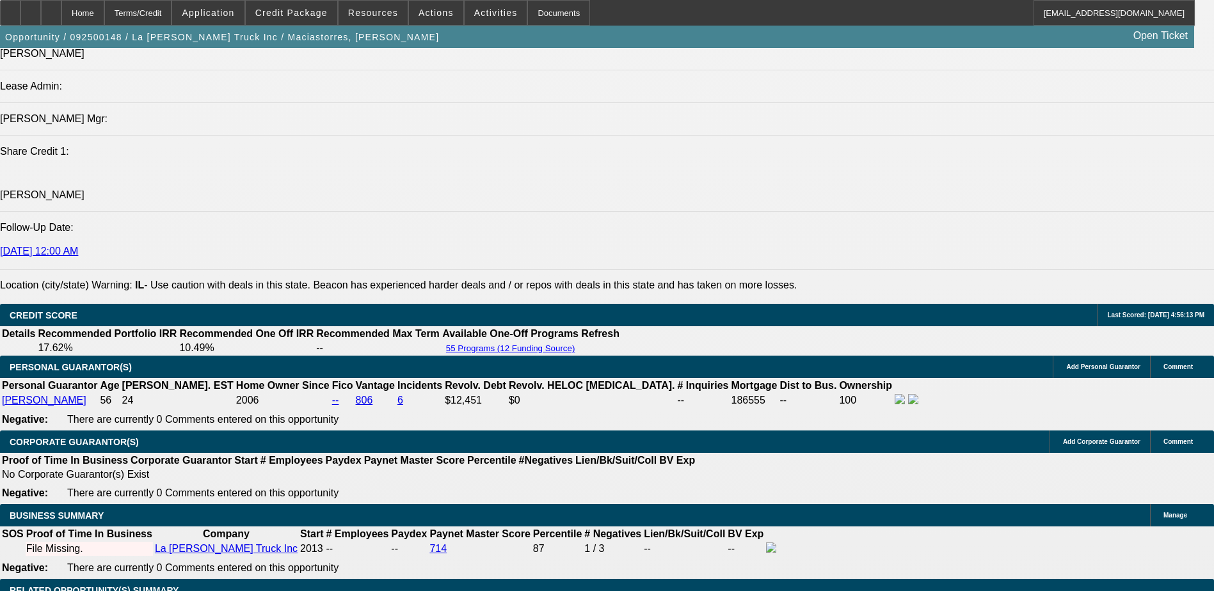
type input "12"
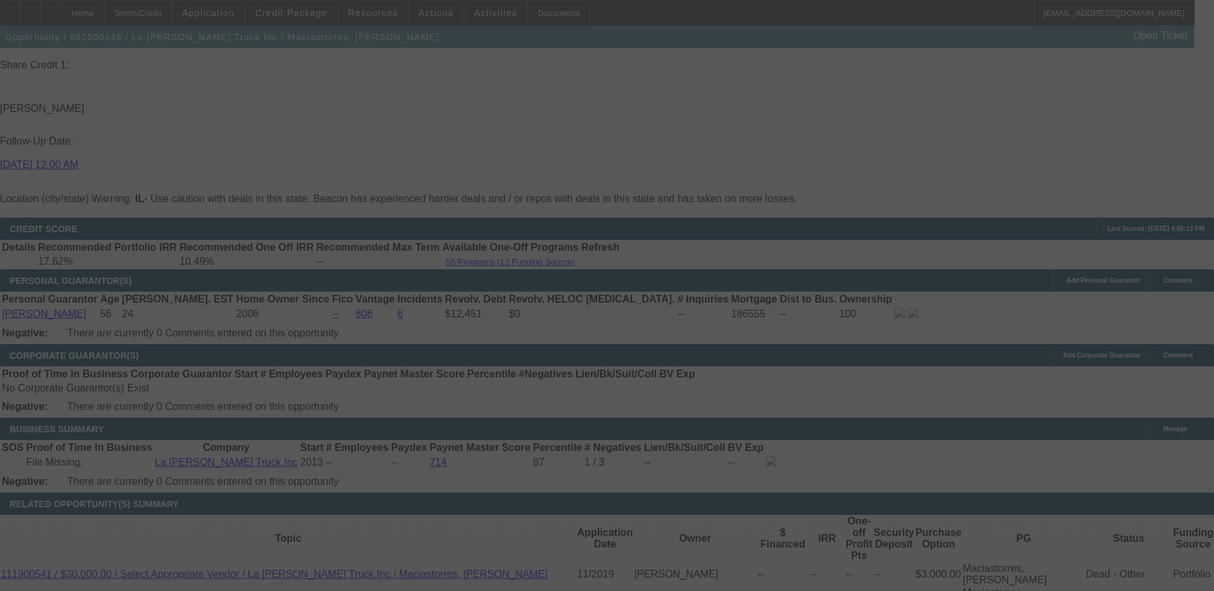
scroll to position [1664, 0]
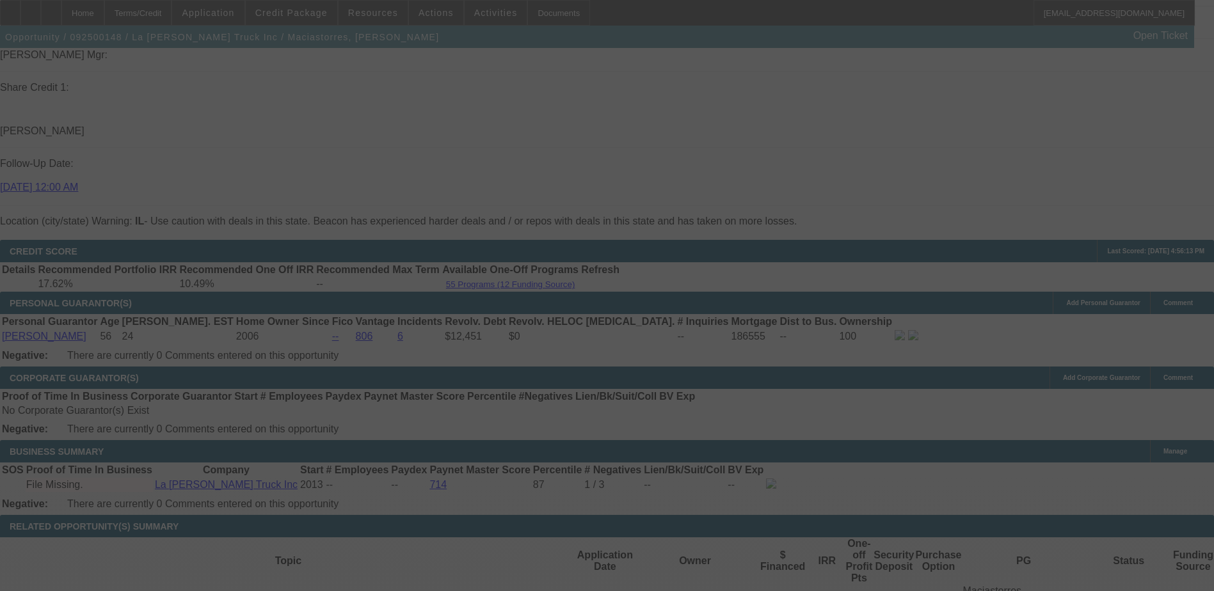
select select "0"
select select "2"
select select "0.1"
select select "4"
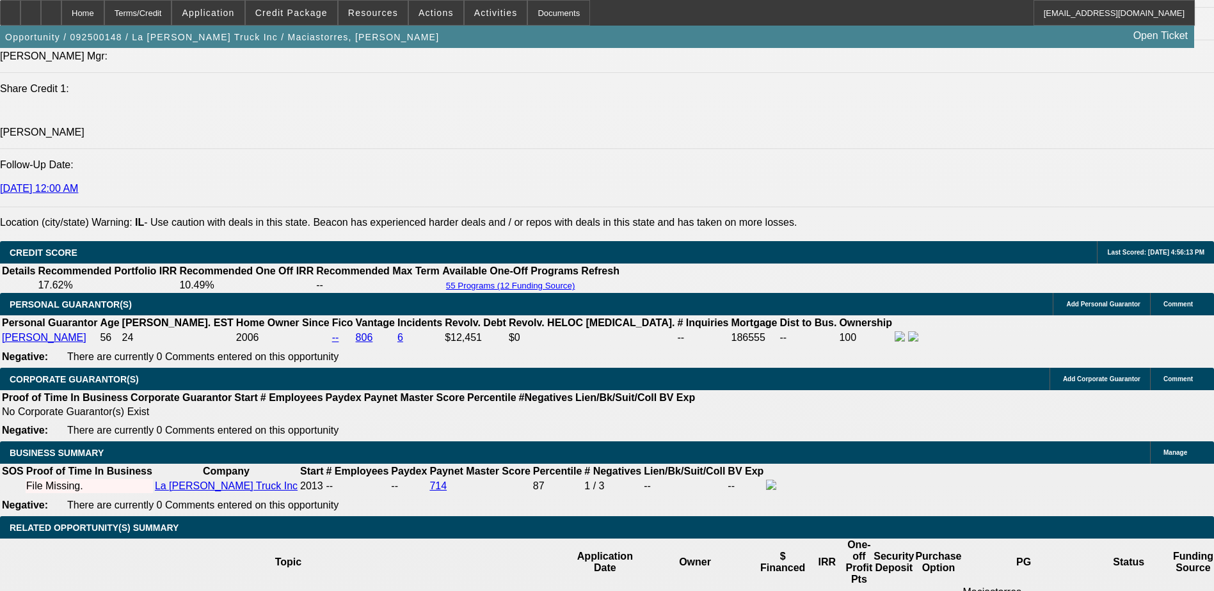
scroll to position [1792, 0]
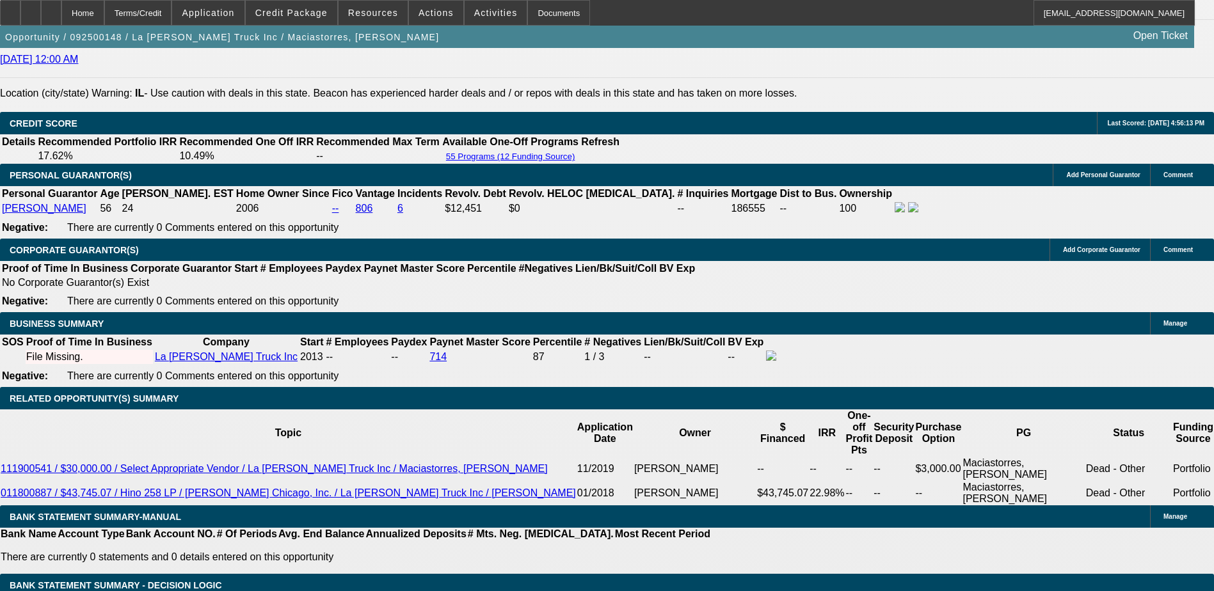
type input "UNKNOWN"
type input "9"
type input "$4,568.48"
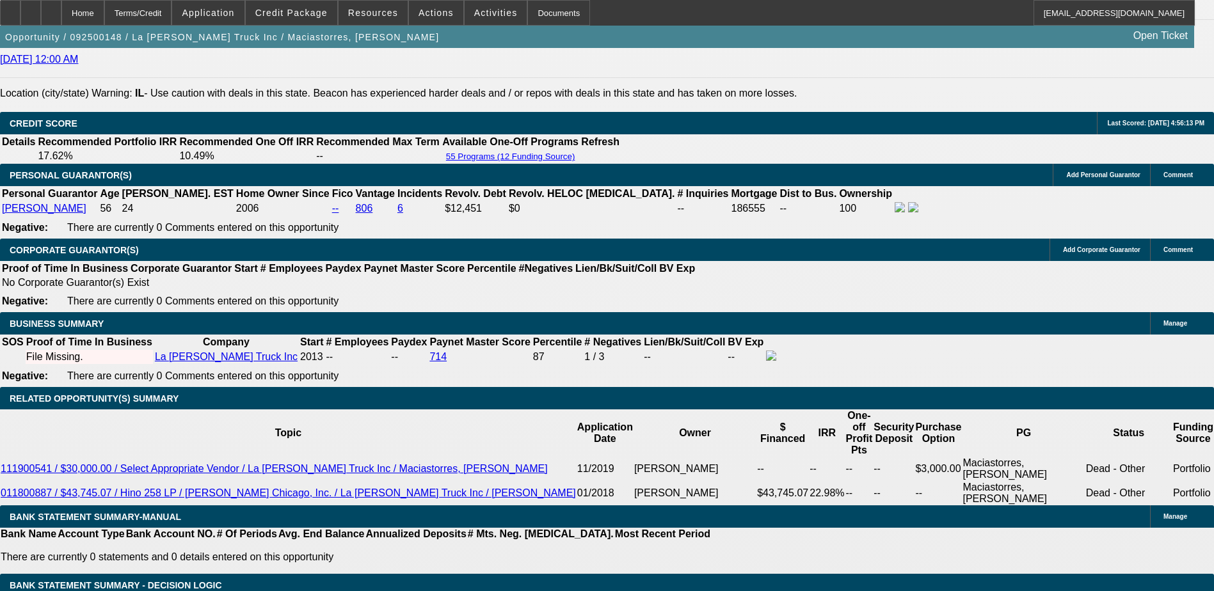
type input "$2,284.24"
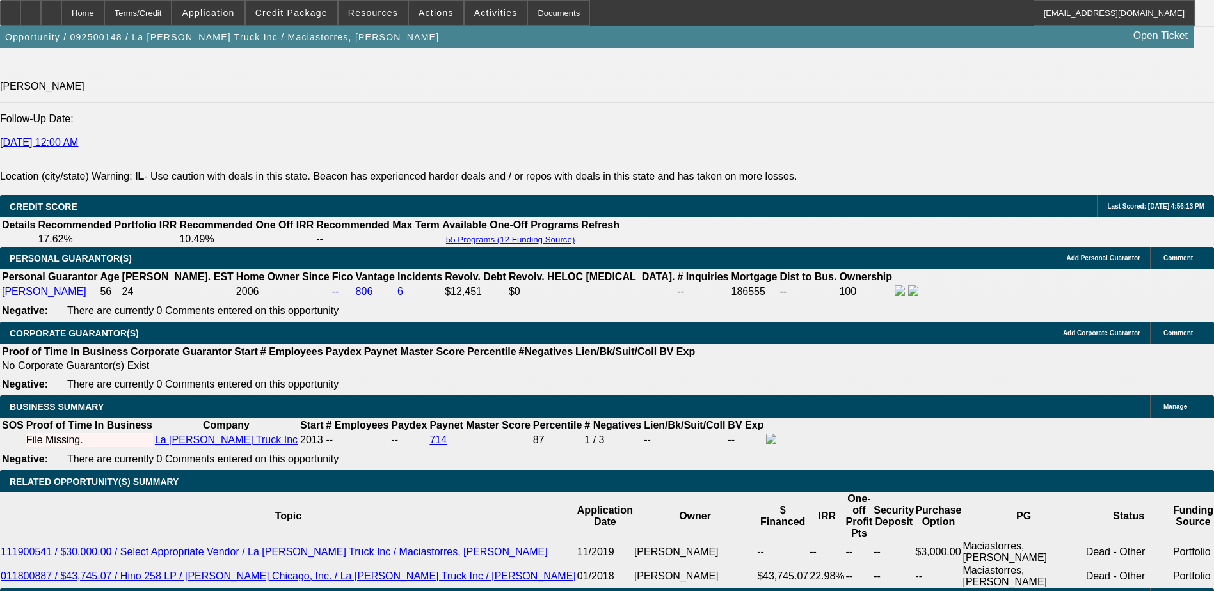
scroll to position [1600, 0]
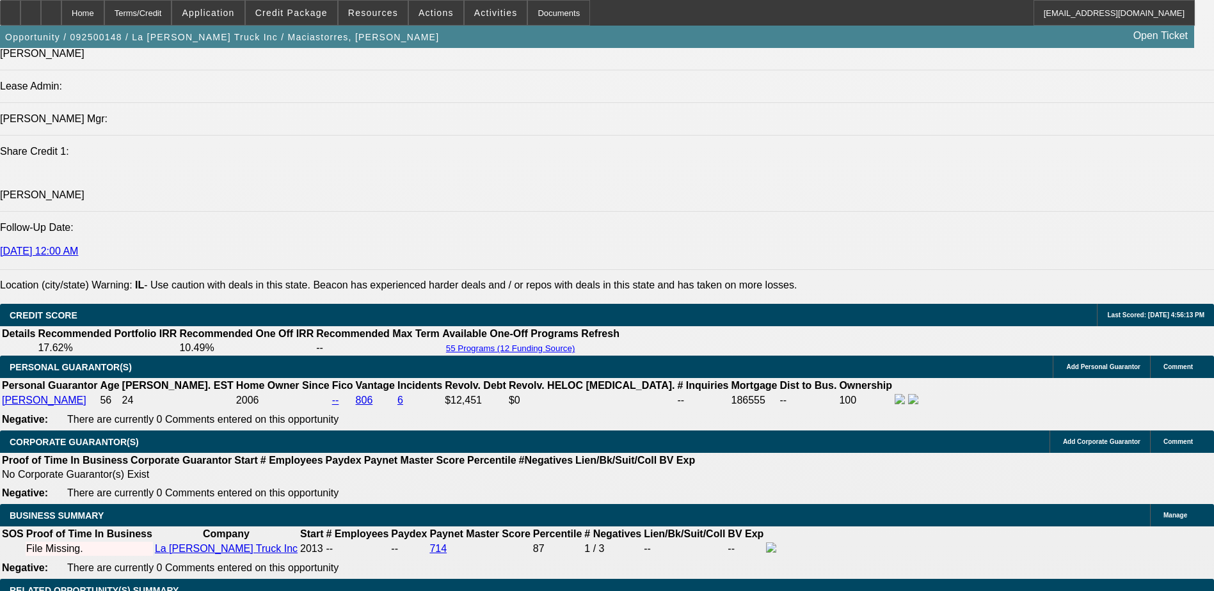
type input "9"
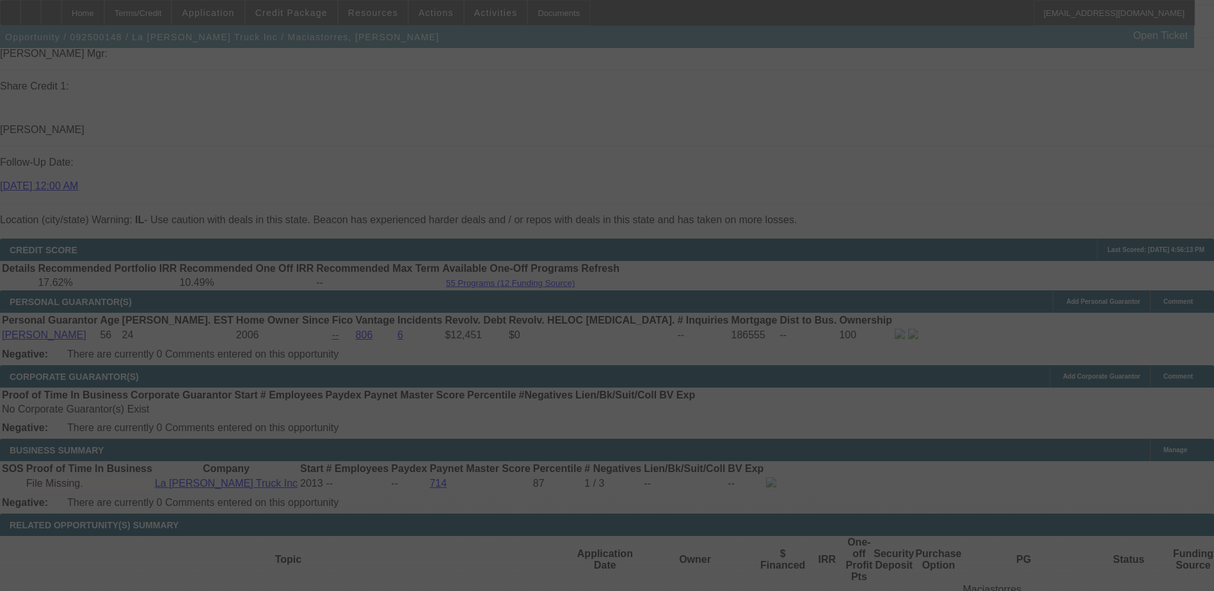
scroll to position [1728, 0]
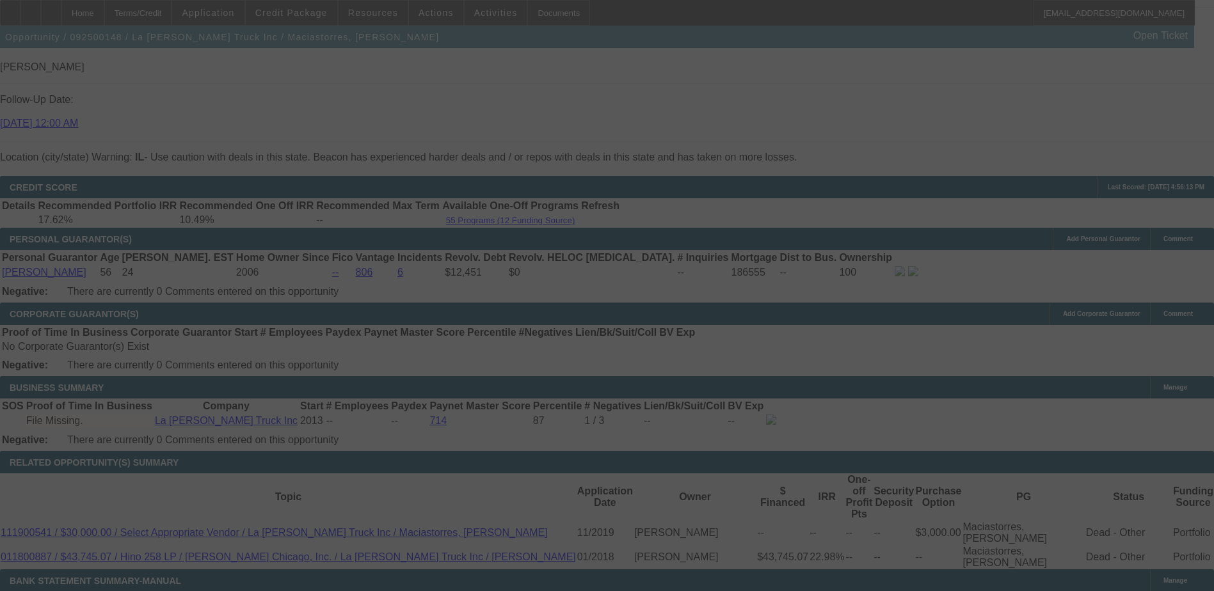
select select "0"
select select "2"
select select "0.1"
select select "4"
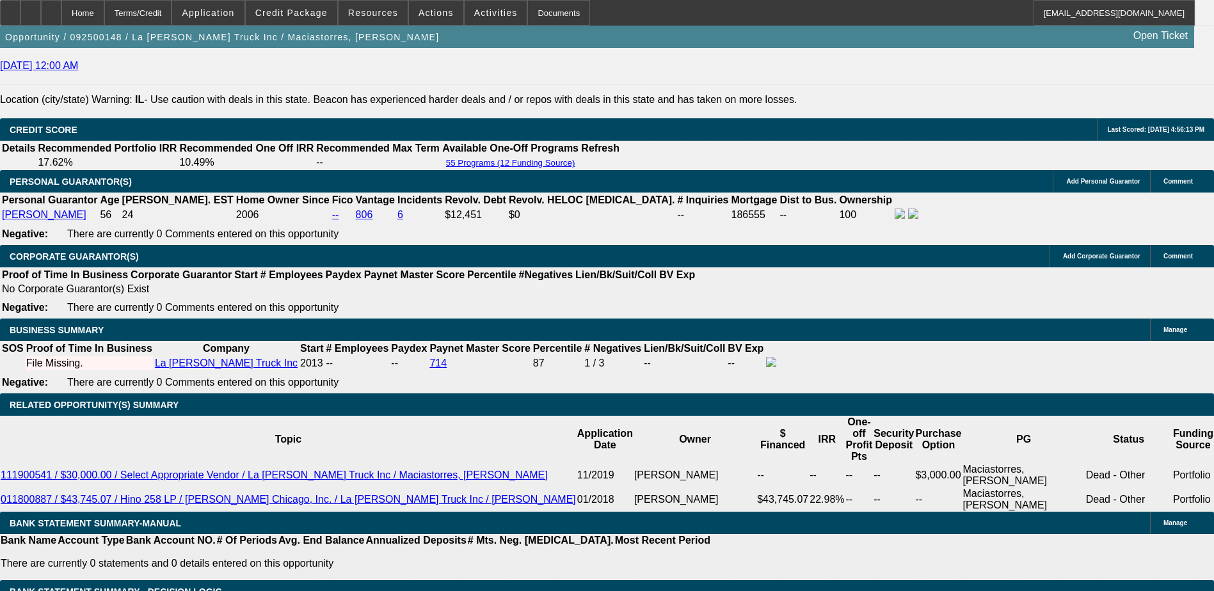
scroll to position [1801, 0]
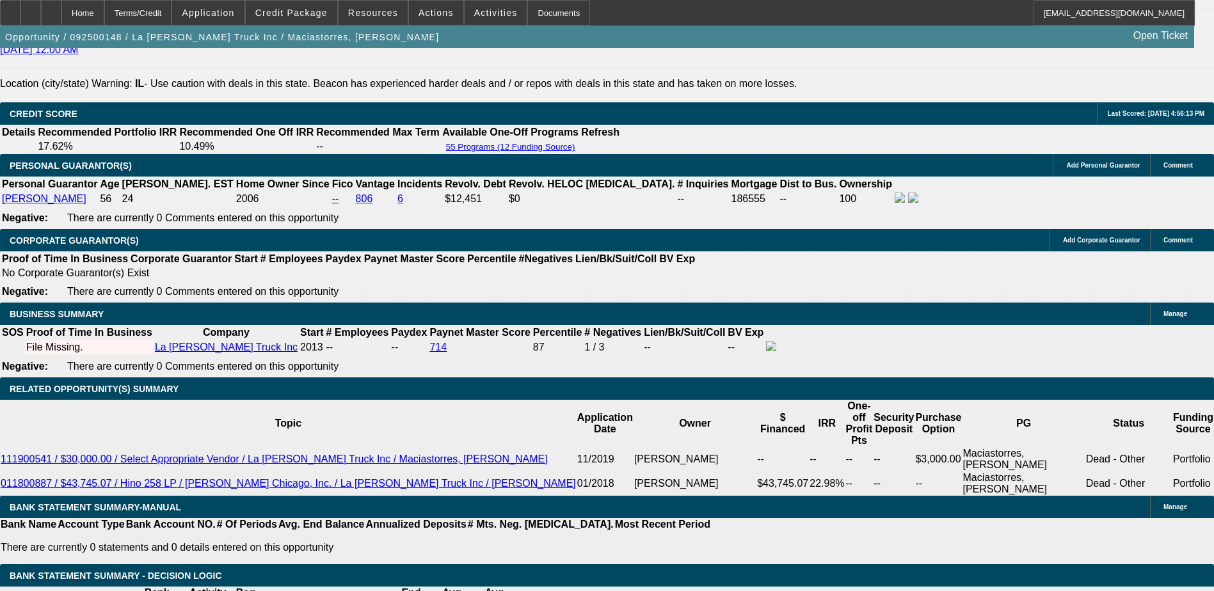
type input "UNKNOWN"
type input "8"
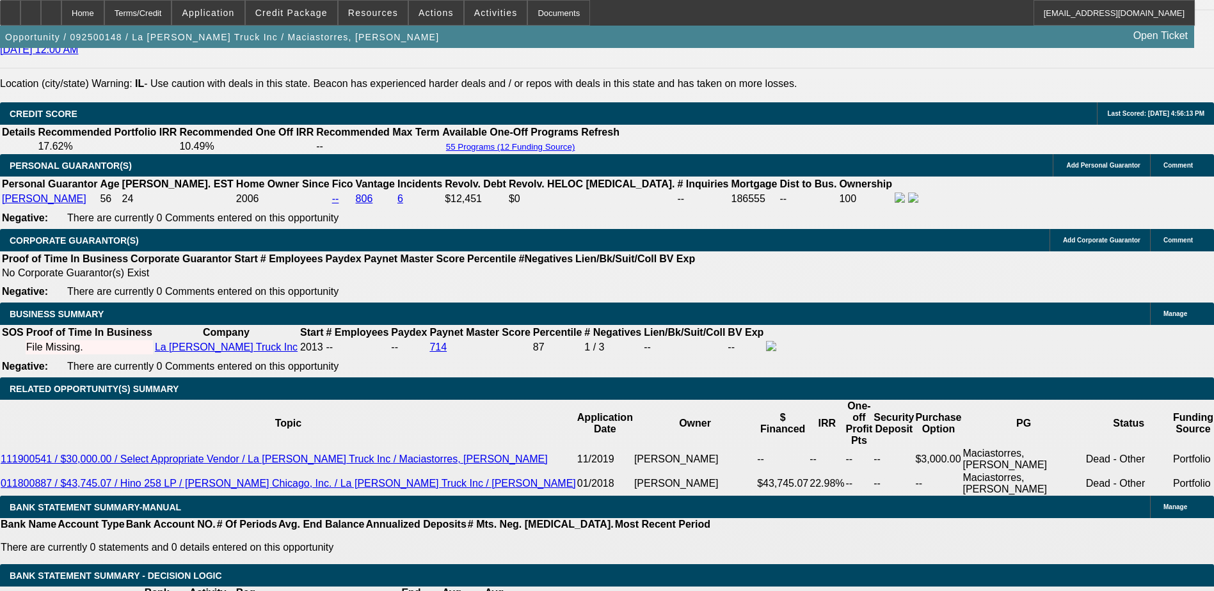
type input "$4,522.72"
type input "$2,261.36"
type input "8"
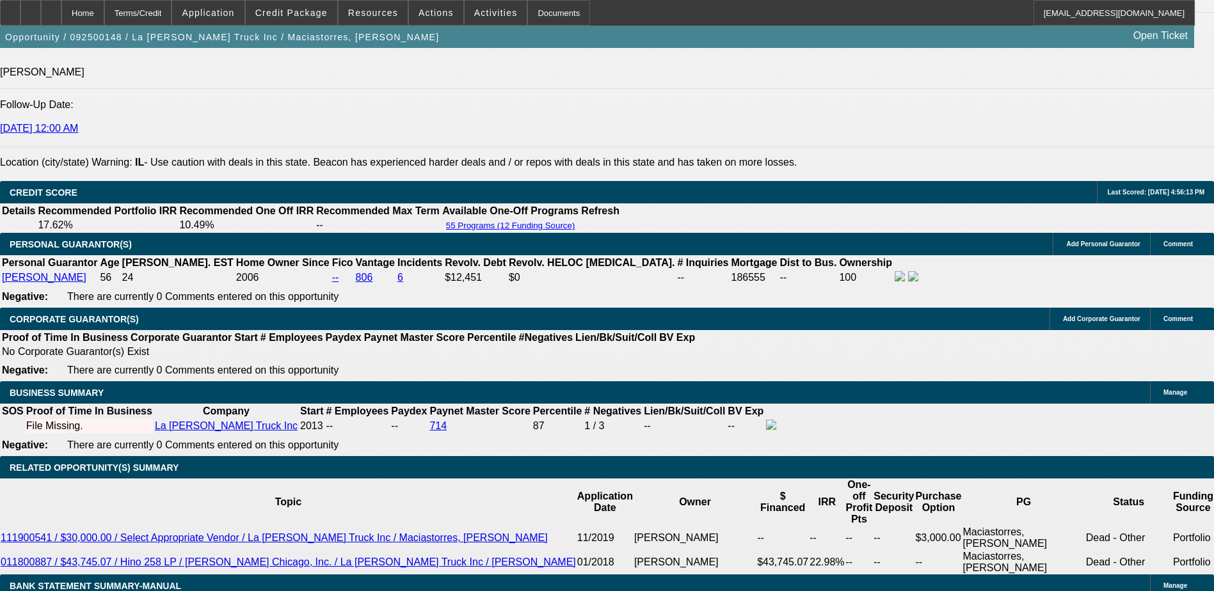
scroll to position [1609, 0]
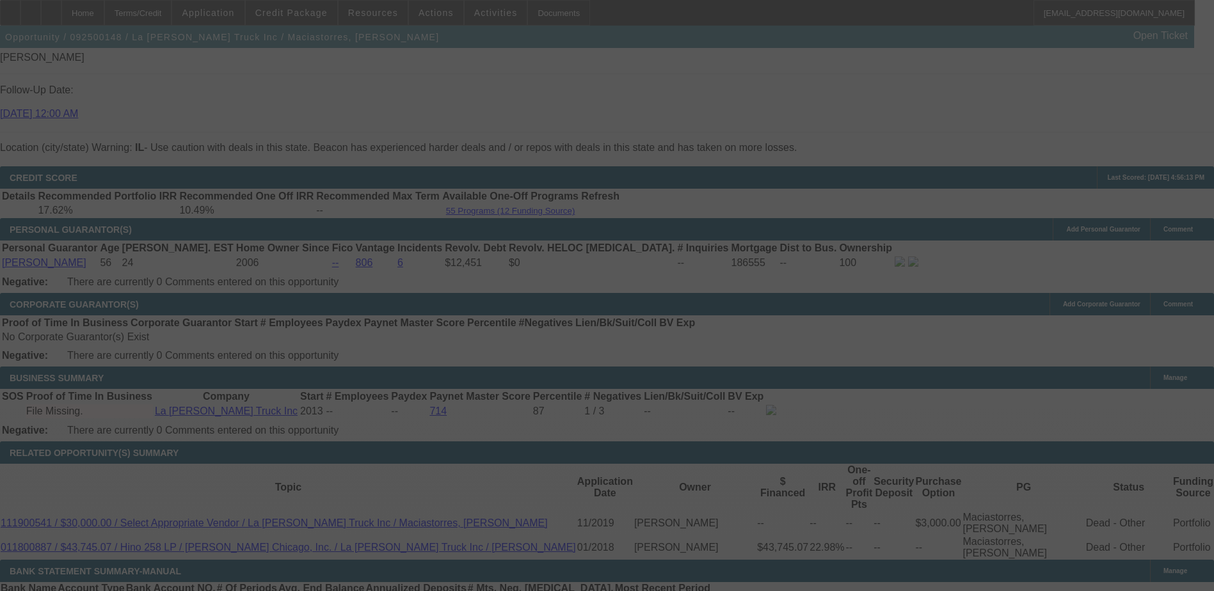
scroll to position [1730, 0]
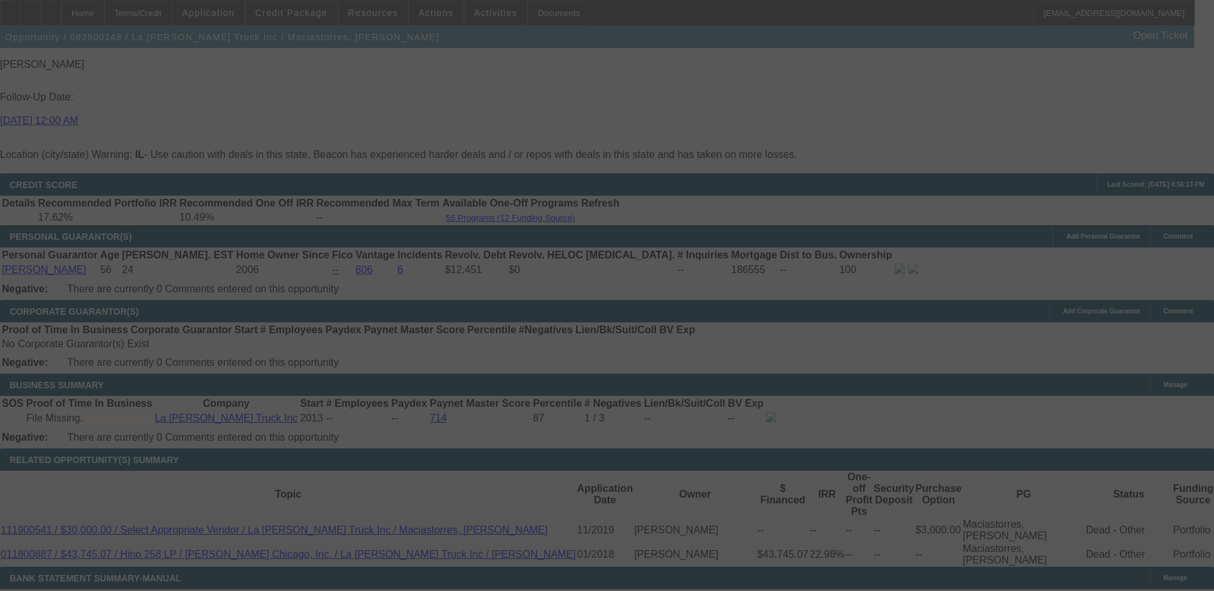
select select "0"
select select "2"
select select "0.1"
select select "4"
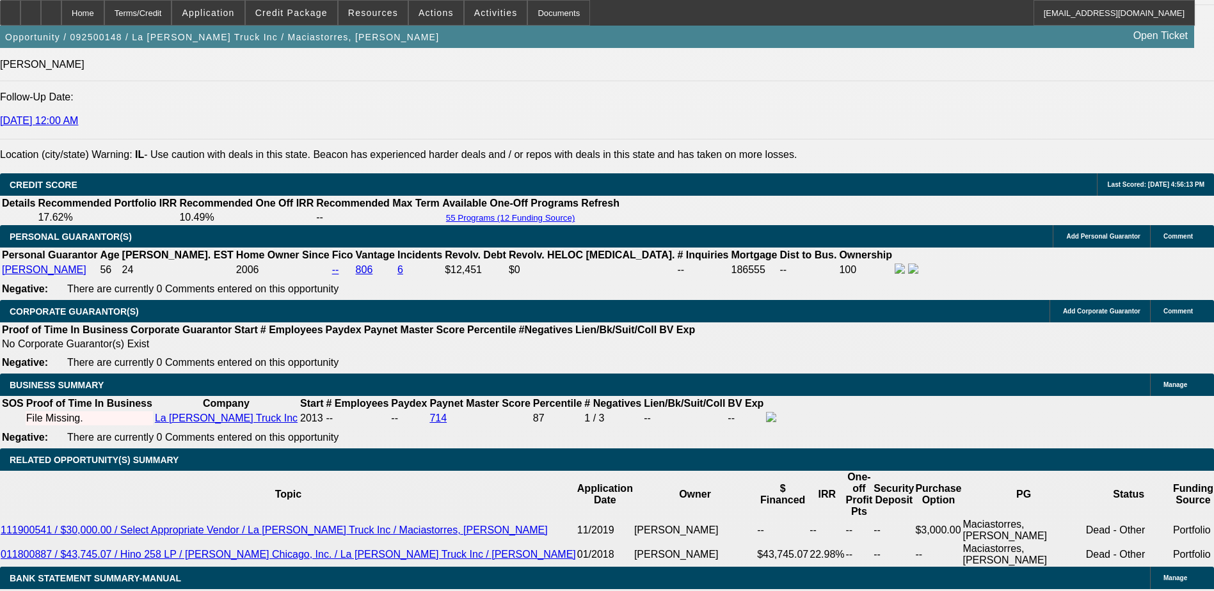
type input "7"
type input "UNKNOWN"
type input "$2,238.63"
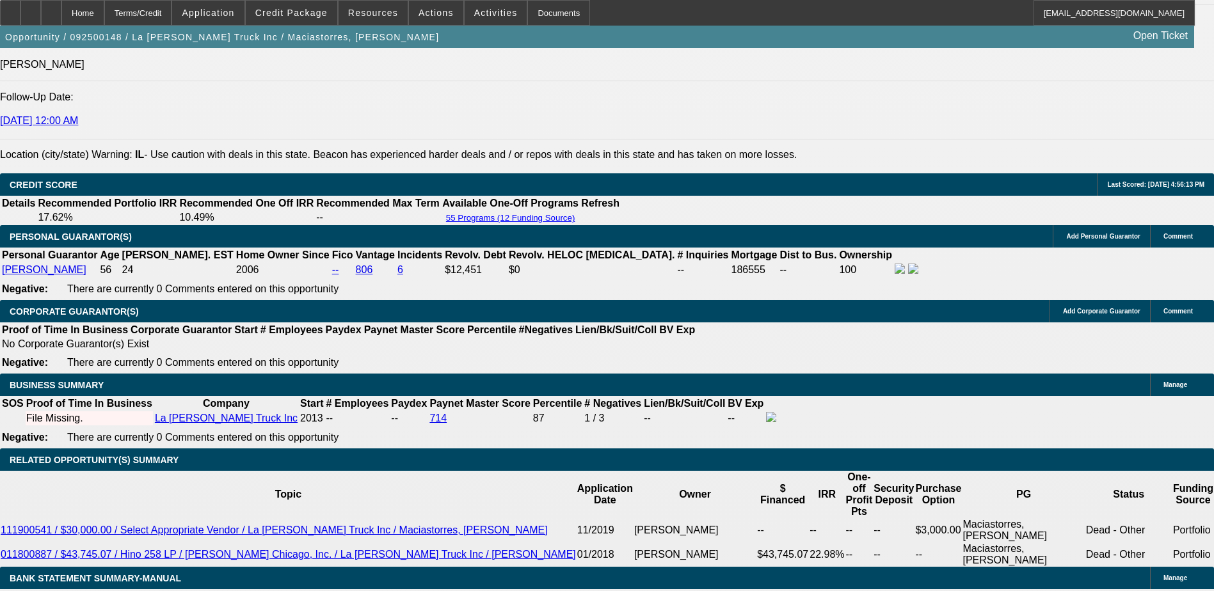
type input "$4,477.26"
type input "7.7"
type input "$2,254.53"
type input "$4,509.06"
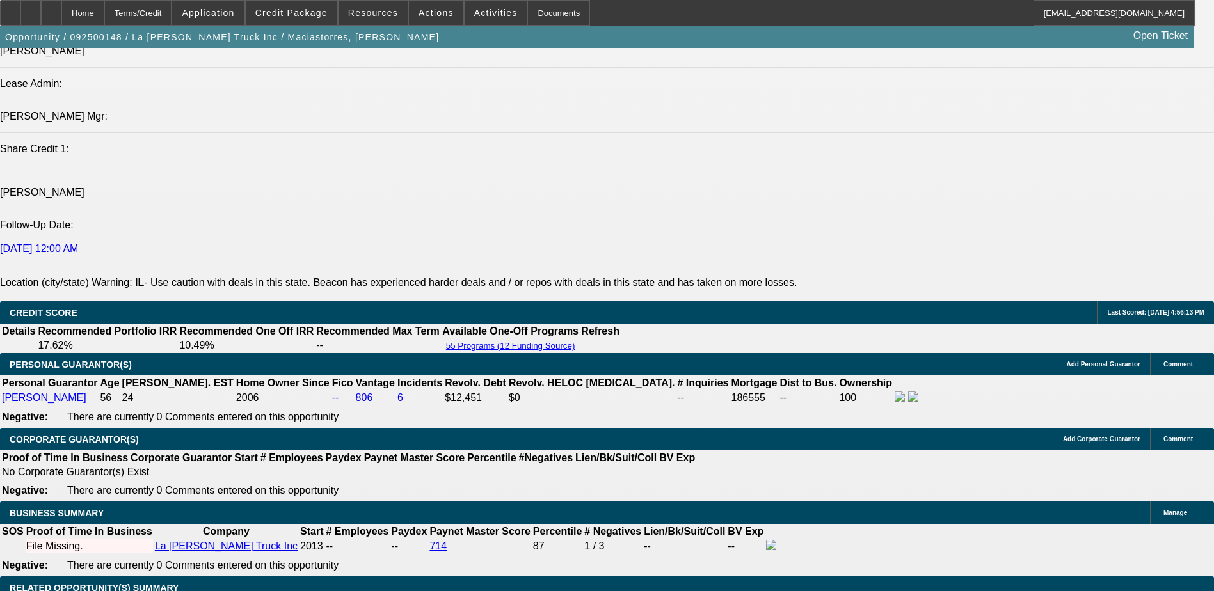
type input "7.7"
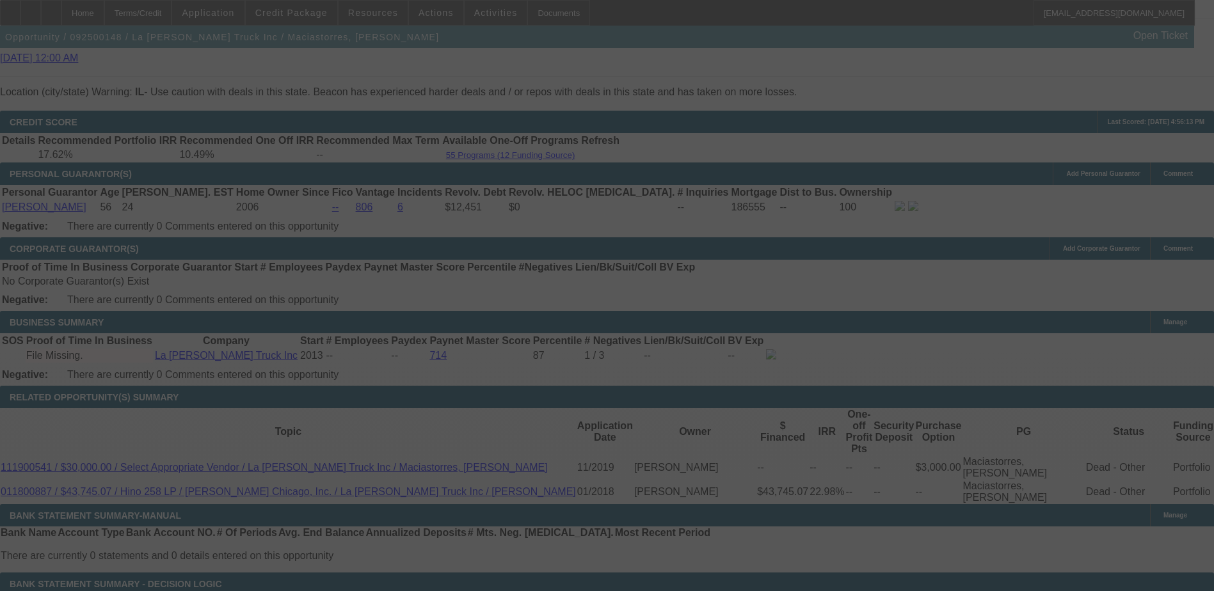
scroll to position [1794, 0]
select select "0"
select select "2"
select select "0.1"
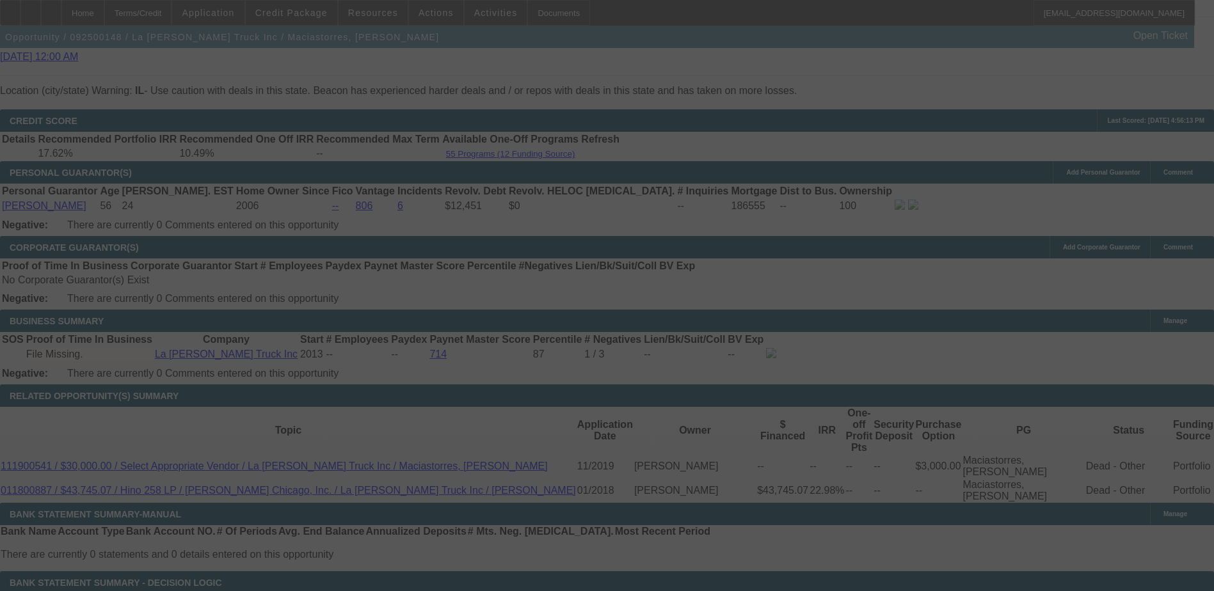
select select "4"
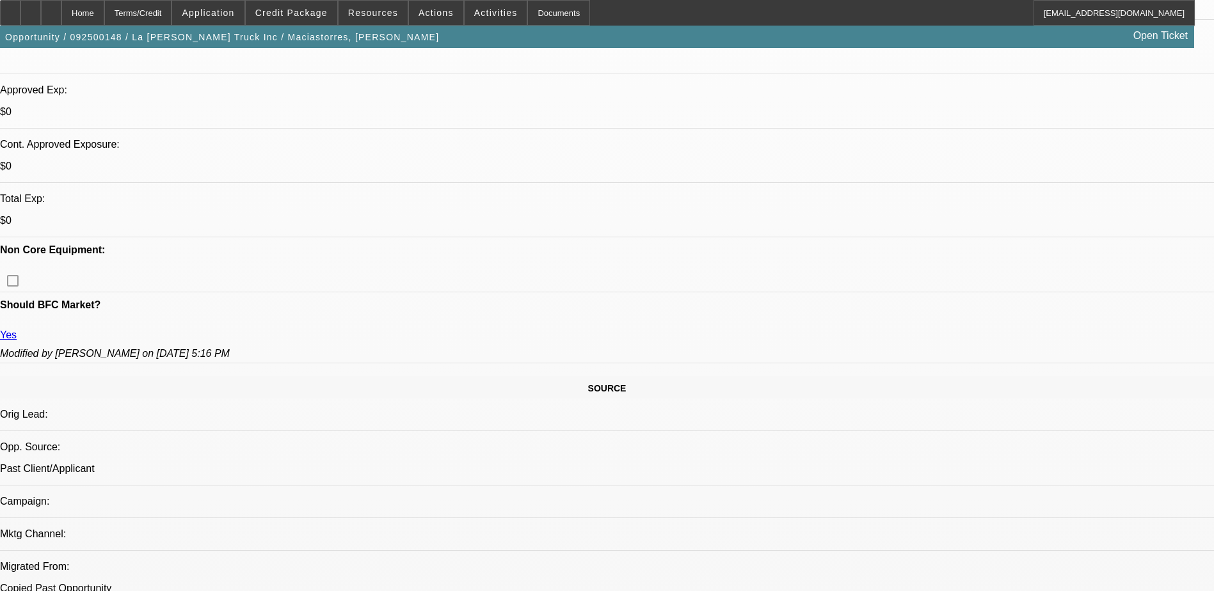
scroll to position [259, 0]
